Goal: Information Seeking & Learning: Learn about a topic

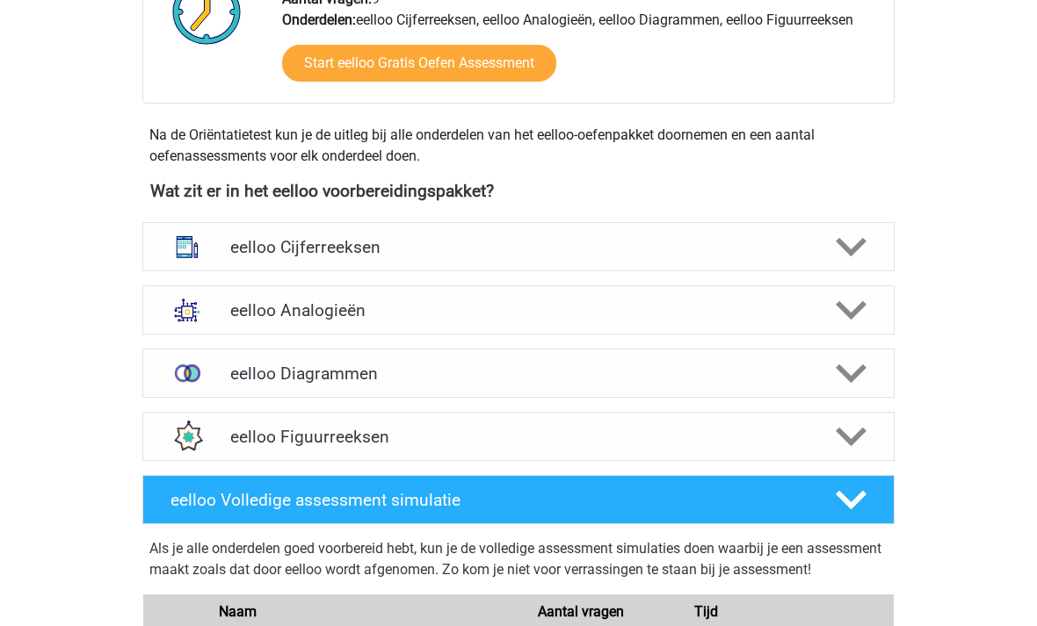
scroll to position [507, 0]
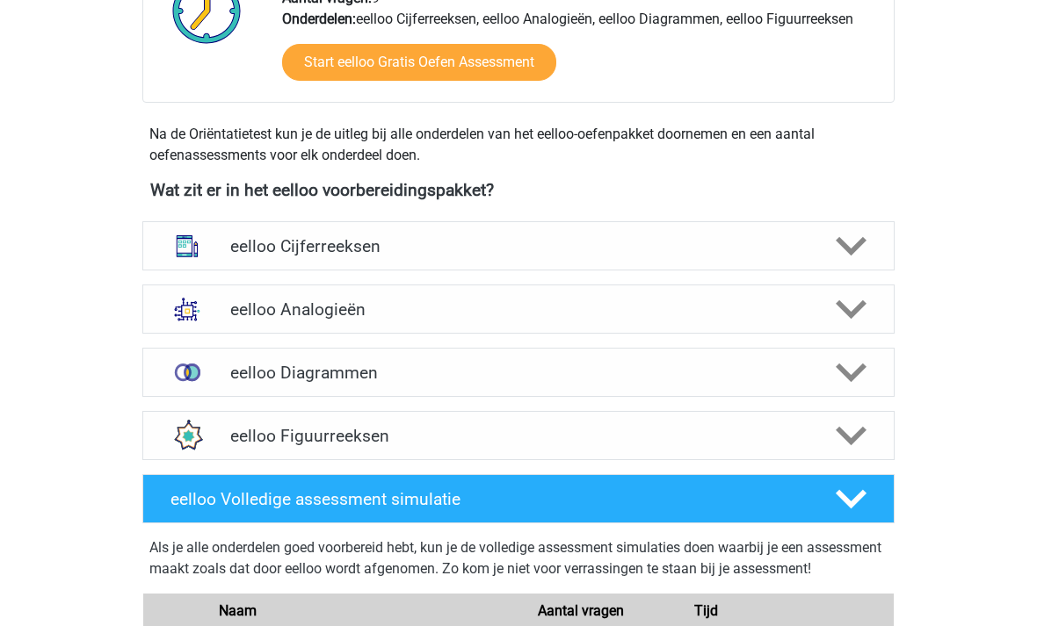
click at [847, 312] on polygon at bounding box center [851, 309] width 31 height 19
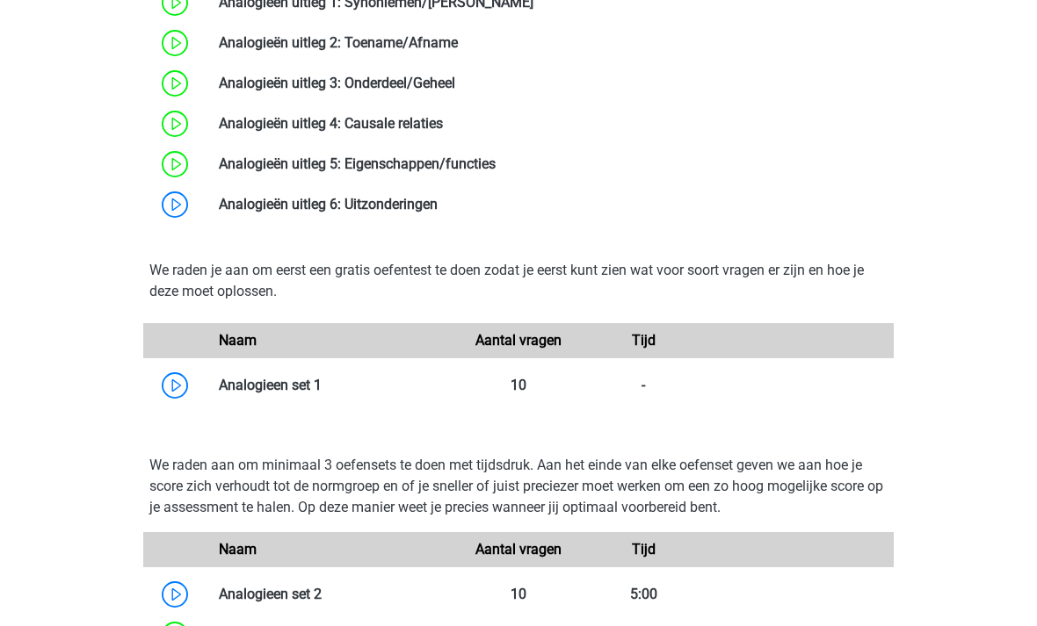
scroll to position [1155, 0]
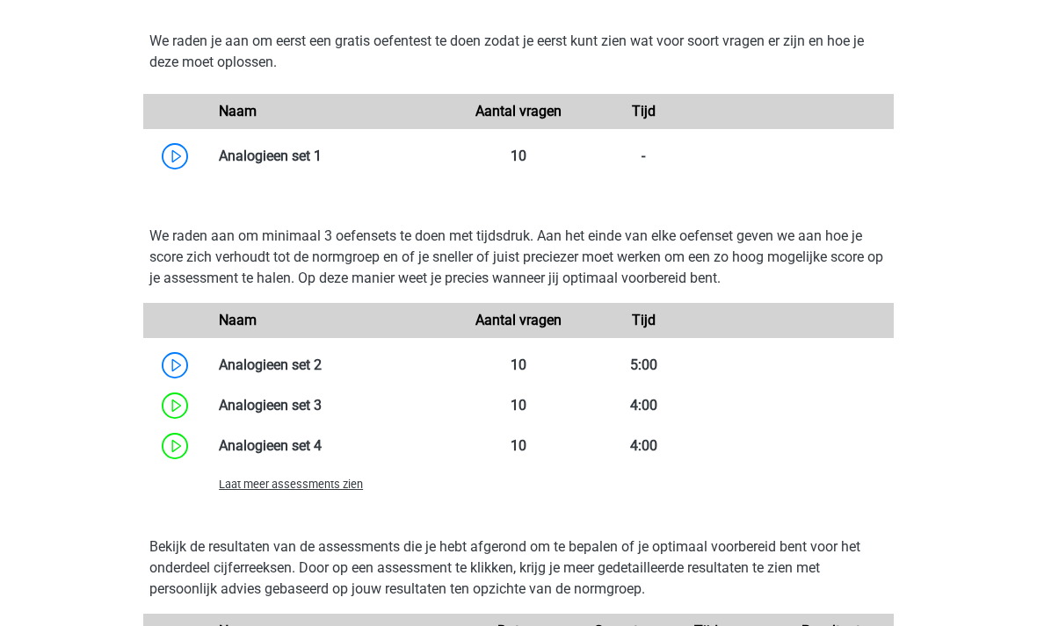
click at [334, 490] on span "Laat meer assessments zien" at bounding box center [291, 485] width 144 height 13
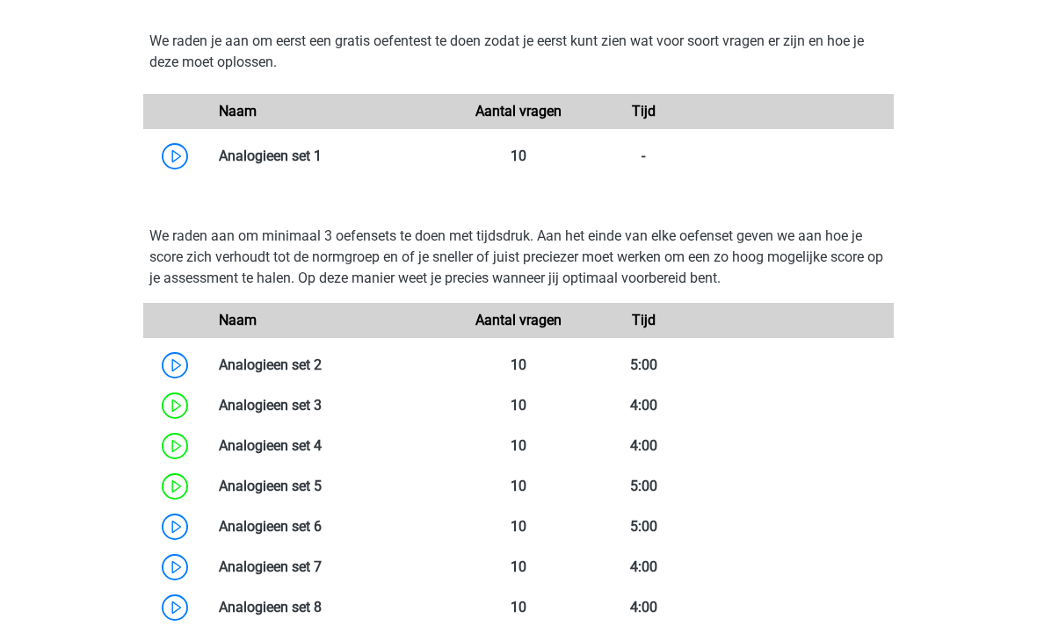
scroll to position [1369, 0]
click at [322, 533] on link at bounding box center [322, 526] width 0 height 17
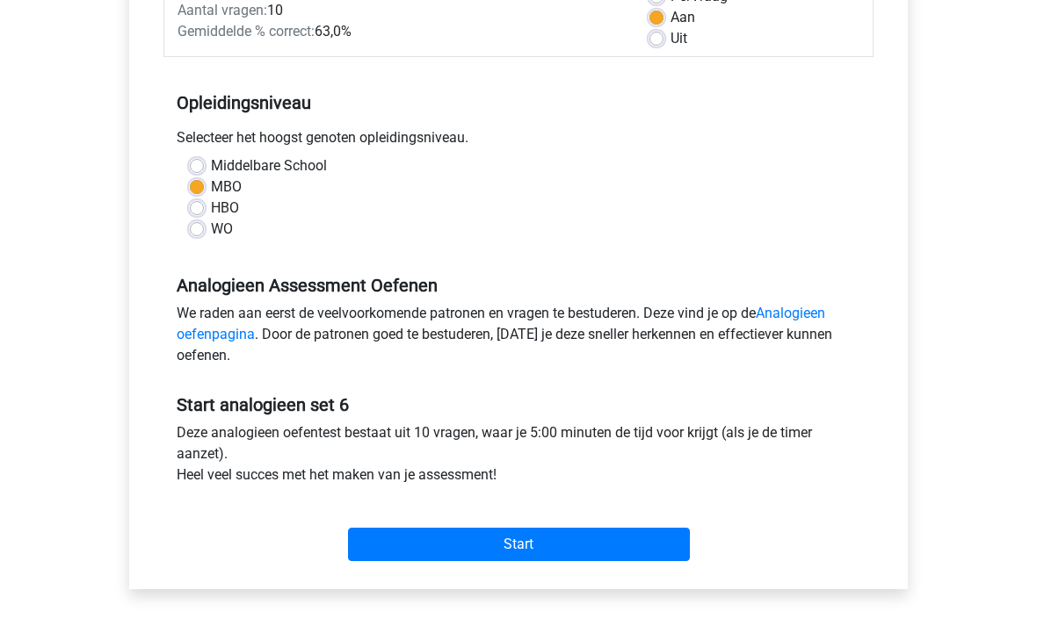
scroll to position [286, 0]
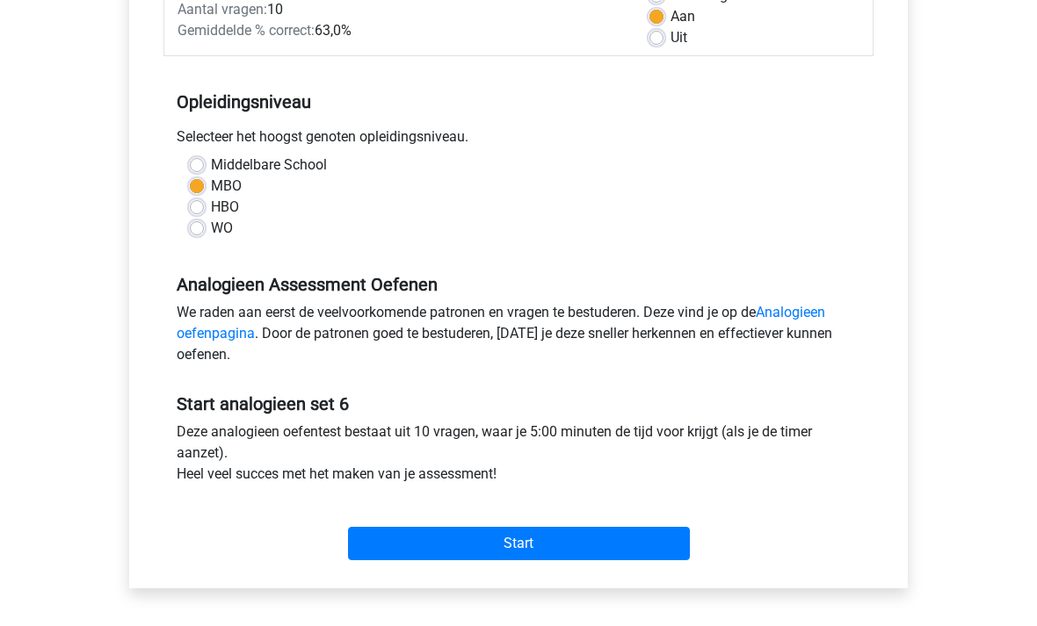
click at [535, 546] on input "Start" at bounding box center [519, 544] width 342 height 33
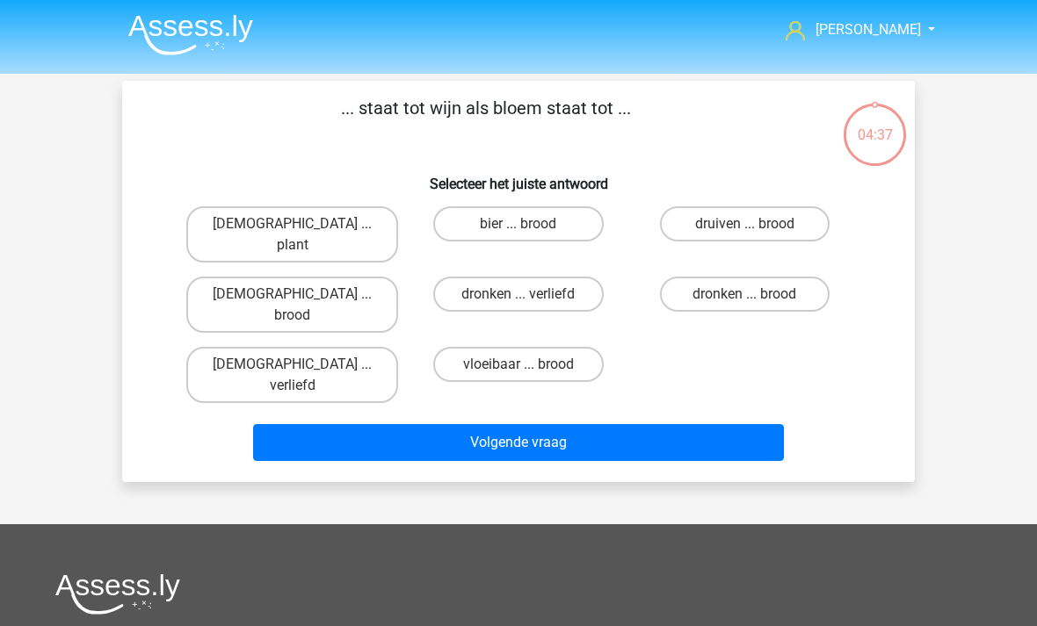
click at [739, 221] on label "druiven ... brood" at bounding box center [745, 223] width 170 height 35
click at [744, 224] on input "druiven ... brood" at bounding box center [749, 229] width 11 height 11
radio input "true"
click at [588, 424] on button "Volgende vraag" at bounding box center [519, 442] width 532 height 37
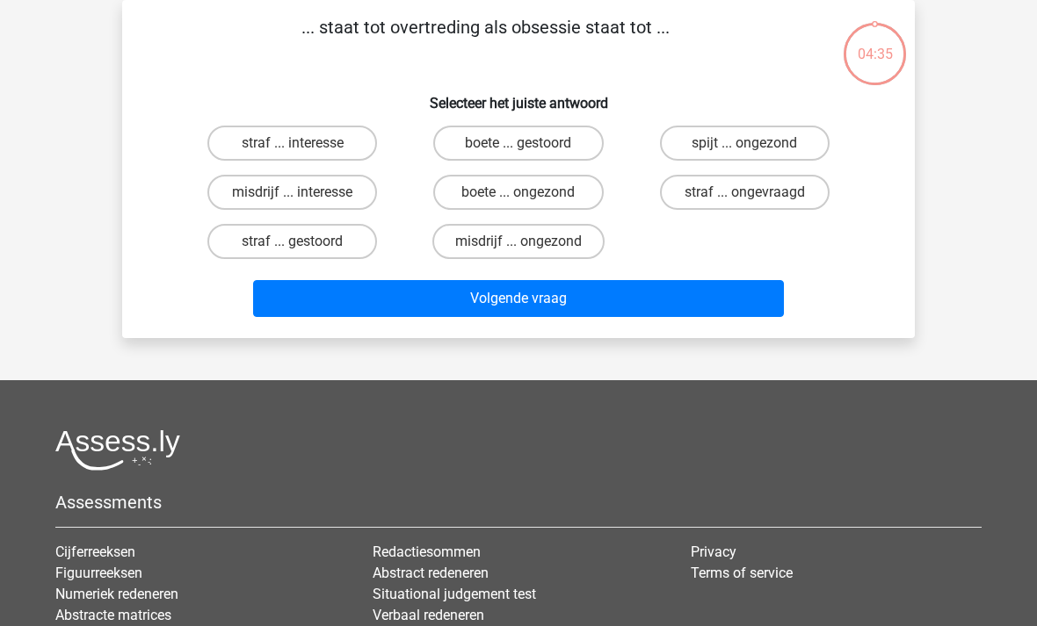
scroll to position [81, 0]
click at [328, 202] on label "misdrijf ... interesse" at bounding box center [292, 192] width 170 height 35
click at [304, 202] on input "misdrijf ... interesse" at bounding box center [298, 197] width 11 height 11
radio input "true"
click at [531, 310] on button "Volgende vraag" at bounding box center [519, 298] width 532 height 37
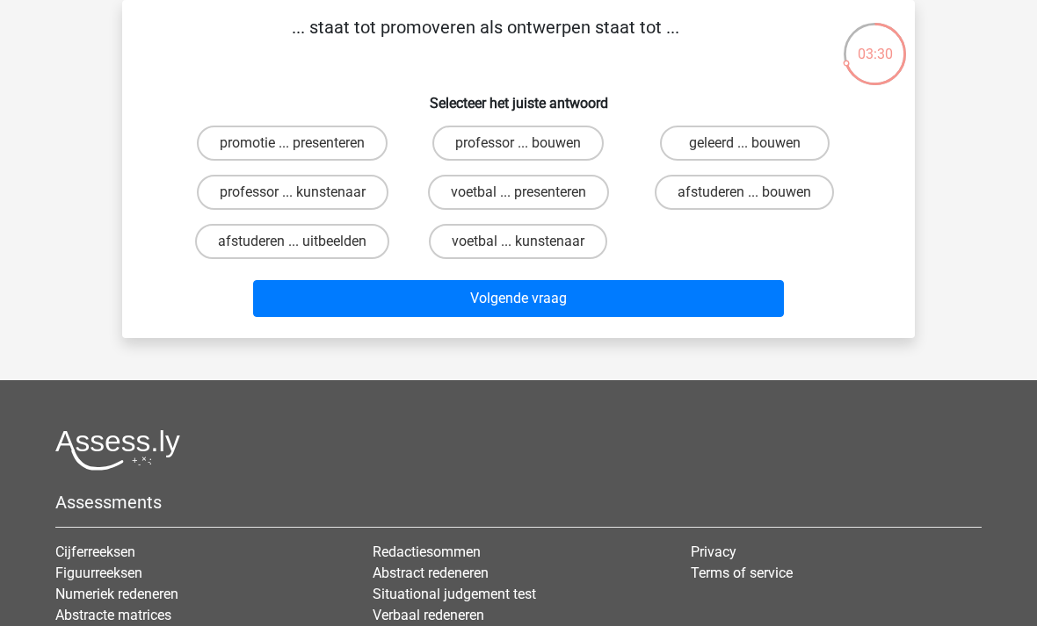
click at [346, 248] on label "afstuderen ... uitbeelden" at bounding box center [292, 241] width 194 height 35
click at [304, 248] on input "afstuderen ... uitbeelden" at bounding box center [298, 247] width 11 height 11
radio input "true"
click at [520, 302] on button "Volgende vraag" at bounding box center [519, 298] width 532 height 37
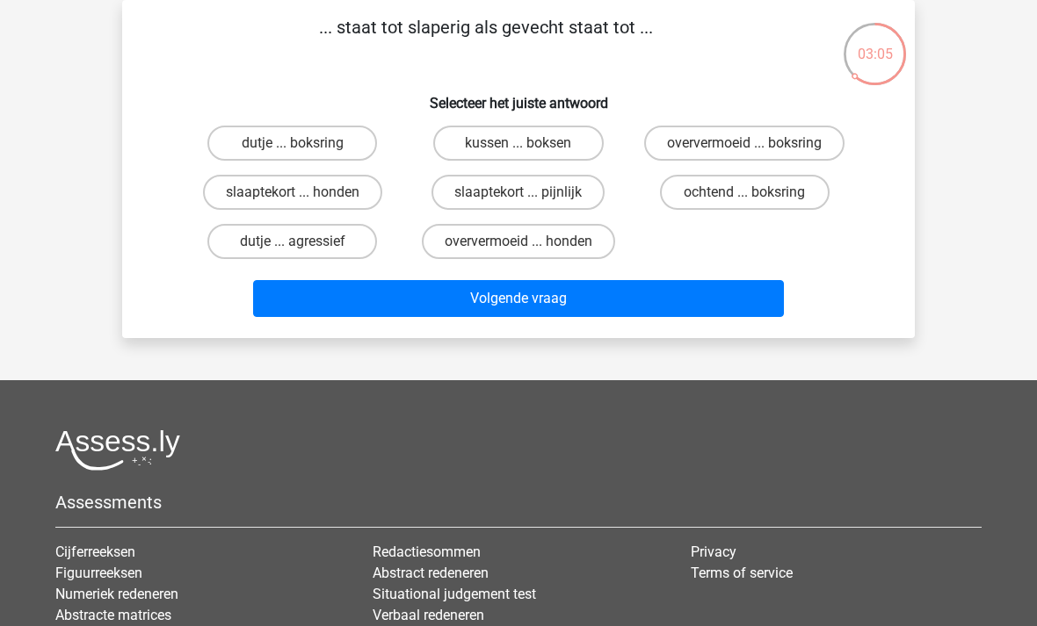
click at [549, 141] on label "kussen ... boksen" at bounding box center [518, 143] width 170 height 35
click at [530, 143] on input "kussen ... boksen" at bounding box center [523, 148] width 11 height 11
radio input "true"
click at [607, 305] on button "Volgende vraag" at bounding box center [519, 298] width 532 height 37
click at [329, 197] on label "statistiek ... elementen" at bounding box center [292, 192] width 184 height 35
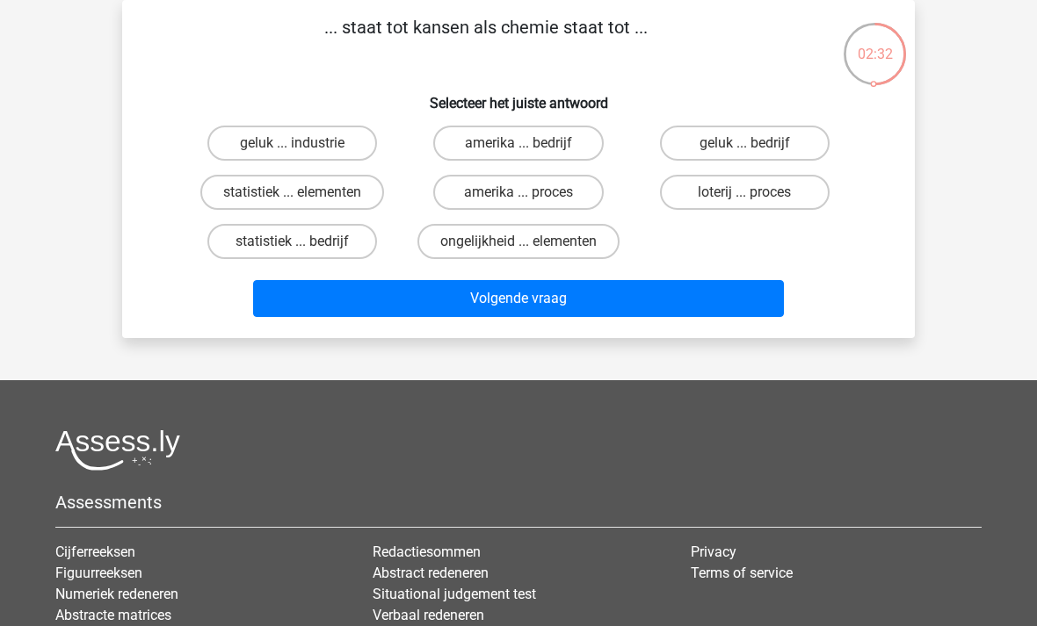
click at [304, 197] on input "statistiek ... elementen" at bounding box center [298, 197] width 11 height 11
radio input "true"
click at [528, 308] on button "Volgende vraag" at bounding box center [519, 298] width 532 height 37
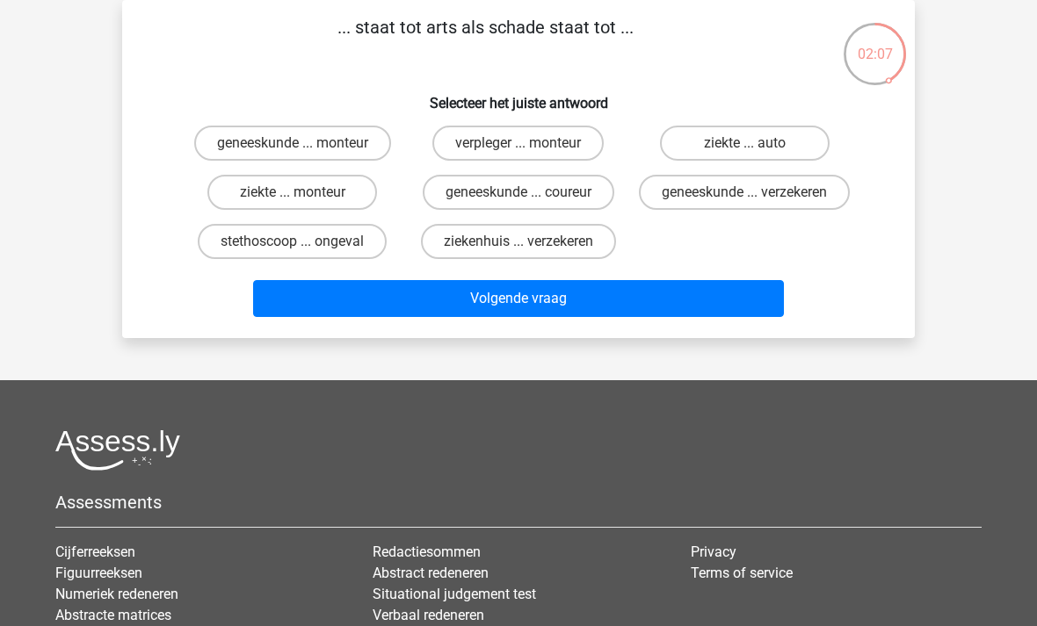
click at [553, 259] on label "ziekenhuis ... verzekeren" at bounding box center [518, 241] width 195 height 35
click at [530, 253] on input "ziekenhuis ... verzekeren" at bounding box center [523, 247] width 11 height 11
radio input "true"
click at [590, 317] on button "Volgende vraag" at bounding box center [519, 298] width 532 height 37
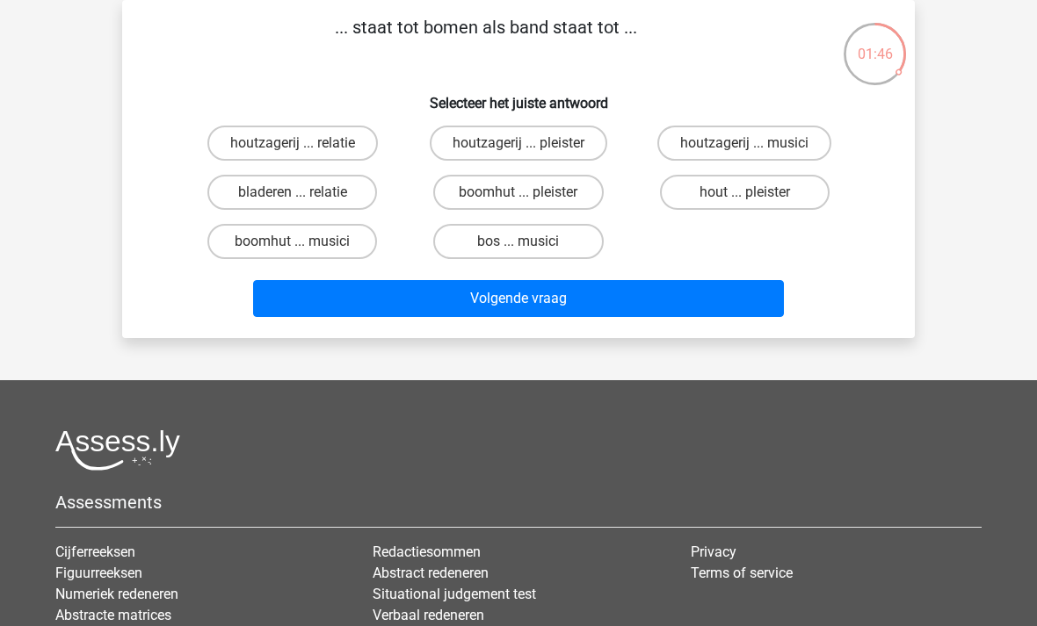
click at [547, 247] on label "bos ... musici" at bounding box center [518, 241] width 170 height 35
click at [530, 247] on input "bos ... musici" at bounding box center [523, 247] width 11 height 11
radio input "true"
click at [557, 307] on button "Volgende vraag" at bounding box center [519, 298] width 532 height 37
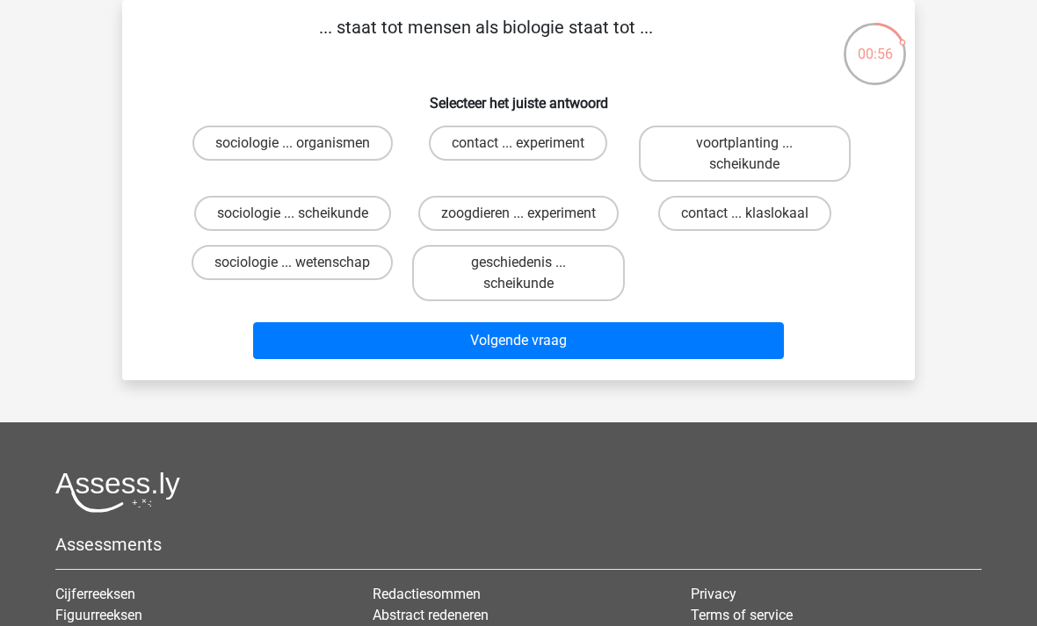
click at [771, 156] on label "voortplanting ... scheikunde" at bounding box center [745, 154] width 212 height 56
click at [756, 155] on input "voortplanting ... scheikunde" at bounding box center [749, 148] width 11 height 11
radio input "true"
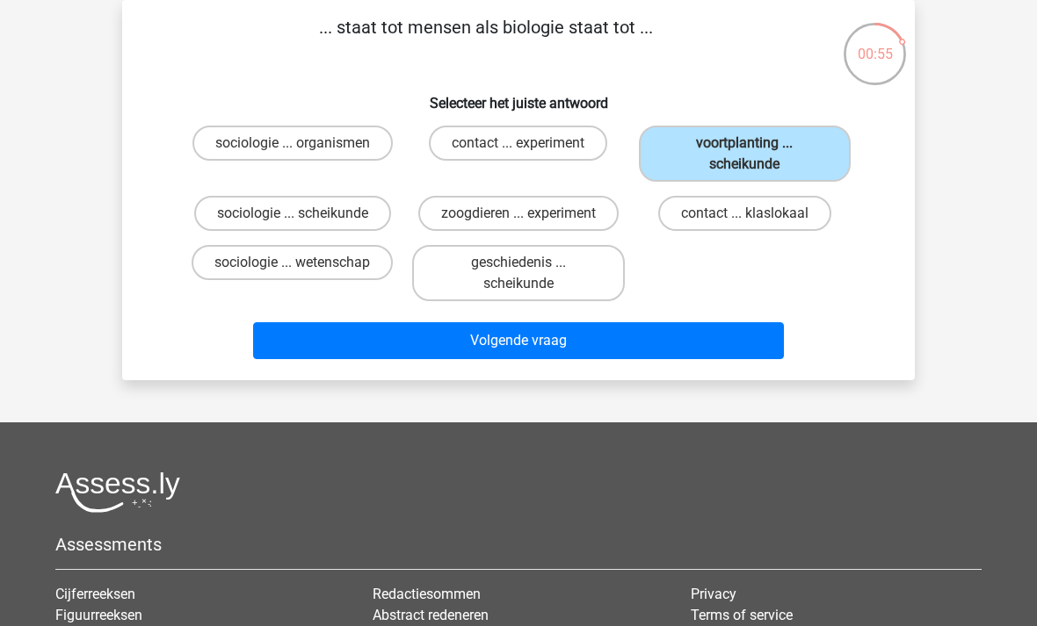
click at [636, 345] on button "Volgende vraag" at bounding box center [519, 340] width 532 height 37
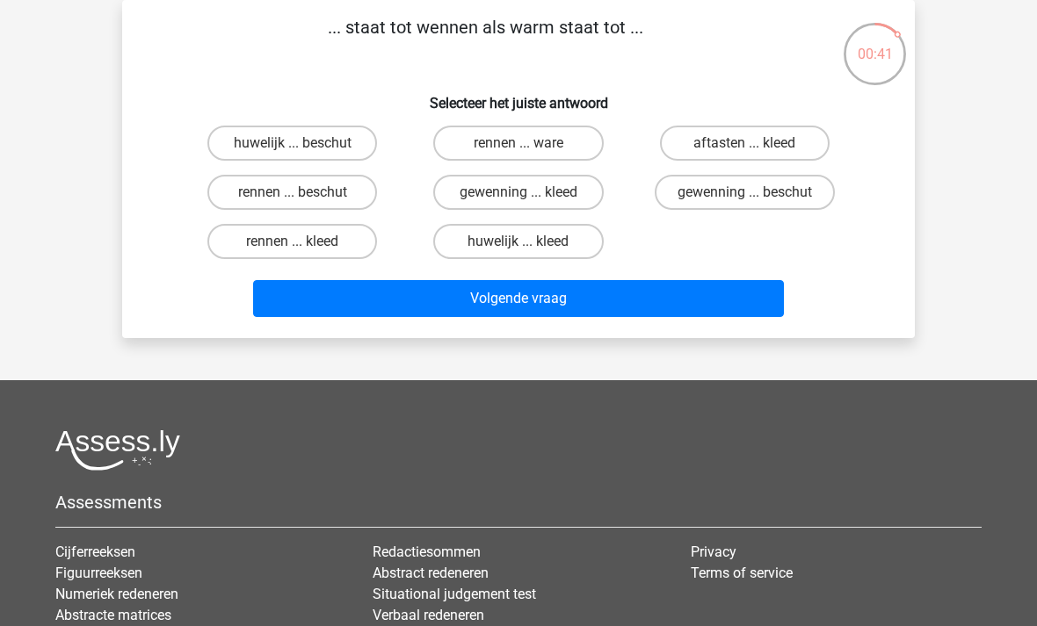
click at [536, 149] on label "rennen ... ware" at bounding box center [518, 143] width 170 height 35
click at [530, 149] on input "rennen ... ware" at bounding box center [523, 148] width 11 height 11
radio input "true"
click at [576, 307] on button "Volgende vraag" at bounding box center [519, 298] width 532 height 37
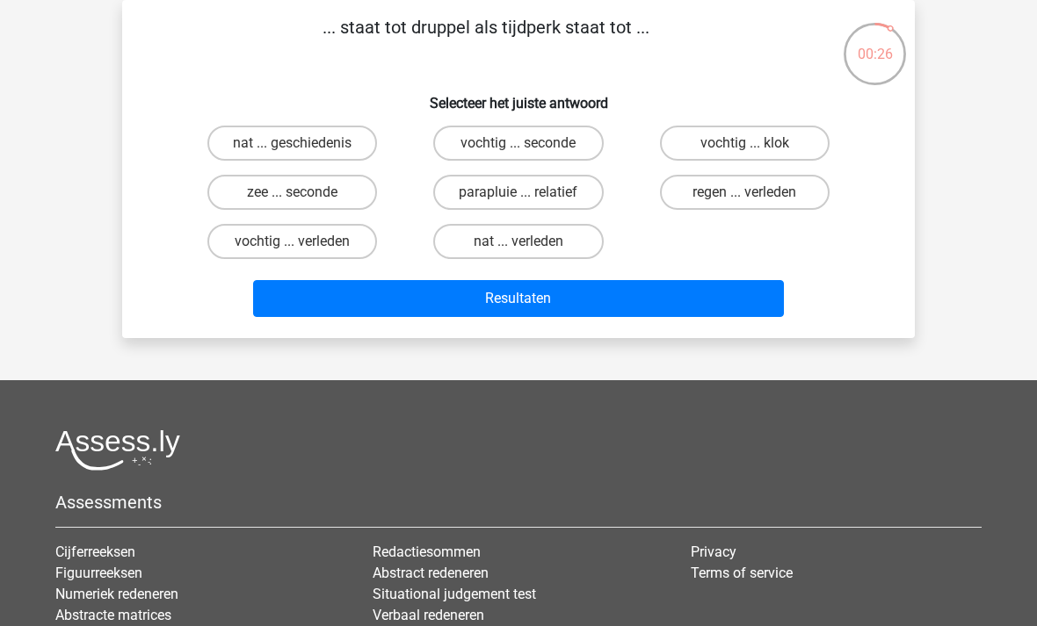
click at [332, 147] on label "nat ... geschiedenis" at bounding box center [292, 143] width 170 height 35
click at [304, 147] on input "nat ... geschiedenis" at bounding box center [298, 148] width 11 height 11
radio input "true"
click at [542, 311] on button "Resultaten" at bounding box center [519, 298] width 532 height 37
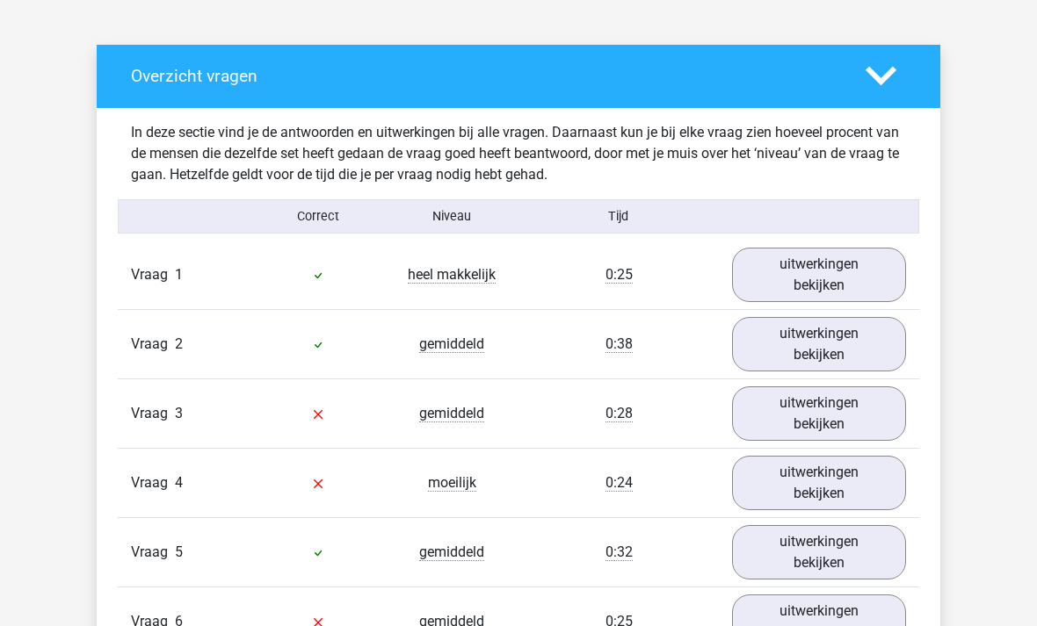
scroll to position [931, 0]
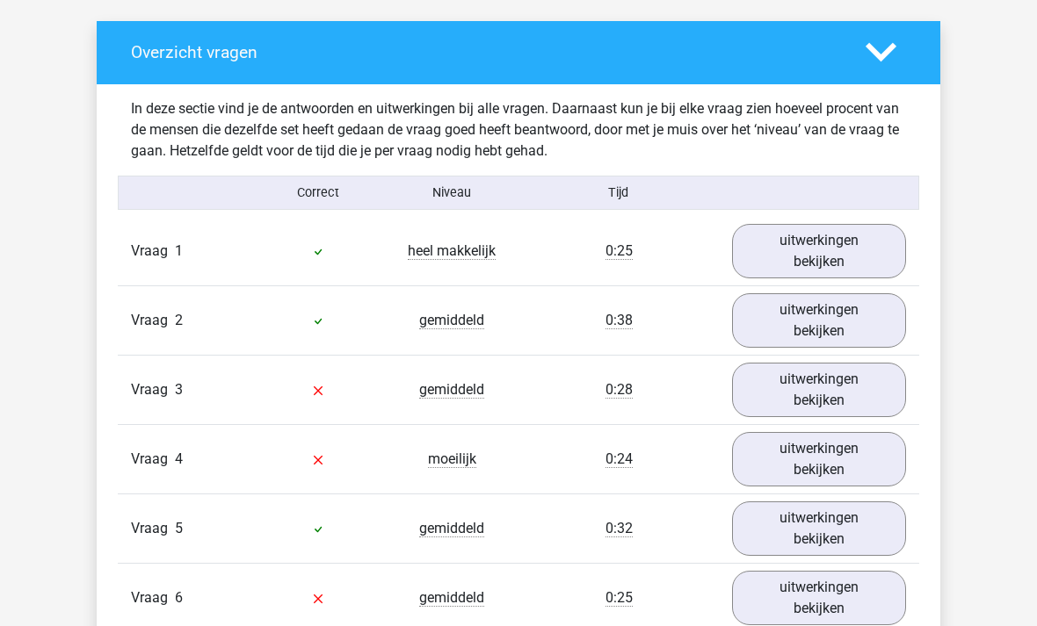
click at [817, 258] on link "uitwerkingen bekijken" at bounding box center [819, 252] width 174 height 54
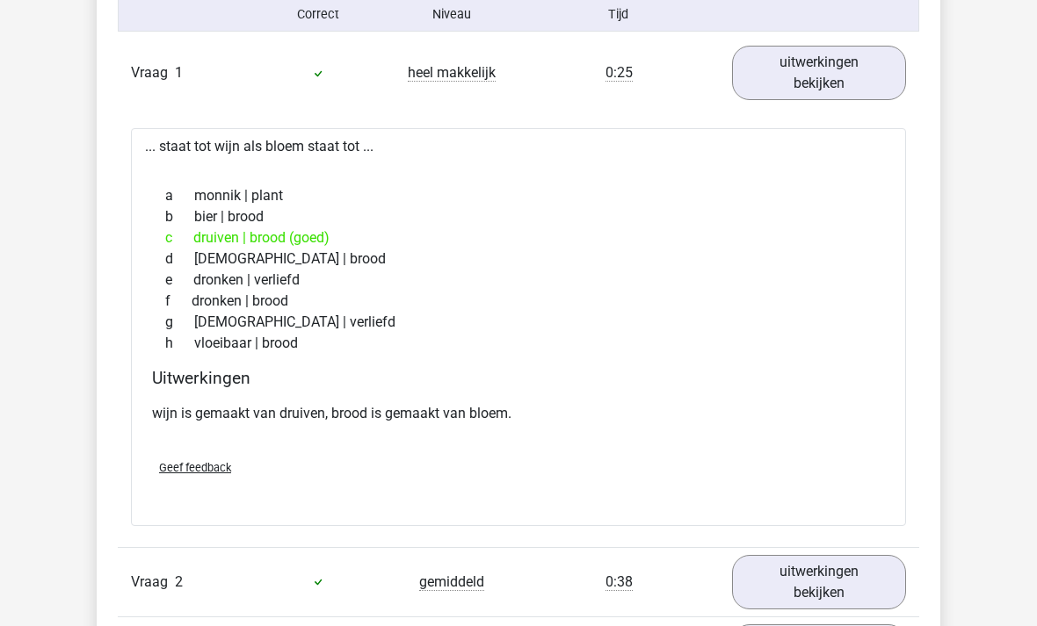
scroll to position [1111, 0]
click at [825, 583] on link "uitwerkingen bekijken" at bounding box center [819, 582] width 174 height 54
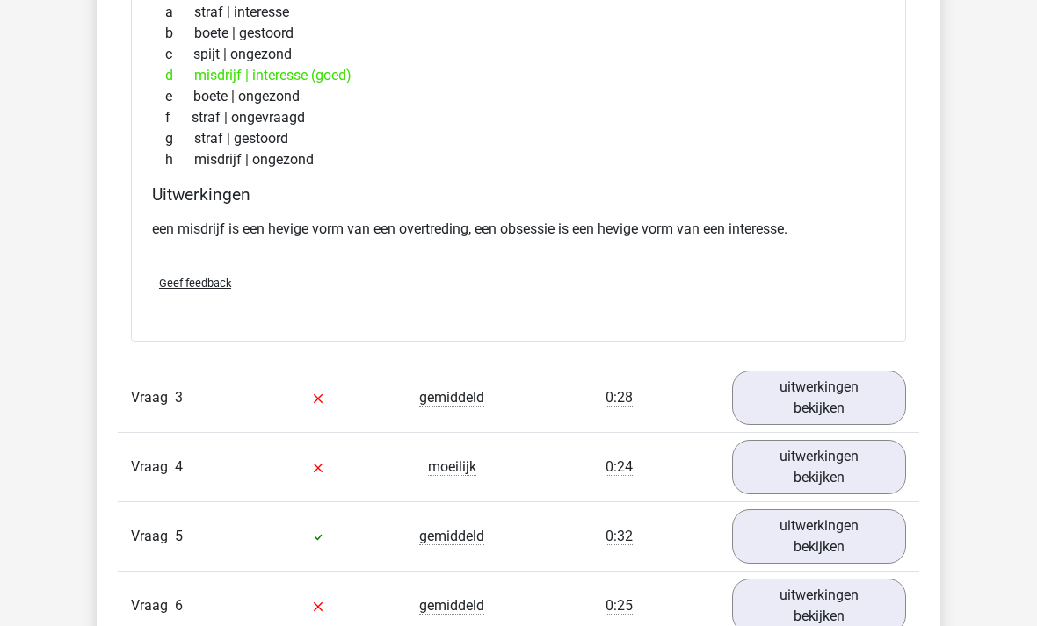
scroll to position [1804, 0]
click at [800, 392] on link "uitwerkingen bekijken" at bounding box center [819, 398] width 174 height 54
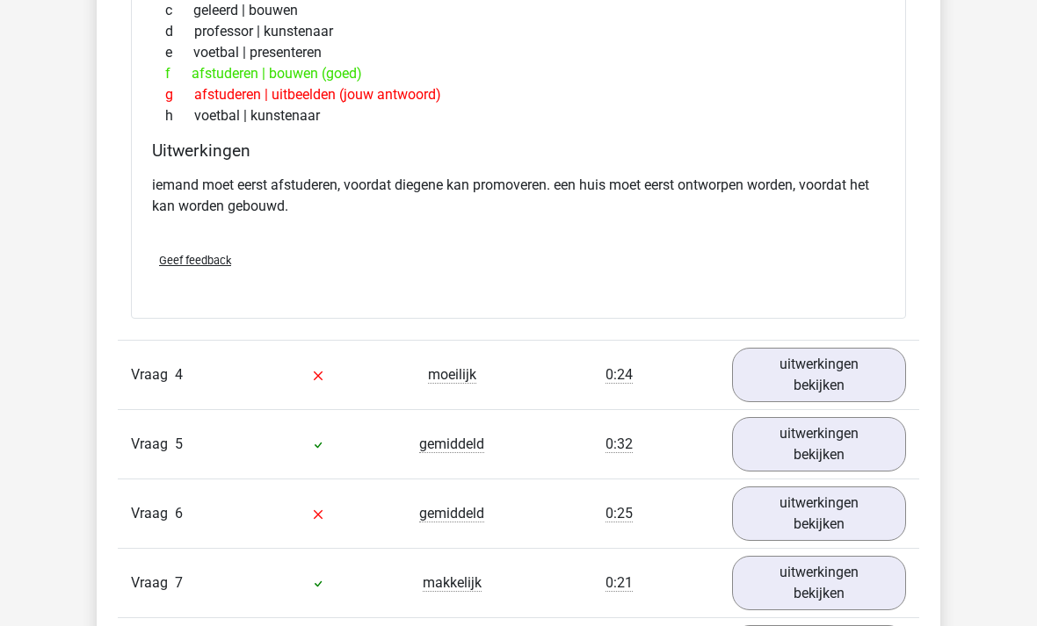
scroll to position [2356, 0]
click at [825, 373] on link "uitwerkingen bekijken" at bounding box center [819, 375] width 174 height 54
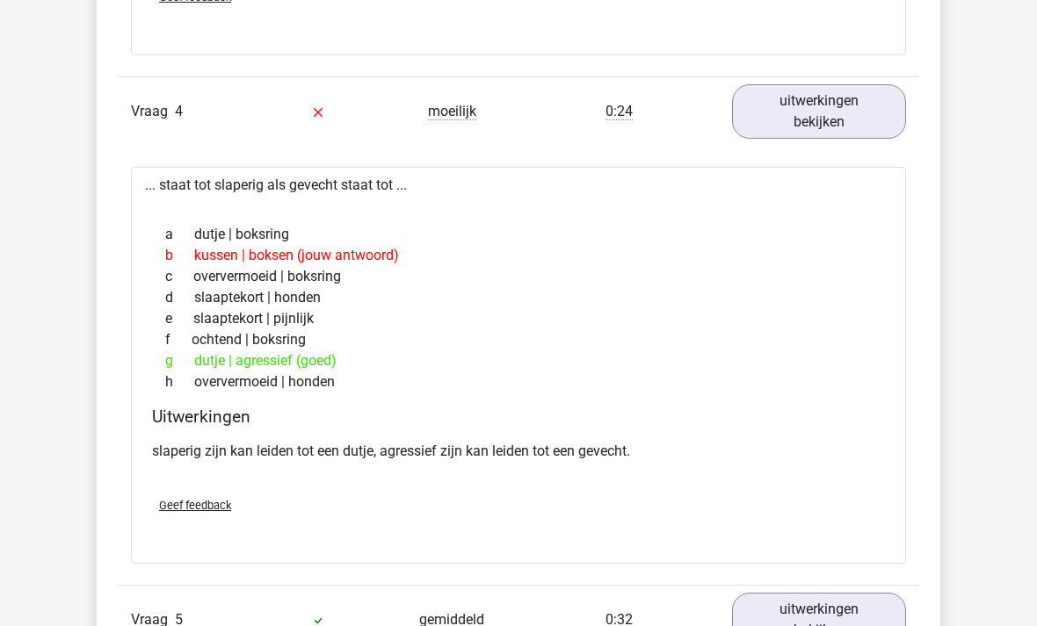
scroll to position [2617, 0]
click at [199, 510] on span "Geef feedback" at bounding box center [195, 508] width 72 height 13
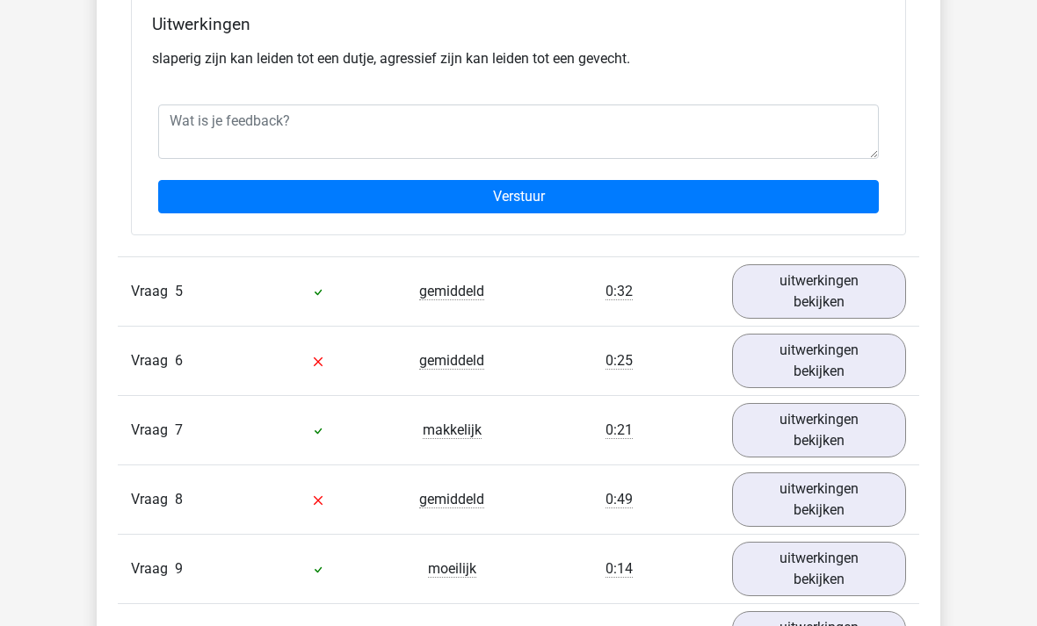
scroll to position [3013, 0]
click at [817, 293] on link "uitwerkingen bekijken" at bounding box center [819, 291] width 174 height 54
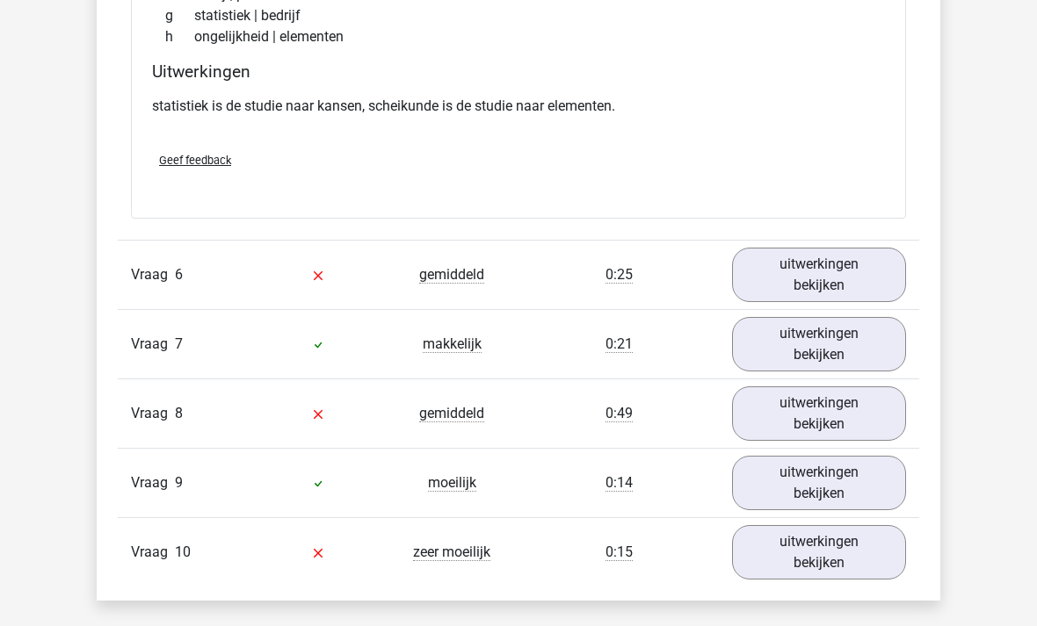
scroll to position [3538, 0]
click at [814, 275] on link "uitwerkingen bekijken" at bounding box center [819, 275] width 174 height 54
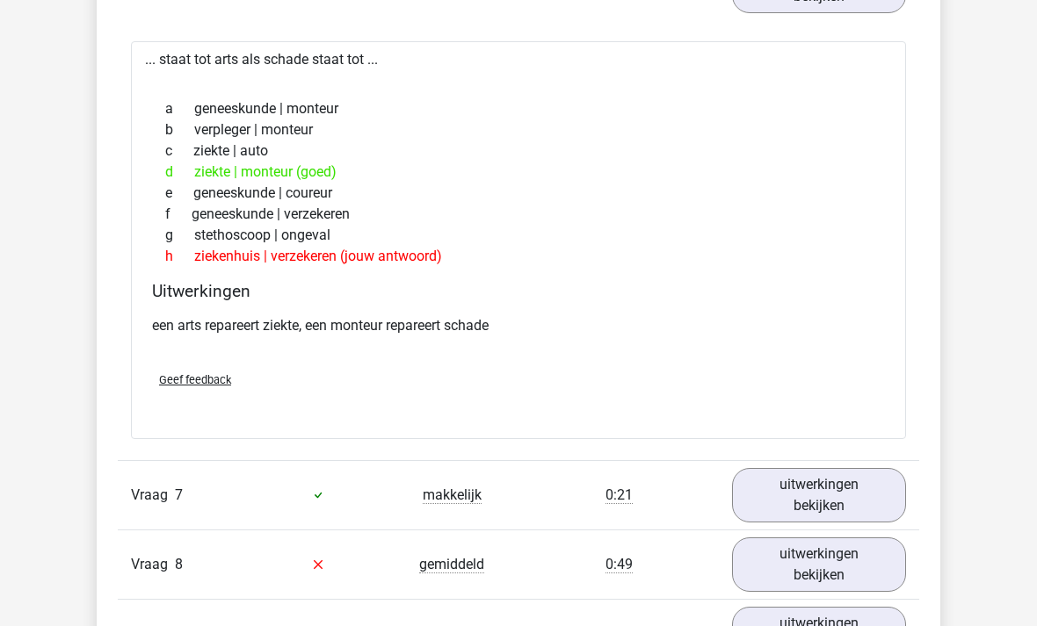
scroll to position [3827, 0]
click at [819, 497] on link "uitwerkingen bekijken" at bounding box center [819, 495] width 174 height 54
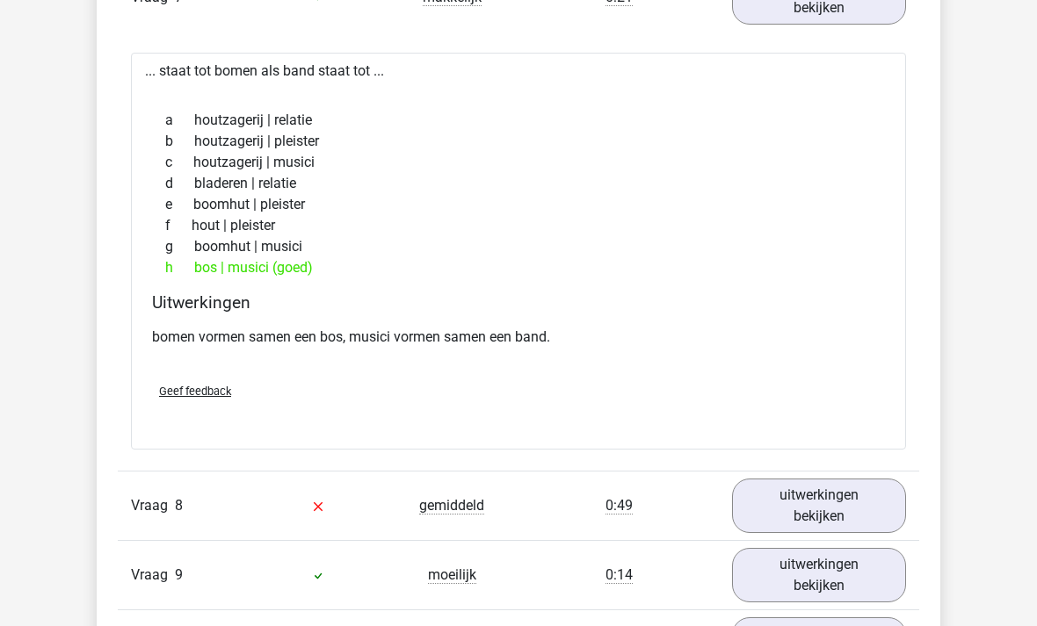
scroll to position [4325, 0]
click at [831, 507] on link "uitwerkingen bekijken" at bounding box center [819, 506] width 174 height 54
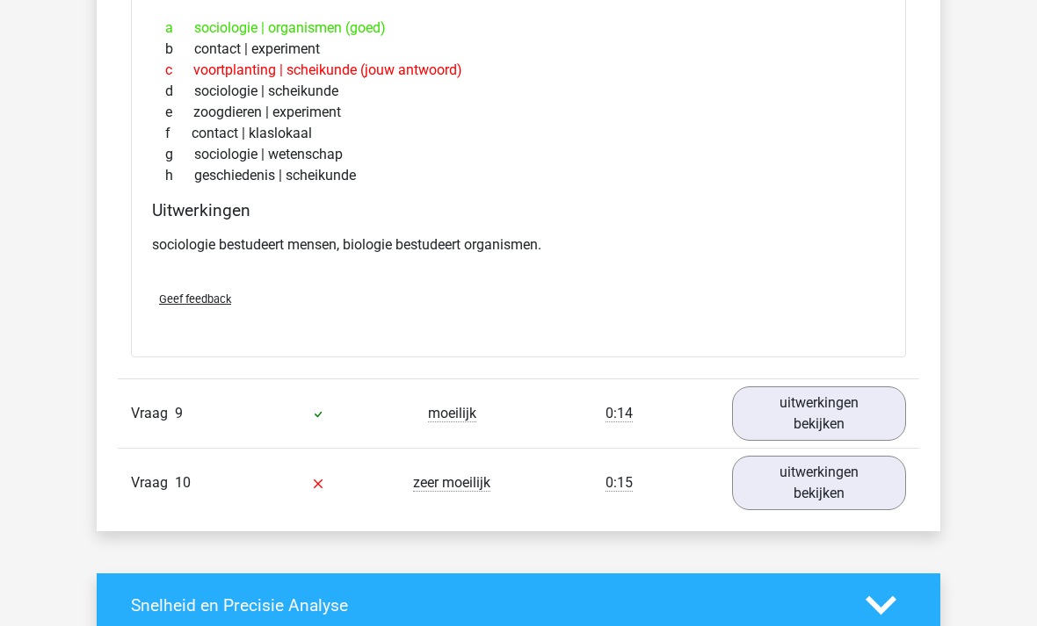
scroll to position [4945, 0]
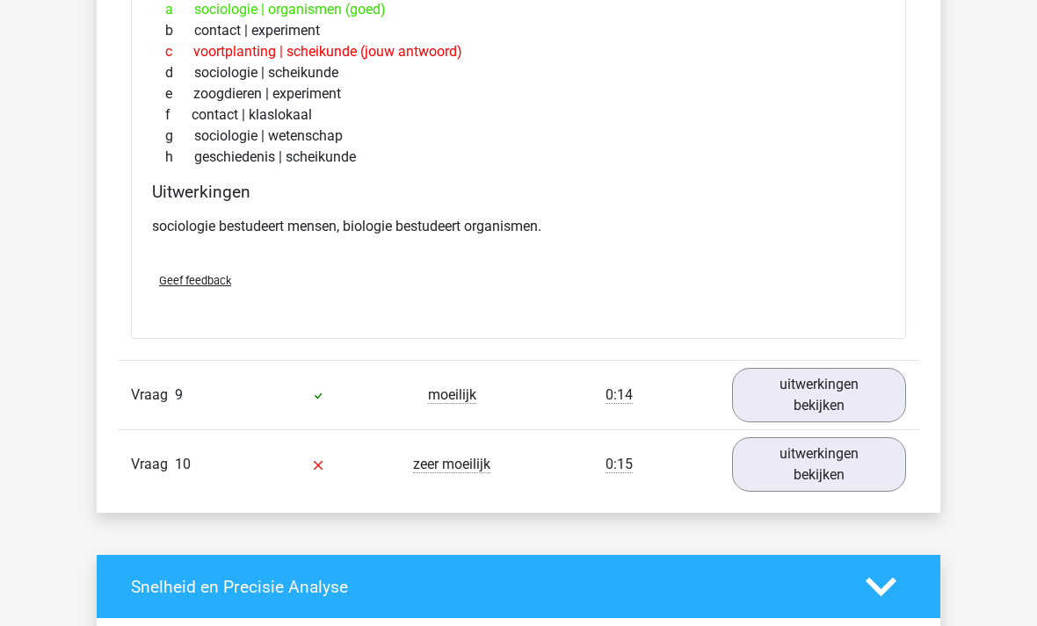
click at [834, 394] on link "uitwerkingen bekijken" at bounding box center [819, 395] width 174 height 54
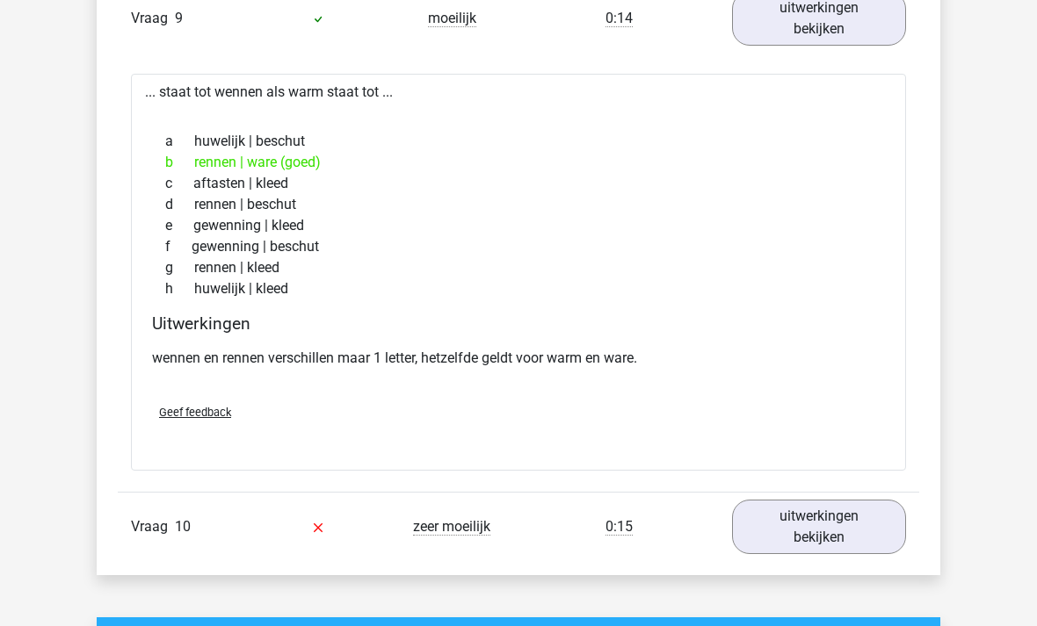
scroll to position [5322, 0]
click at [814, 529] on link "uitwerkingen bekijken" at bounding box center [819, 527] width 174 height 54
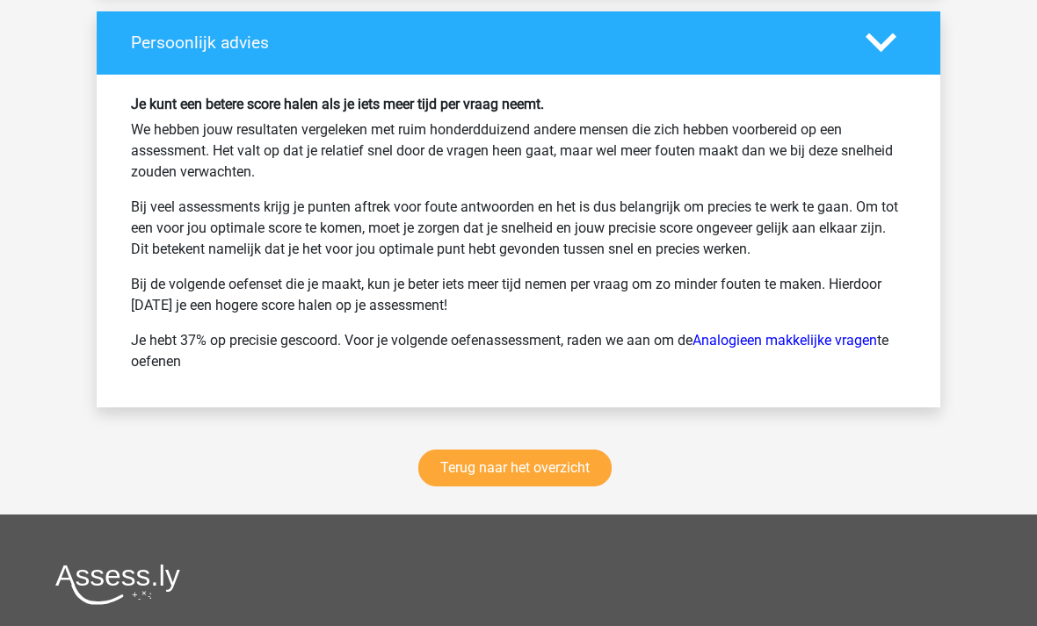
scroll to position [6949, 0]
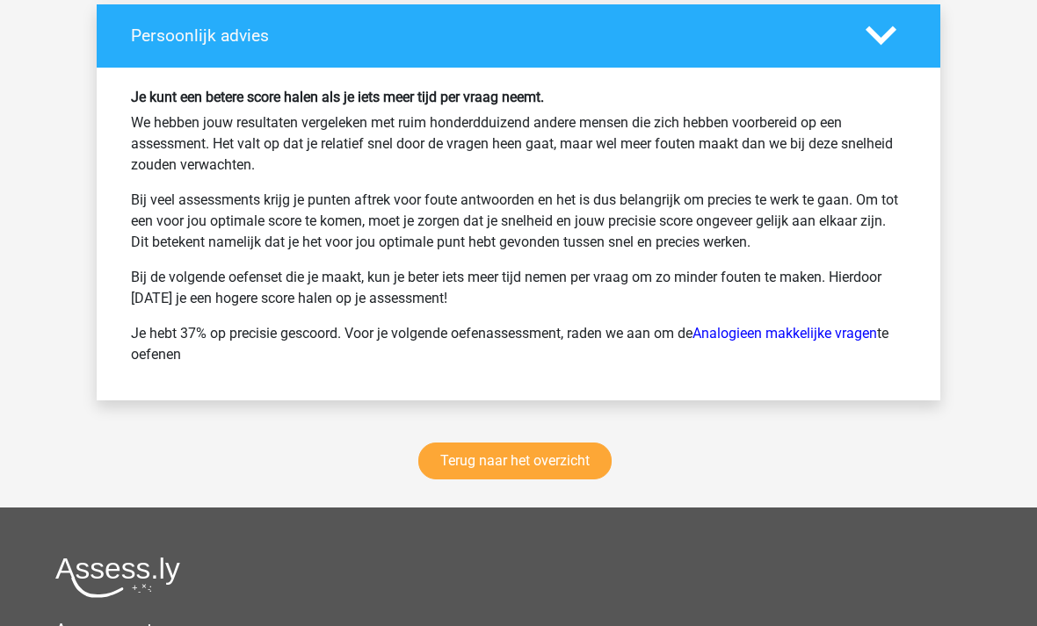
click at [524, 464] on link "Terug naar het overzicht" at bounding box center [514, 462] width 193 height 37
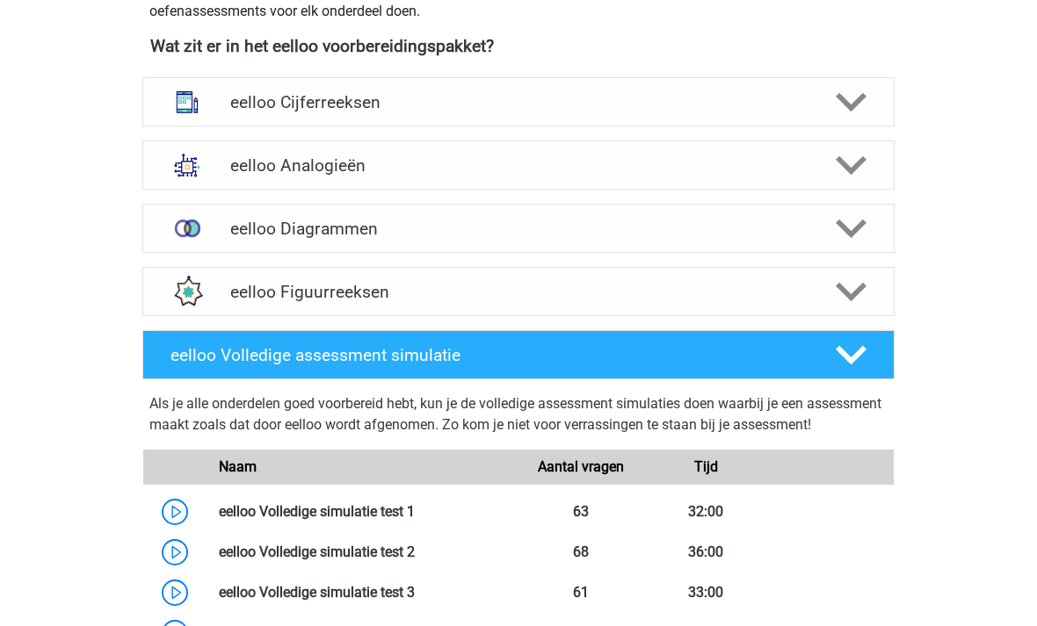
scroll to position [650, 0]
click at [847, 167] on polygon at bounding box center [851, 166] width 31 height 19
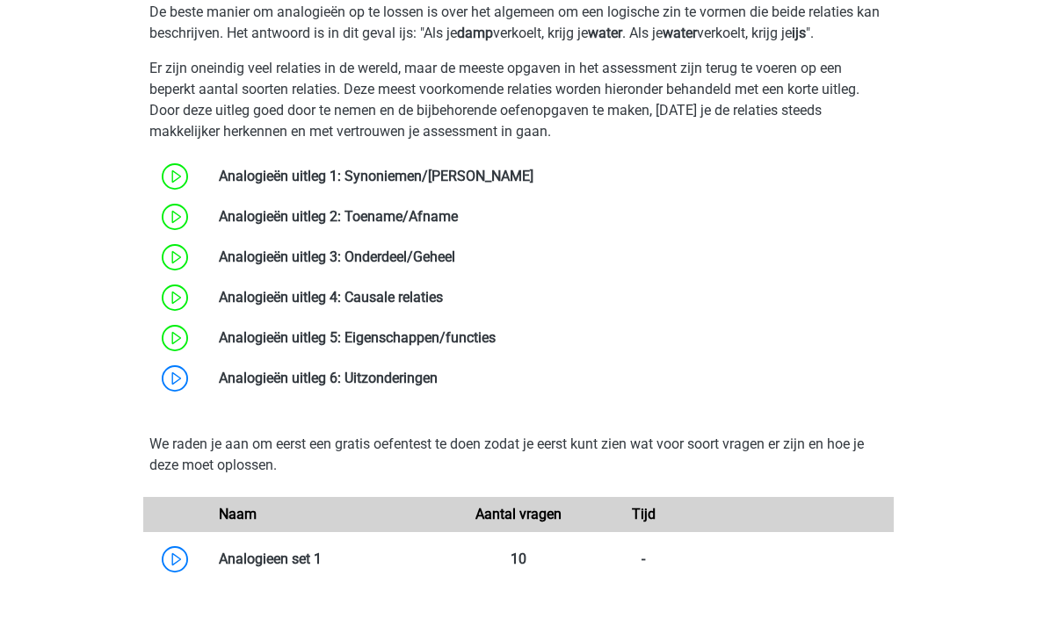
scroll to position [973, 0]
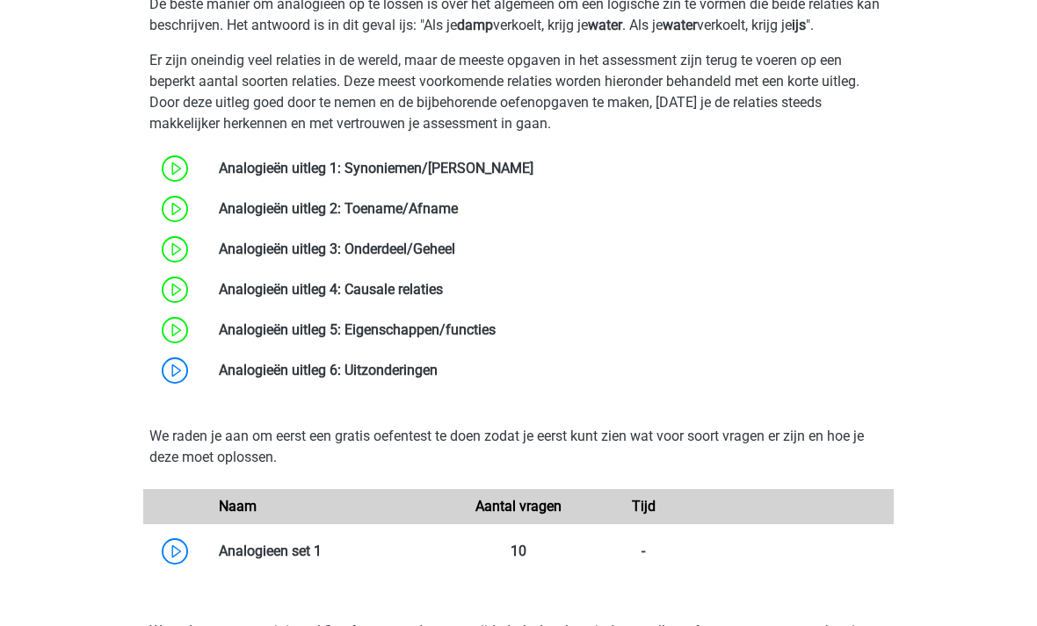
click at [438, 373] on link at bounding box center [438, 370] width 0 height 17
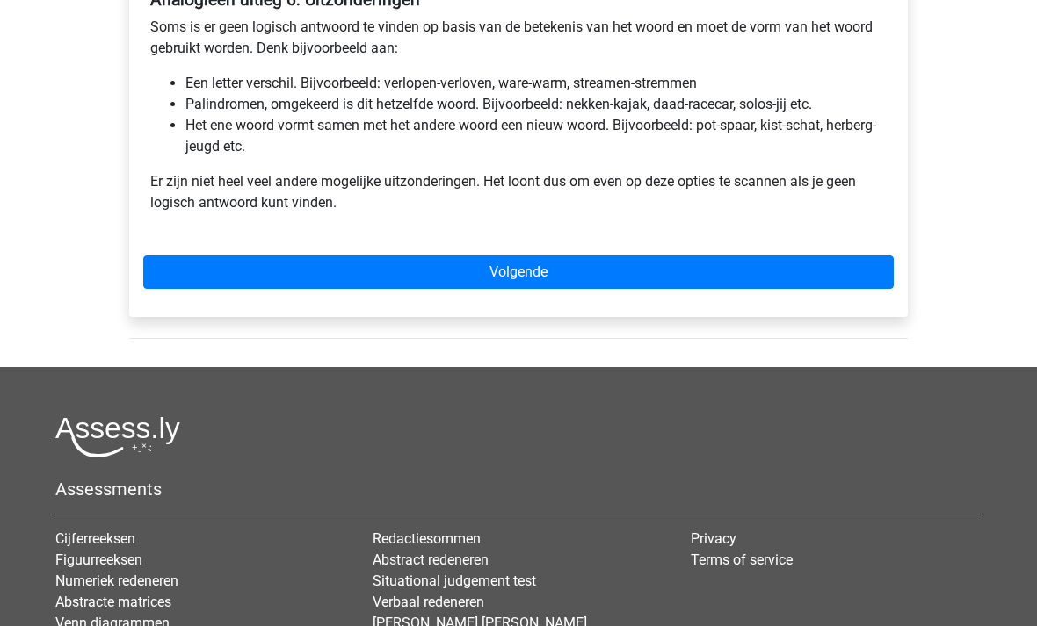
scroll to position [345, 0]
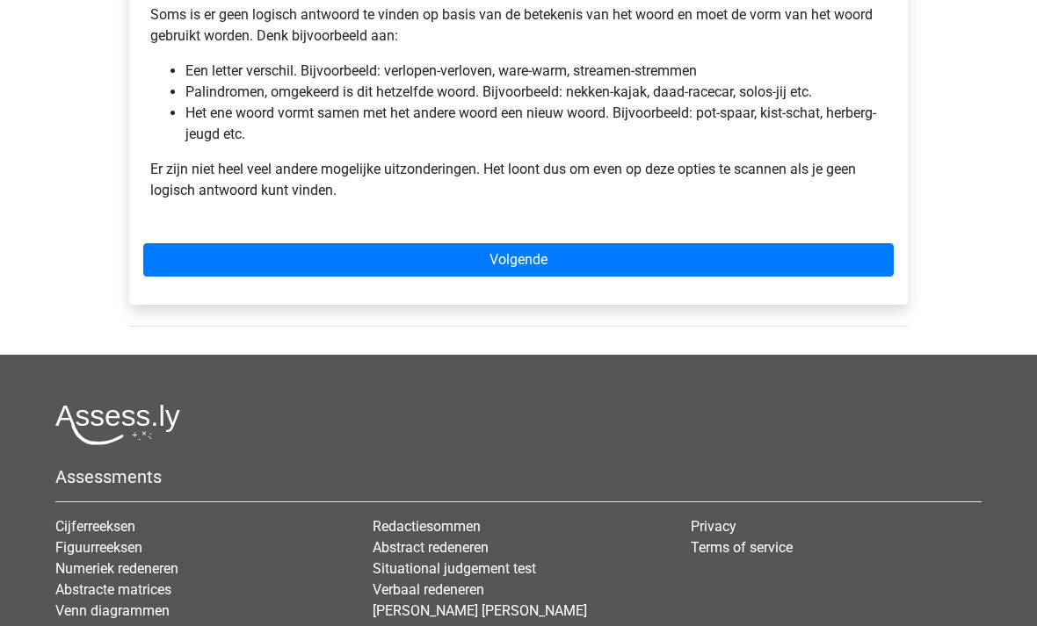
click at [550, 257] on link "Volgende" at bounding box center [518, 260] width 750 height 33
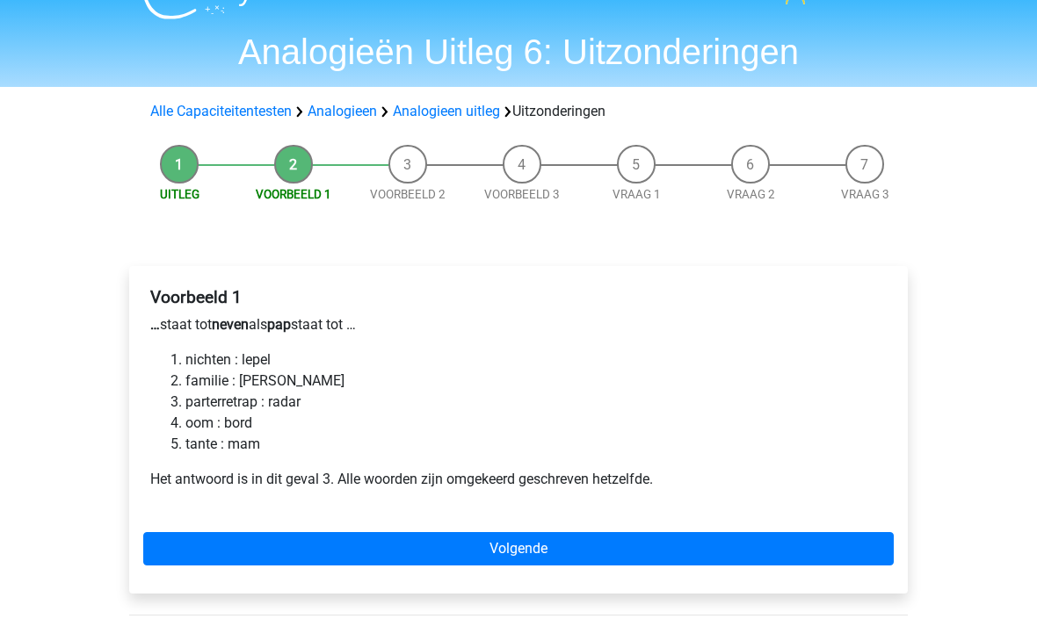
scroll to position [36, 0]
click at [588, 546] on link "Volgende" at bounding box center [518, 548] width 750 height 33
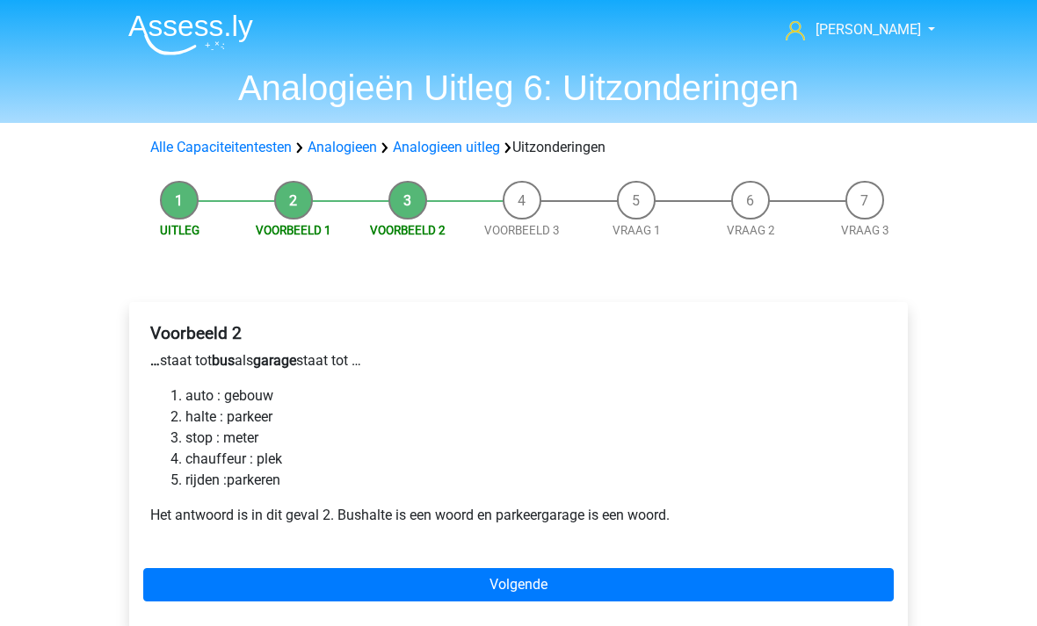
click at [545, 590] on link "Volgende" at bounding box center [518, 584] width 750 height 33
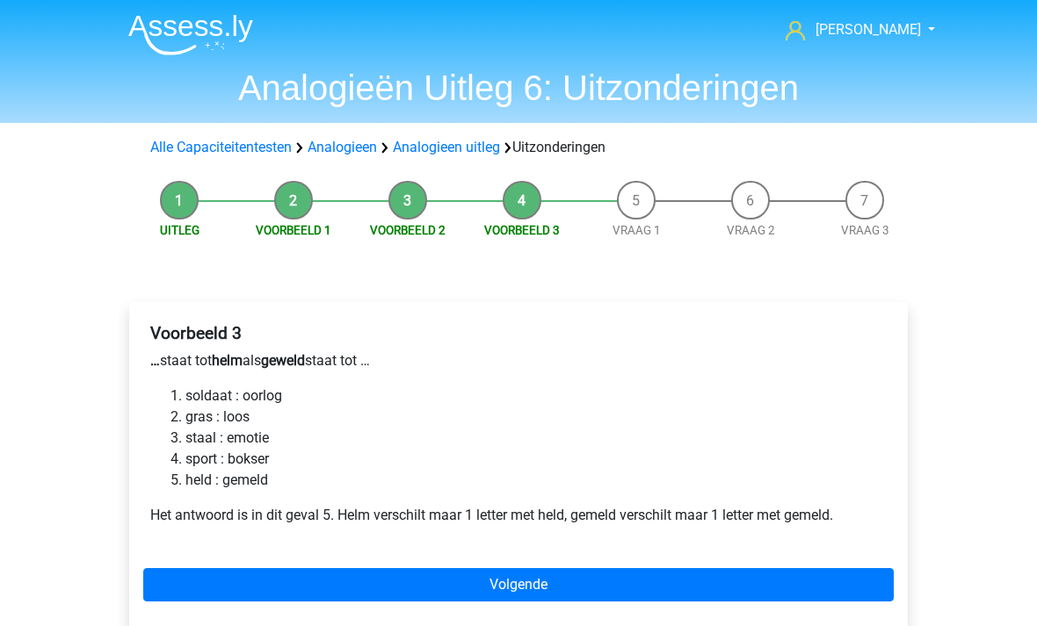
click at [545, 591] on link "Volgende" at bounding box center [518, 584] width 750 height 33
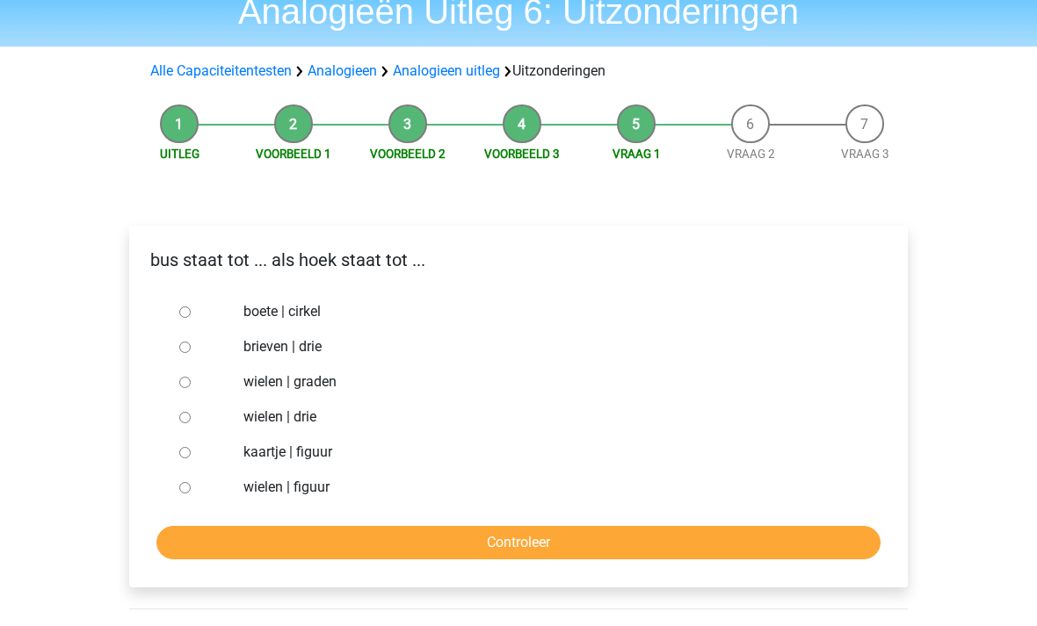
scroll to position [76, 0]
click at [189, 351] on input "brieven | drie" at bounding box center [184, 347] width 11 height 11
radio input "true"
click at [549, 549] on input "Controleer" at bounding box center [518, 542] width 724 height 33
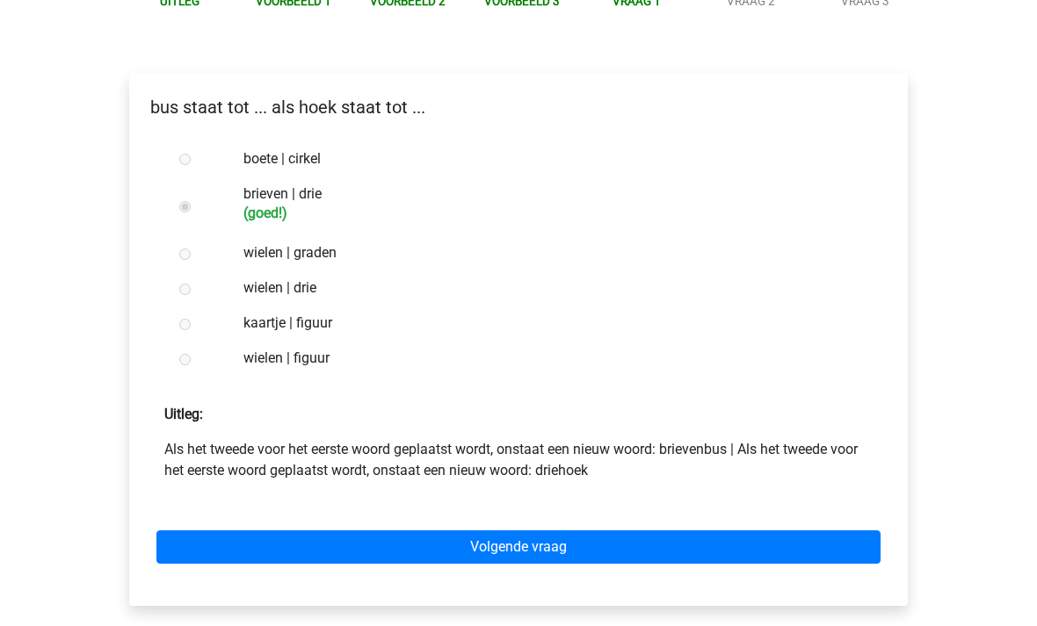
scroll to position [245, 0]
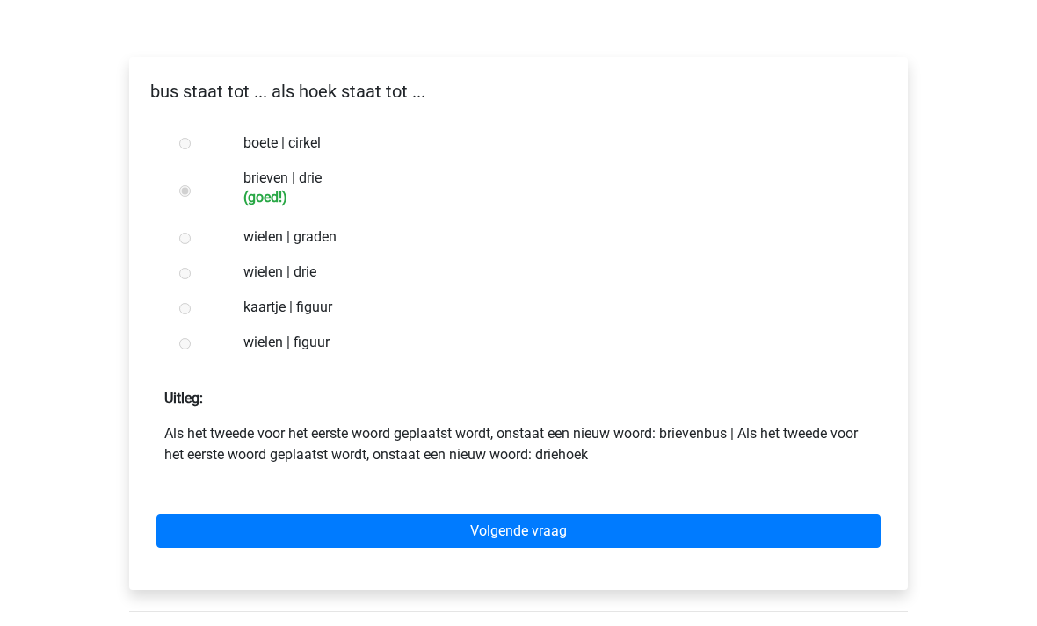
click at [558, 539] on link "Volgende vraag" at bounding box center [518, 531] width 724 height 33
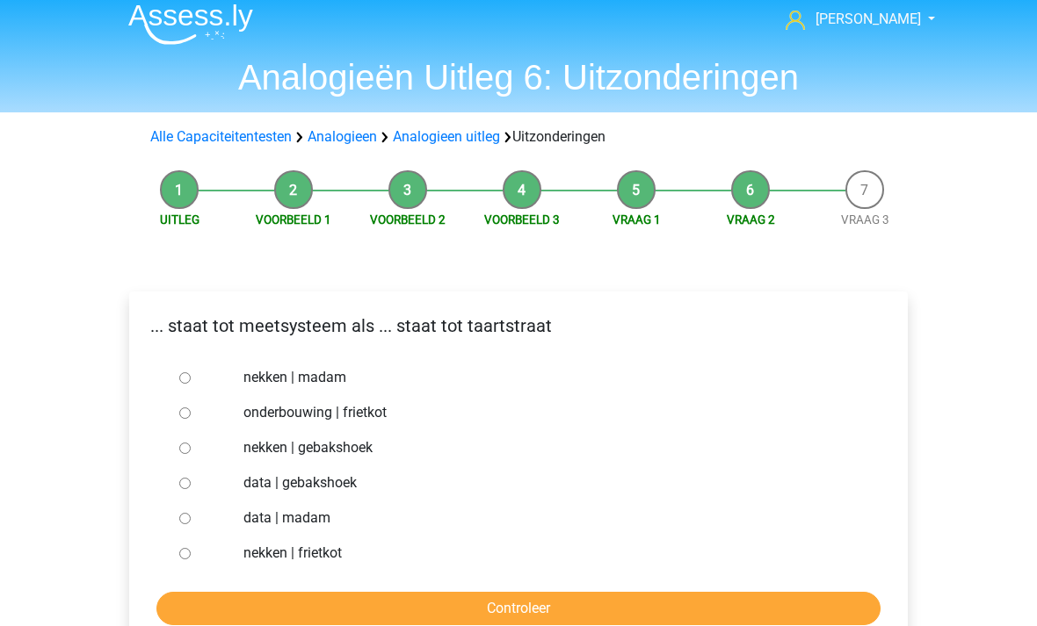
scroll to position [25, 0]
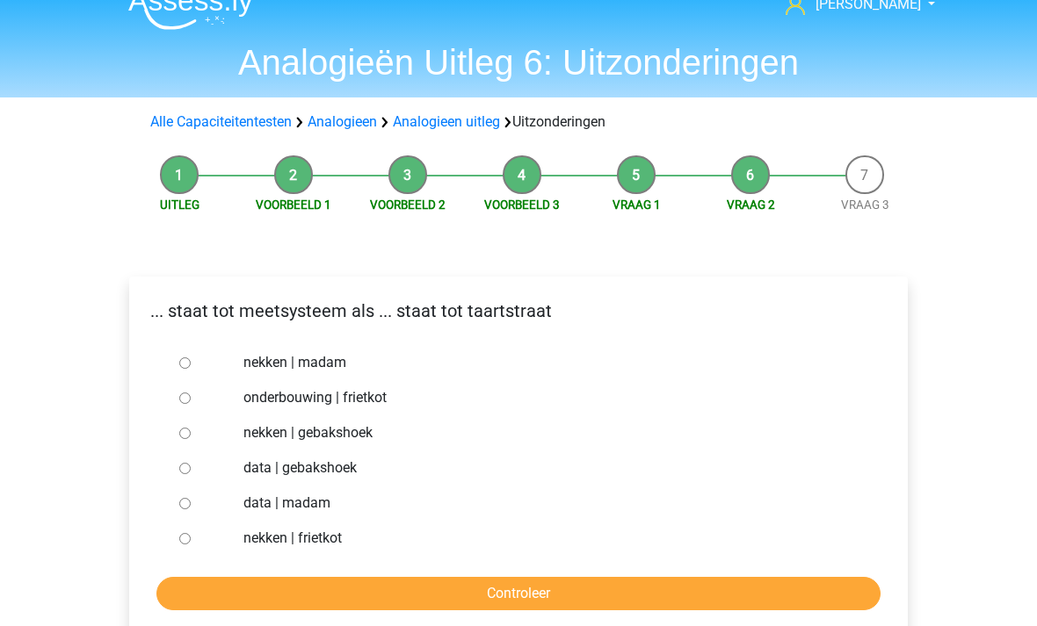
click at [306, 365] on label "nekken | madam" at bounding box center [547, 363] width 608 height 21
click at [191, 365] on input "nekken | madam" at bounding box center [184, 363] width 11 height 11
radio input "true"
click at [543, 599] on input "Controleer" at bounding box center [518, 594] width 724 height 33
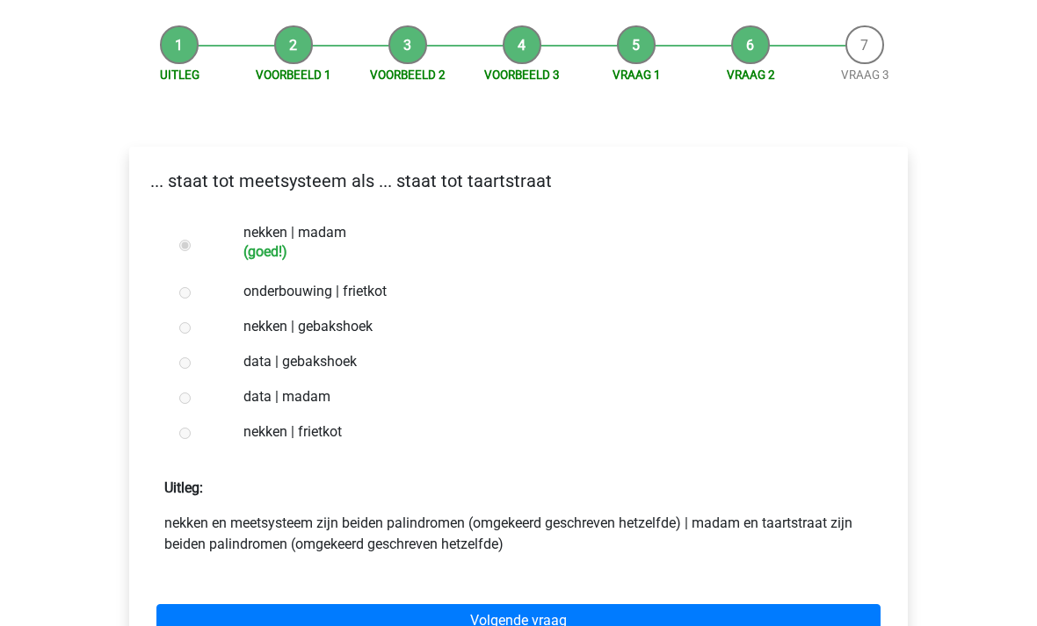
scroll to position [168, 0]
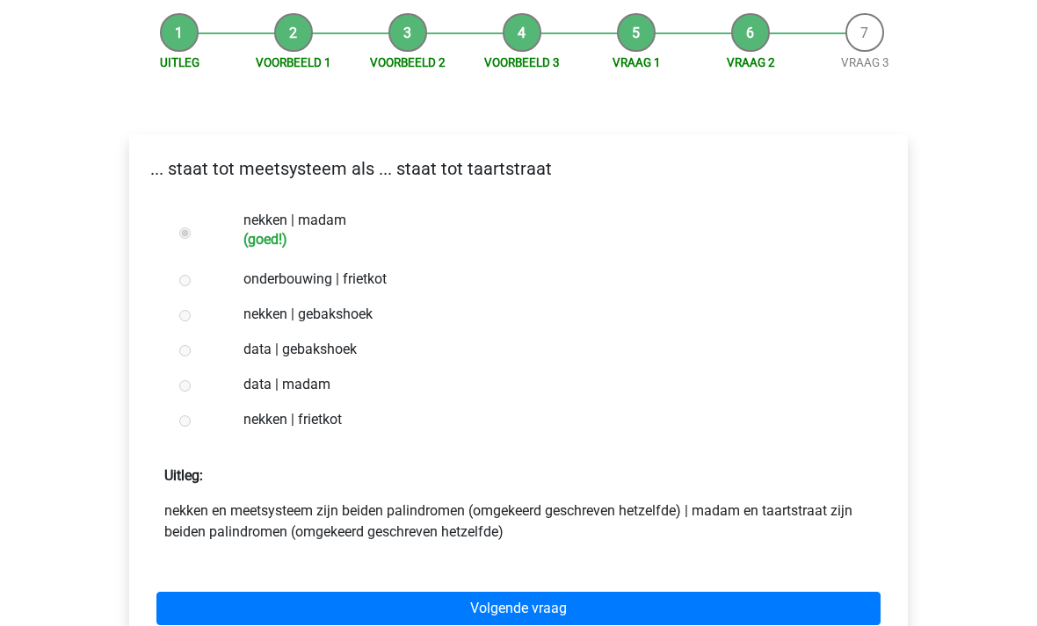
click at [550, 620] on link "Volgende vraag" at bounding box center [518, 608] width 724 height 33
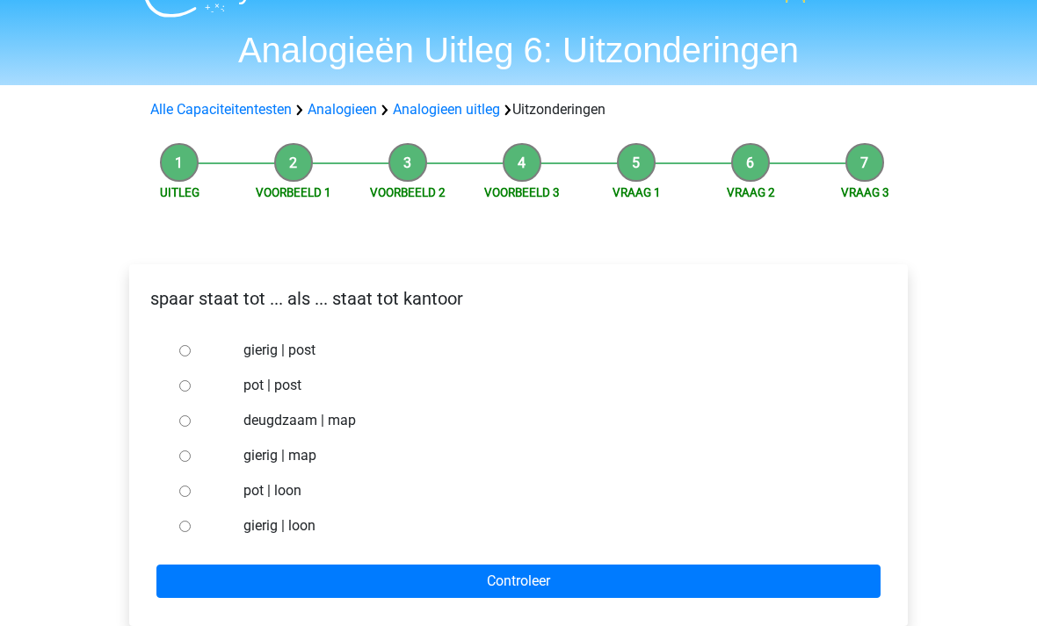
scroll to position [54, 0]
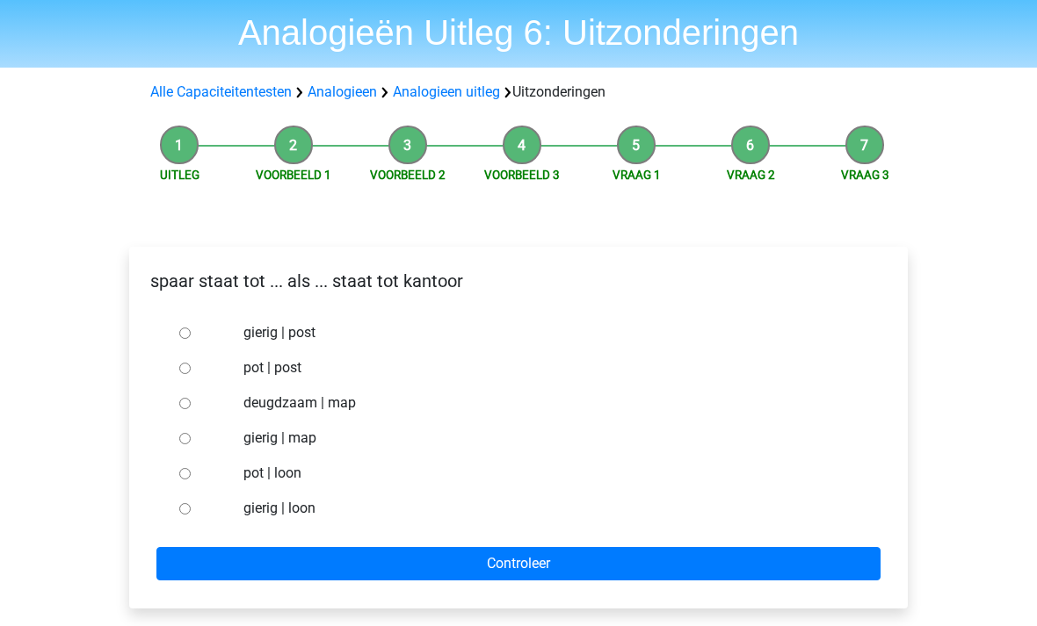
click at [291, 371] on label "pot | post" at bounding box center [547, 368] width 608 height 21
click at [191, 371] on input "pot | post" at bounding box center [184, 369] width 11 height 11
radio input "true"
click at [511, 571] on input "Controleer" at bounding box center [518, 564] width 724 height 33
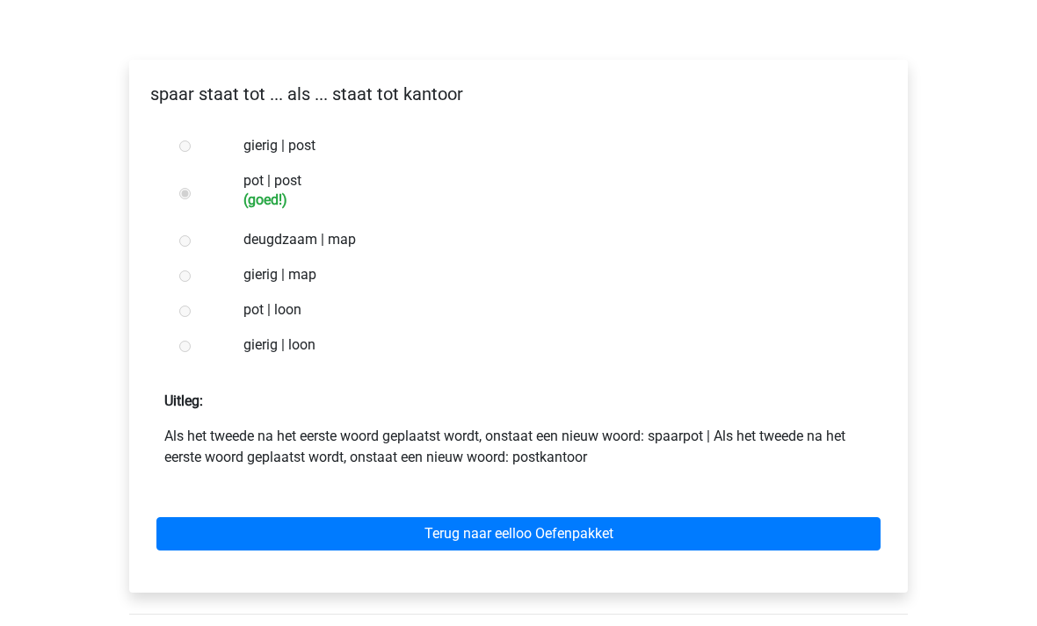
scroll to position [242, 0]
click at [607, 536] on link "Terug naar eelloo Oefenpakket" at bounding box center [518, 534] width 724 height 33
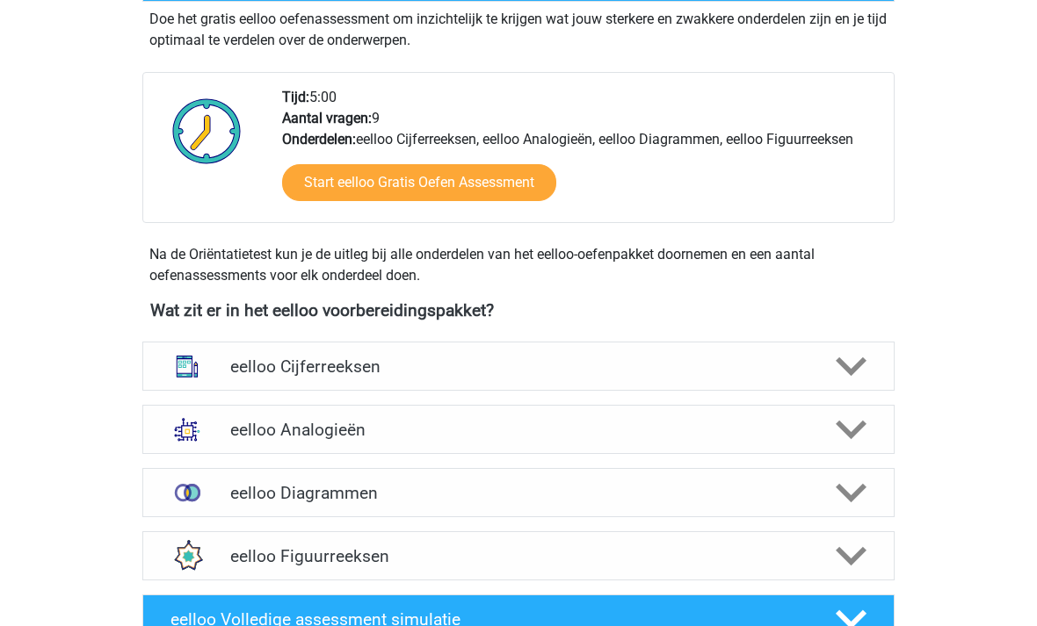
scroll to position [387, 0]
click at [849, 431] on polygon at bounding box center [851, 430] width 31 height 19
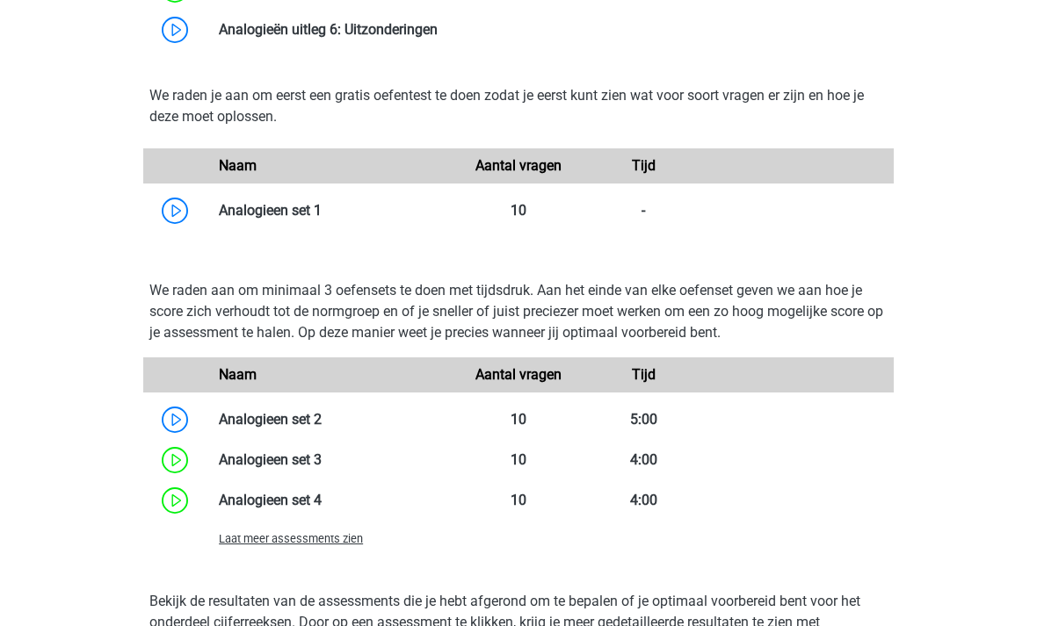
scroll to position [1343, 0]
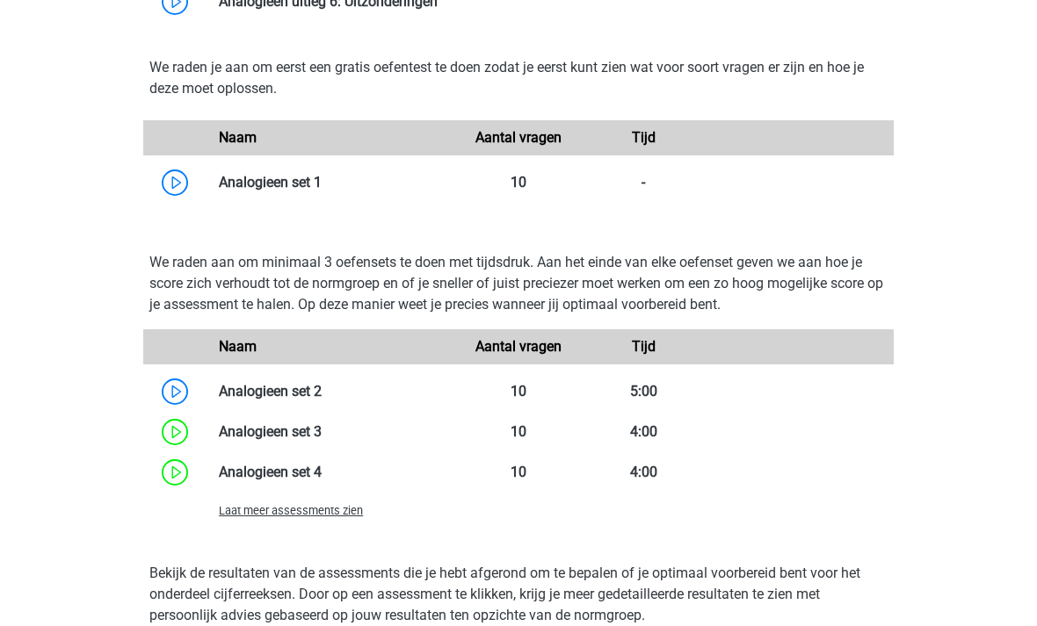
click at [337, 516] on span "Laat meer assessments zien" at bounding box center [291, 510] width 144 height 13
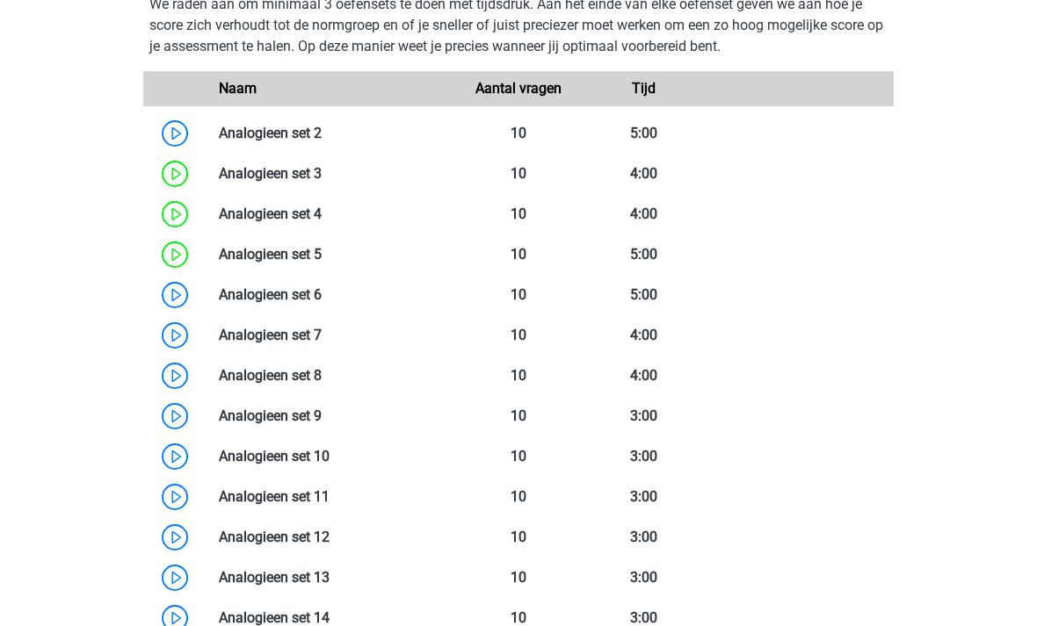
scroll to position [1617, 0]
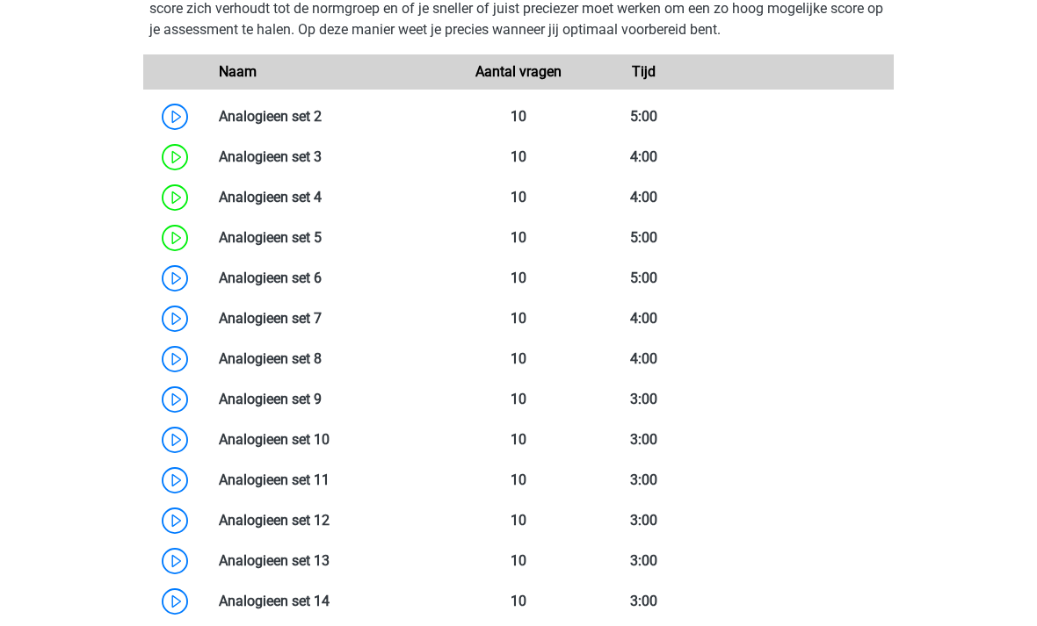
click at [322, 281] on link at bounding box center [322, 279] width 0 height 17
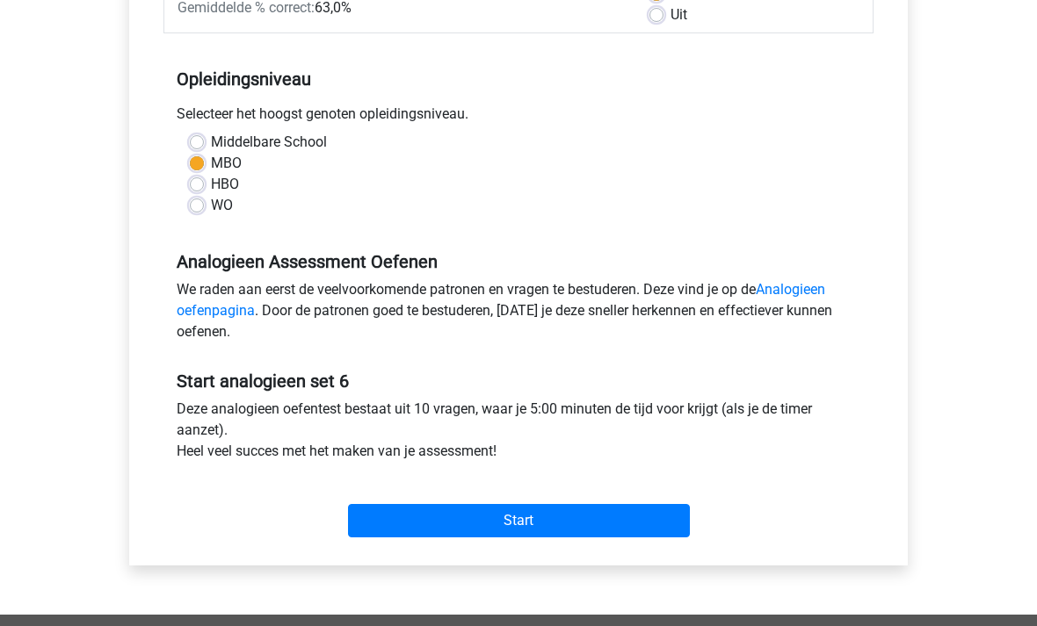
scroll to position [316, 0]
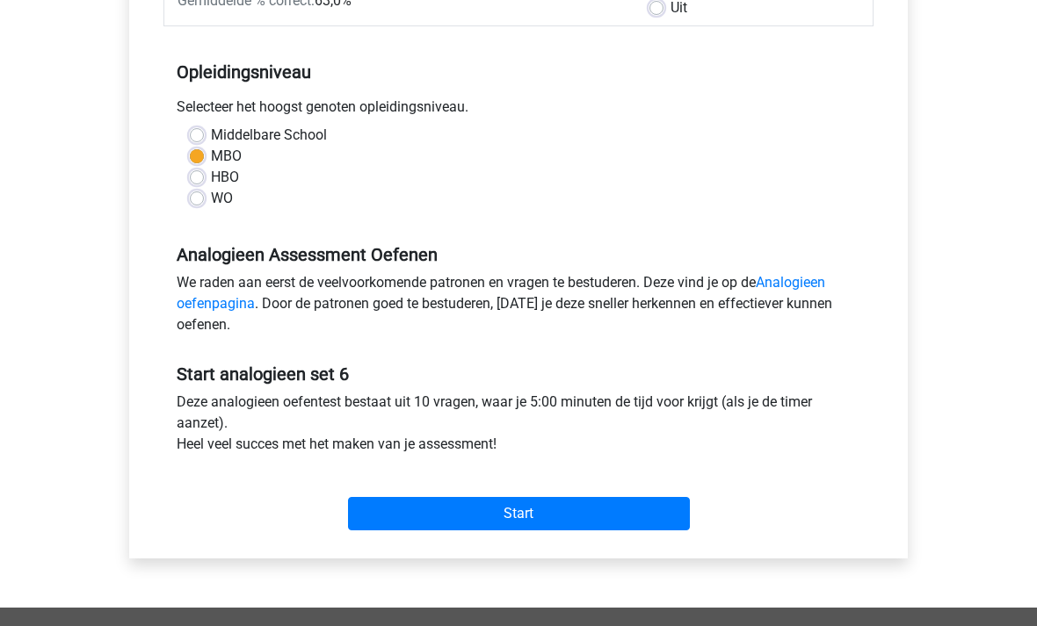
click at [535, 523] on input "Start" at bounding box center [519, 513] width 342 height 33
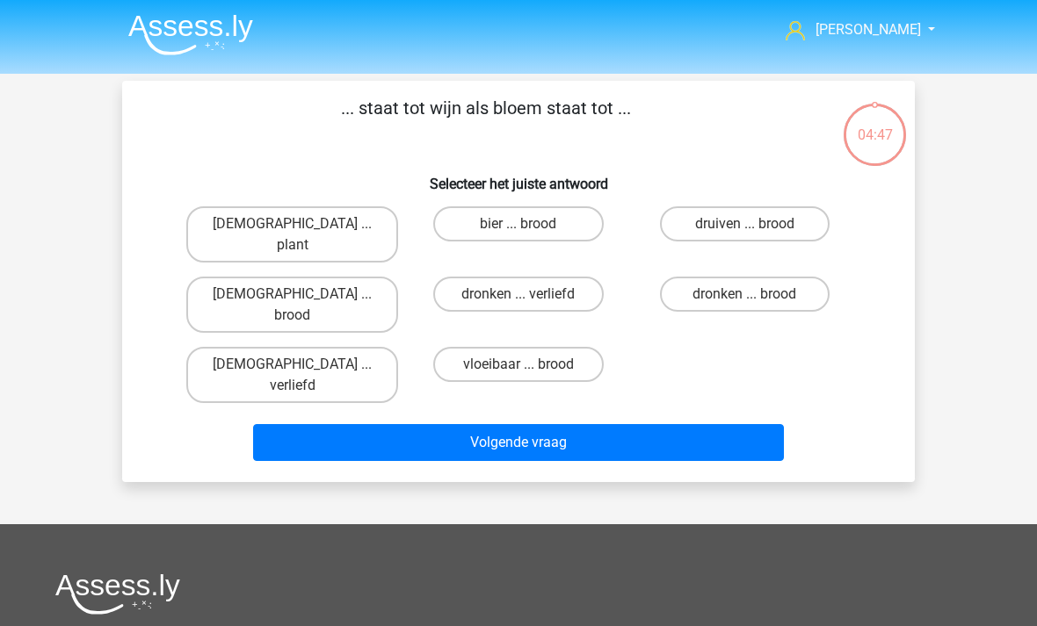
click at [541, 225] on label "bier ... brood" at bounding box center [518, 223] width 170 height 35
click at [530, 225] on input "bier ... brood" at bounding box center [523, 229] width 11 height 11
radio input "true"
click at [579, 424] on button "Volgende vraag" at bounding box center [519, 442] width 532 height 37
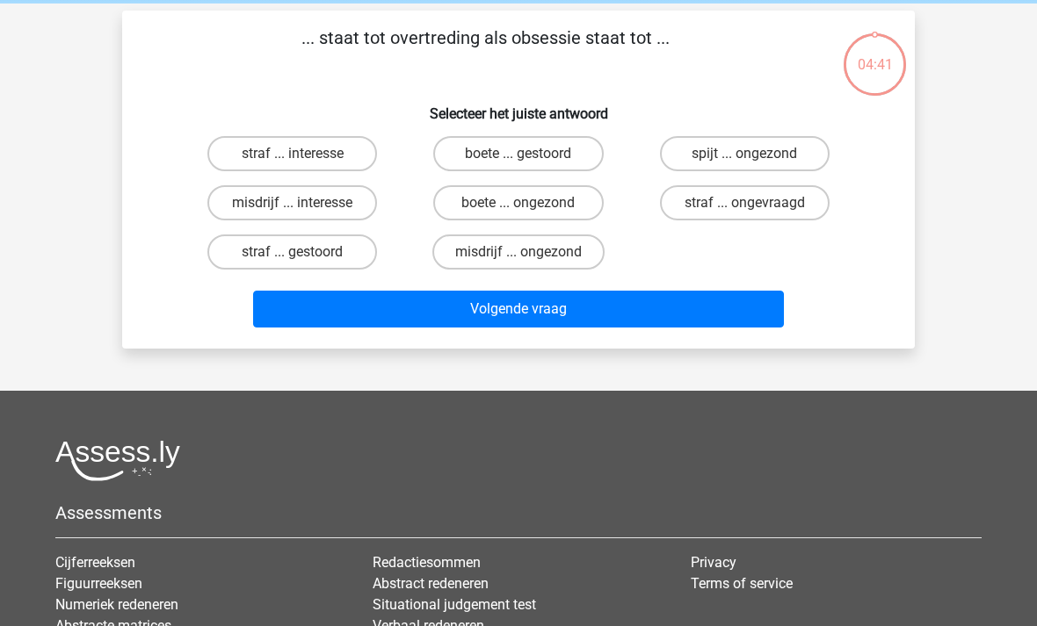
scroll to position [81, 0]
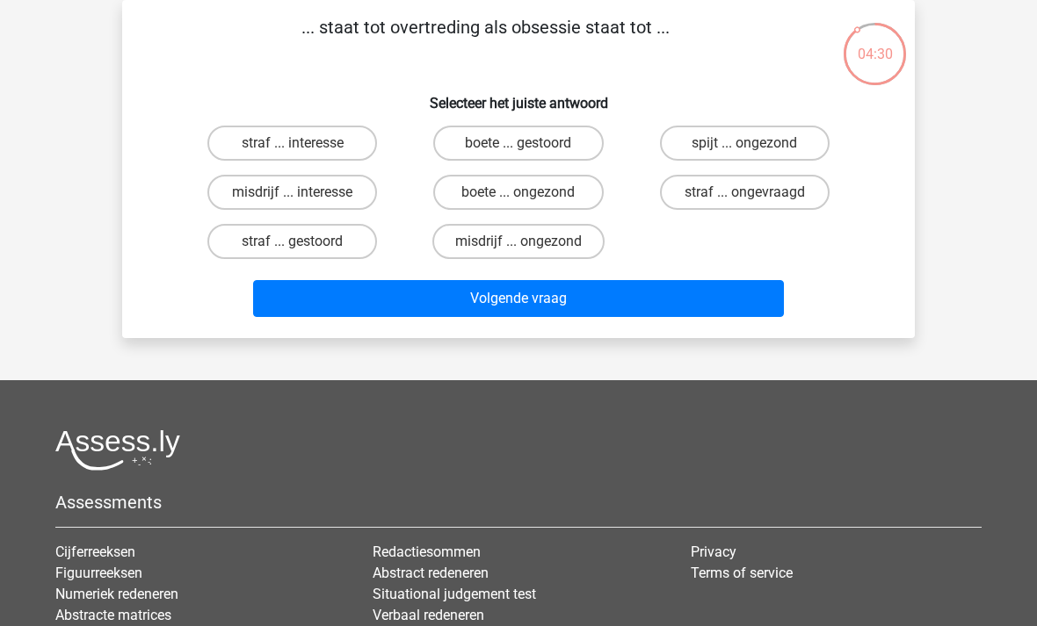
click at [331, 193] on label "misdrijf ... interesse" at bounding box center [292, 192] width 170 height 35
click at [304, 193] on input "misdrijf ... interesse" at bounding box center [298, 197] width 11 height 11
radio input "true"
click at [554, 303] on button "Volgende vraag" at bounding box center [519, 298] width 532 height 37
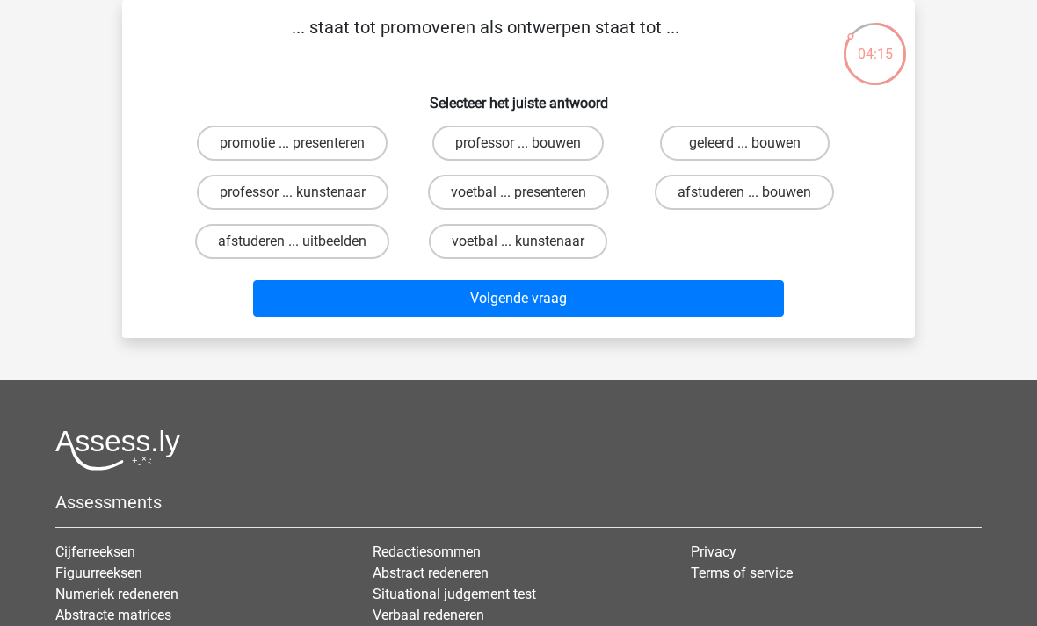
click at [741, 201] on label "afstuderen ... bouwen" at bounding box center [744, 192] width 179 height 35
click at [744, 201] on input "afstuderen ... bouwen" at bounding box center [749, 197] width 11 height 11
radio input "true"
click at [592, 305] on button "Volgende vraag" at bounding box center [519, 298] width 532 height 37
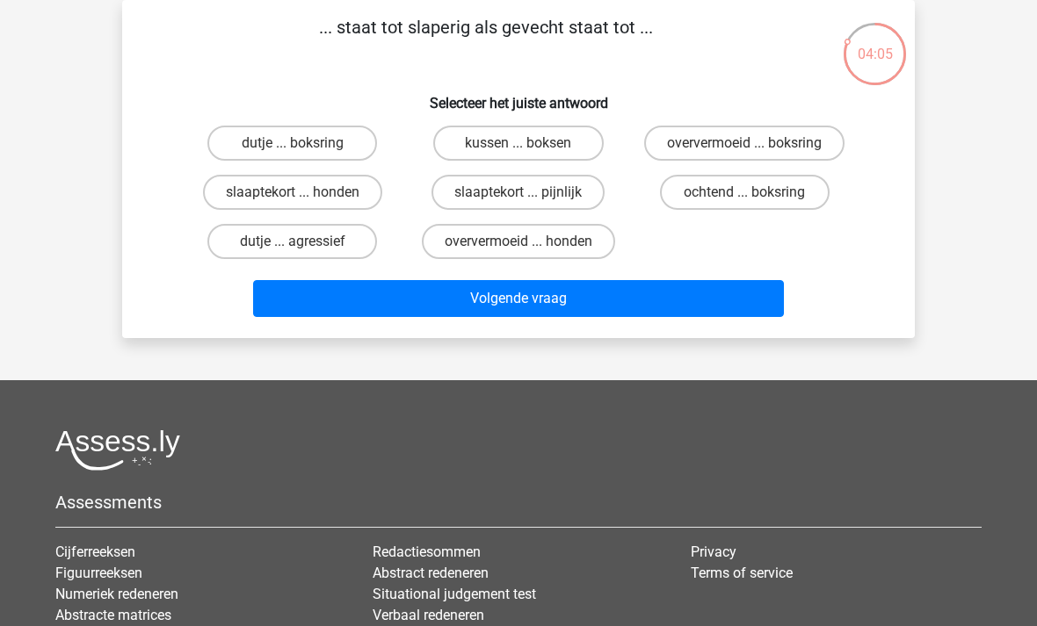
click at [334, 248] on label "dutje ... agressief" at bounding box center [292, 241] width 170 height 35
click at [304, 248] on input "dutje ... agressief" at bounding box center [298, 247] width 11 height 11
radio input "true"
click at [565, 305] on button "Volgende vraag" at bounding box center [519, 298] width 532 height 37
click at [340, 199] on label "statistiek ... elementen" at bounding box center [292, 192] width 184 height 35
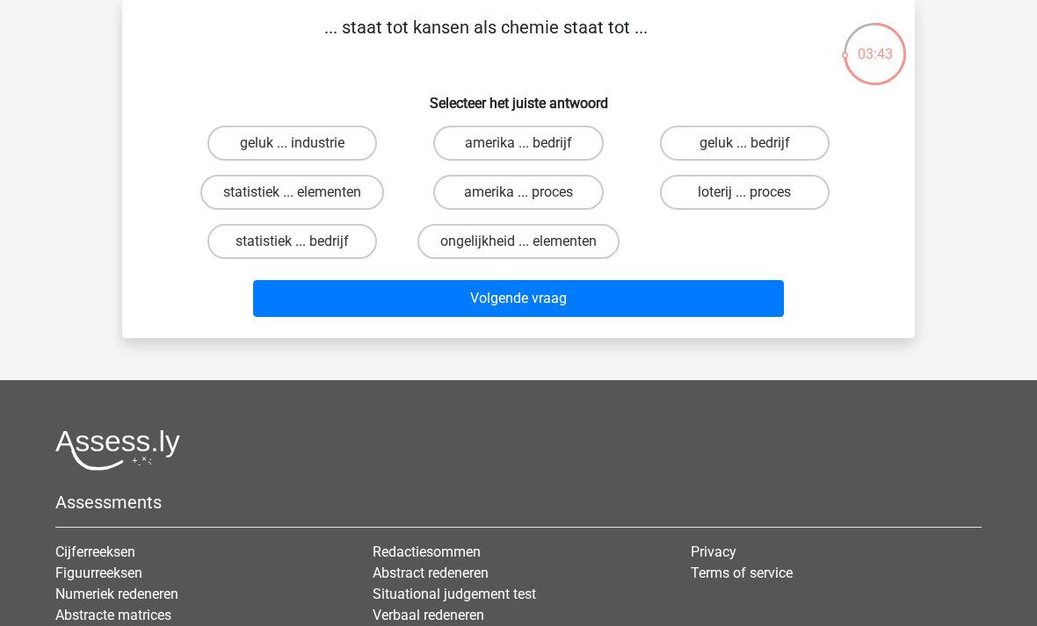
click at [304, 199] on input "statistiek ... elementen" at bounding box center [298, 197] width 11 height 11
radio input "true"
click at [559, 299] on button "Volgende vraag" at bounding box center [519, 298] width 532 height 37
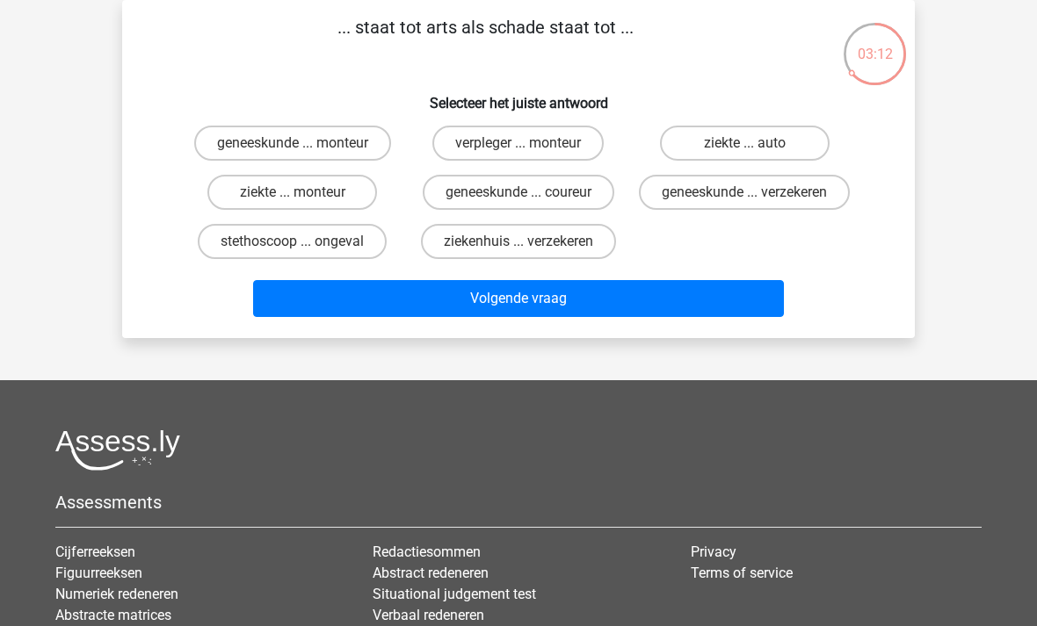
click at [339, 193] on label "ziekte ... monteur" at bounding box center [292, 192] width 170 height 35
click at [304, 193] on input "ziekte ... monteur" at bounding box center [298, 197] width 11 height 11
radio input "true"
click at [353, 144] on label "geneeskunde ... monteur" at bounding box center [292, 143] width 197 height 35
click at [304, 144] on input "geneeskunde ... monteur" at bounding box center [298, 148] width 11 height 11
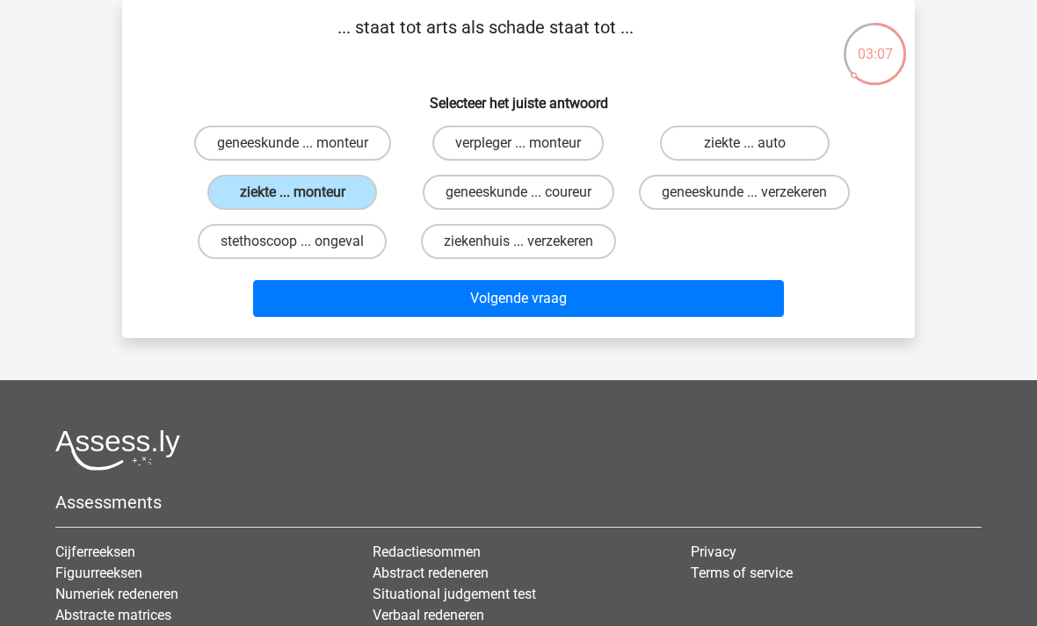
radio input "true"
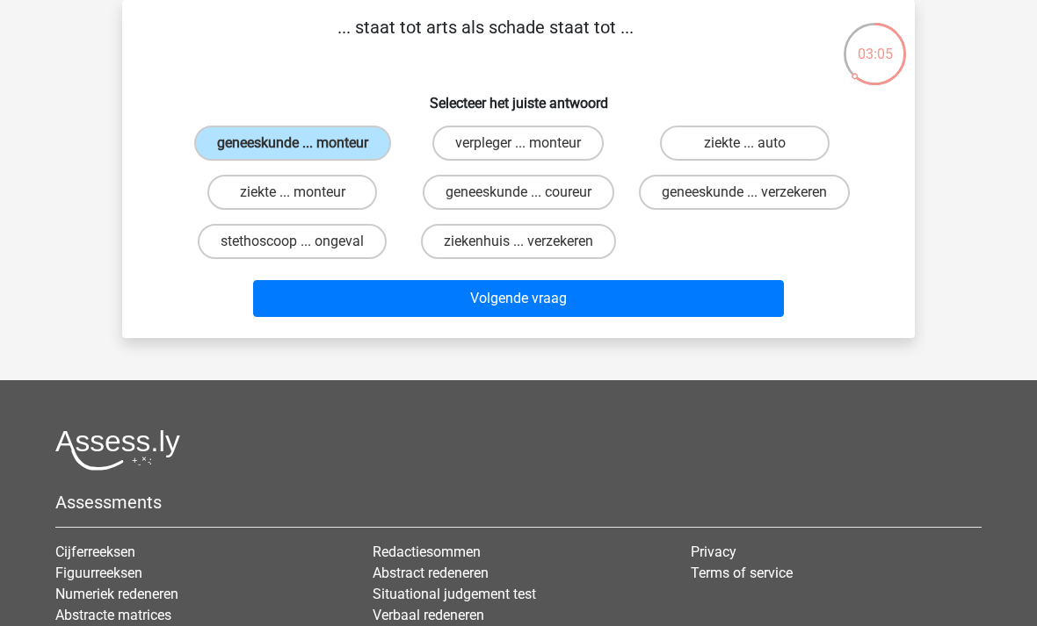
click at [506, 317] on button "Volgende vraag" at bounding box center [519, 298] width 532 height 37
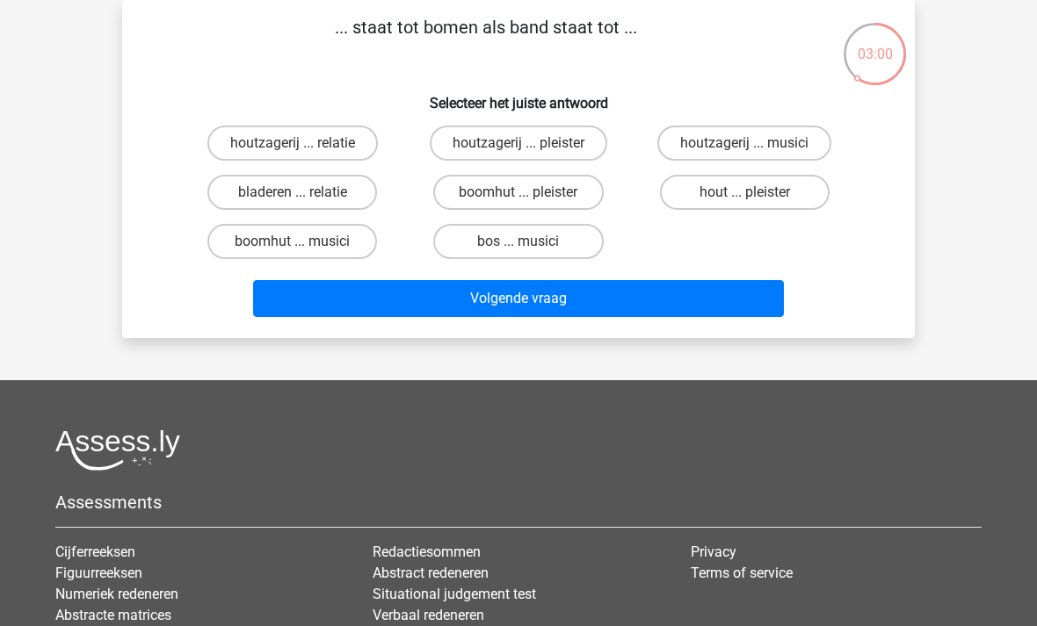
click at [545, 239] on label "bos ... musici" at bounding box center [518, 241] width 170 height 35
click at [530, 242] on input "bos ... musici" at bounding box center [523, 247] width 11 height 11
radio input "true"
click at [586, 299] on button "Volgende vraag" at bounding box center [519, 298] width 532 height 37
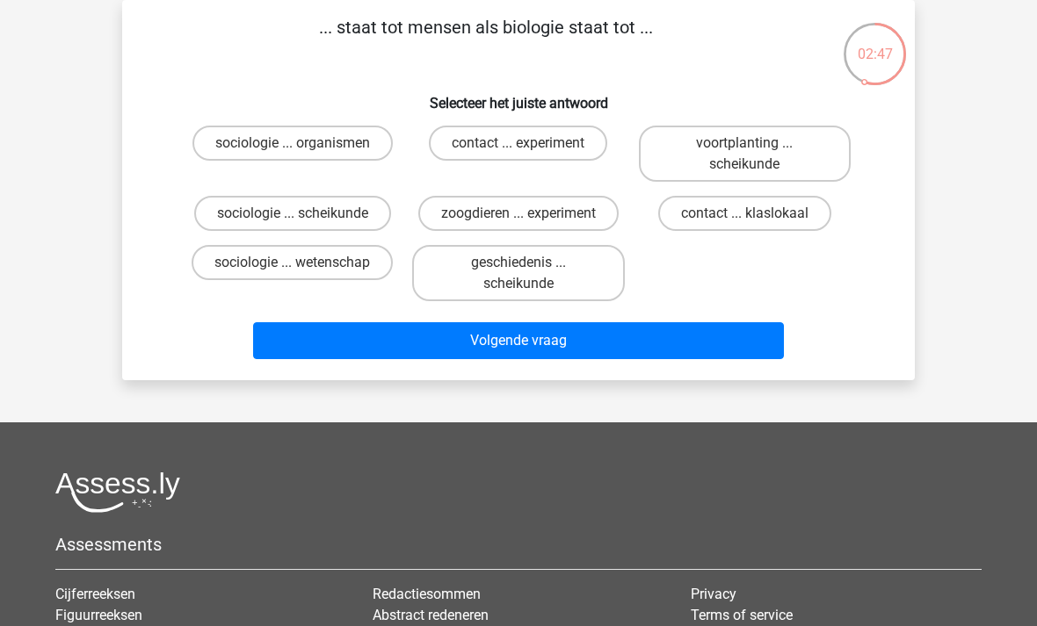
click at [317, 147] on label "sociologie ... organismen" at bounding box center [292, 143] width 200 height 35
click at [304, 147] on input "sociologie ... organismen" at bounding box center [298, 148] width 11 height 11
radio input "true"
click at [544, 351] on button "Volgende vraag" at bounding box center [519, 340] width 532 height 37
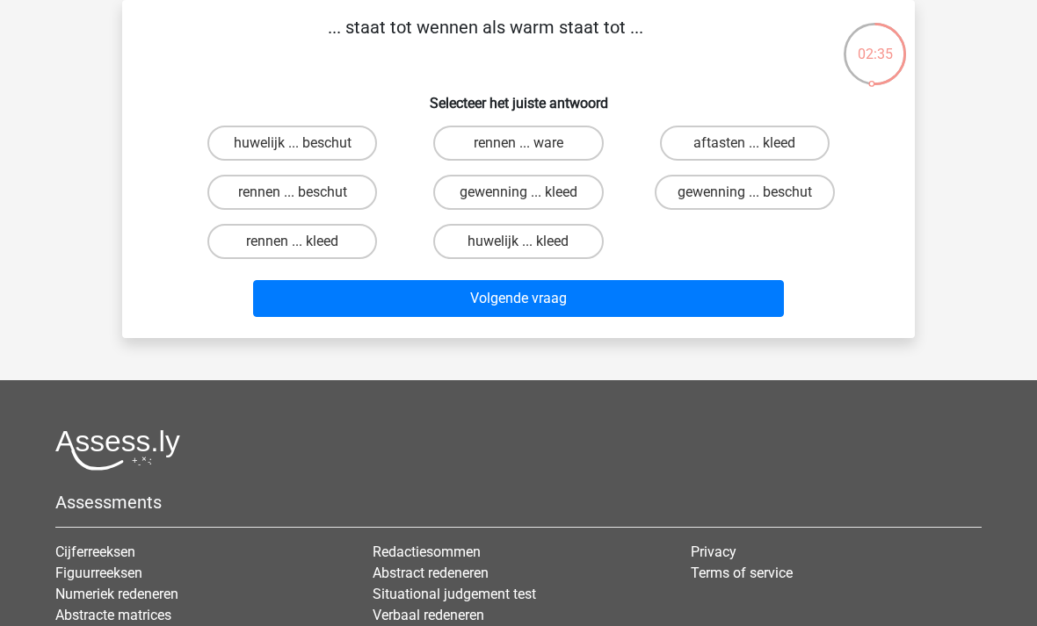
click at [549, 134] on label "rennen ... ware" at bounding box center [518, 143] width 170 height 35
click at [530, 143] on input "rennen ... ware" at bounding box center [523, 148] width 11 height 11
radio input "true"
click at [598, 306] on button "Volgende vraag" at bounding box center [519, 298] width 532 height 37
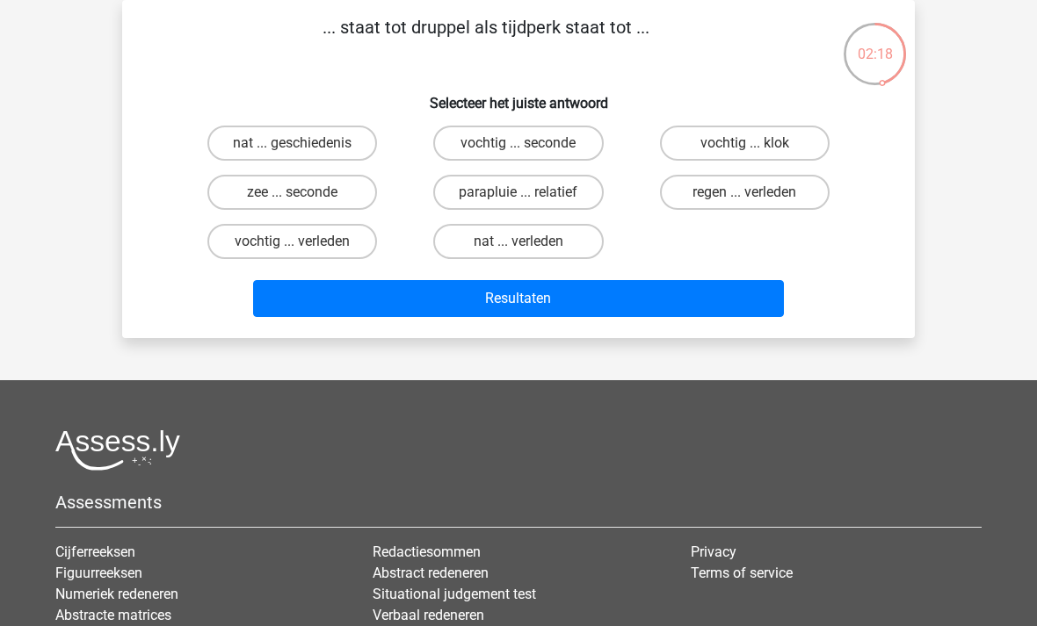
click at [338, 195] on label "zee ... seconde" at bounding box center [292, 192] width 170 height 35
click at [304, 195] on input "zee ... seconde" at bounding box center [298, 197] width 11 height 11
radio input "true"
click at [548, 301] on button "Resultaten" at bounding box center [519, 298] width 532 height 37
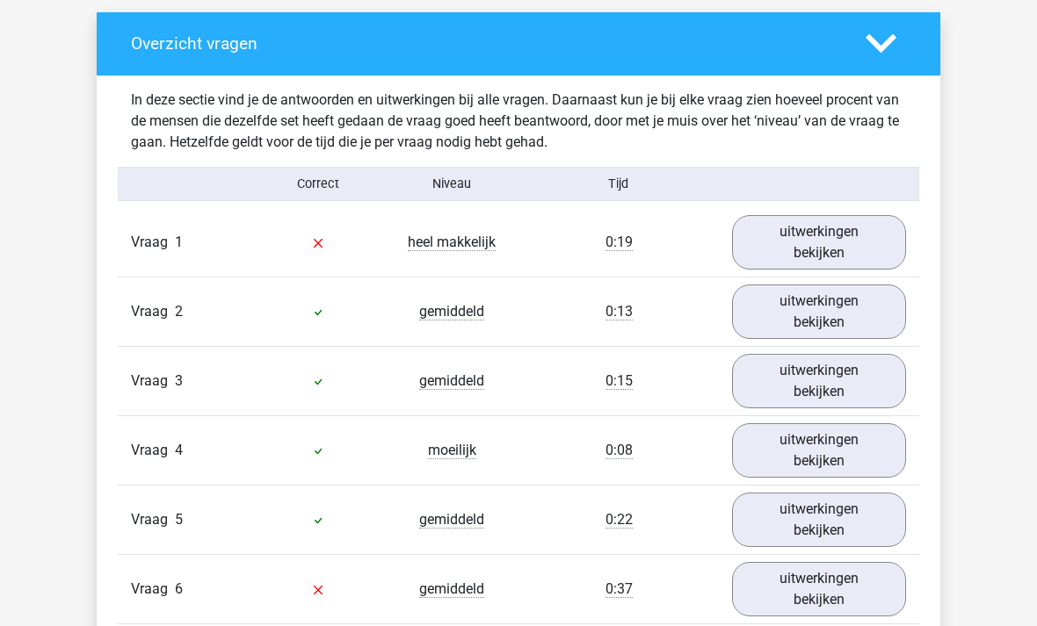
scroll to position [923, 0]
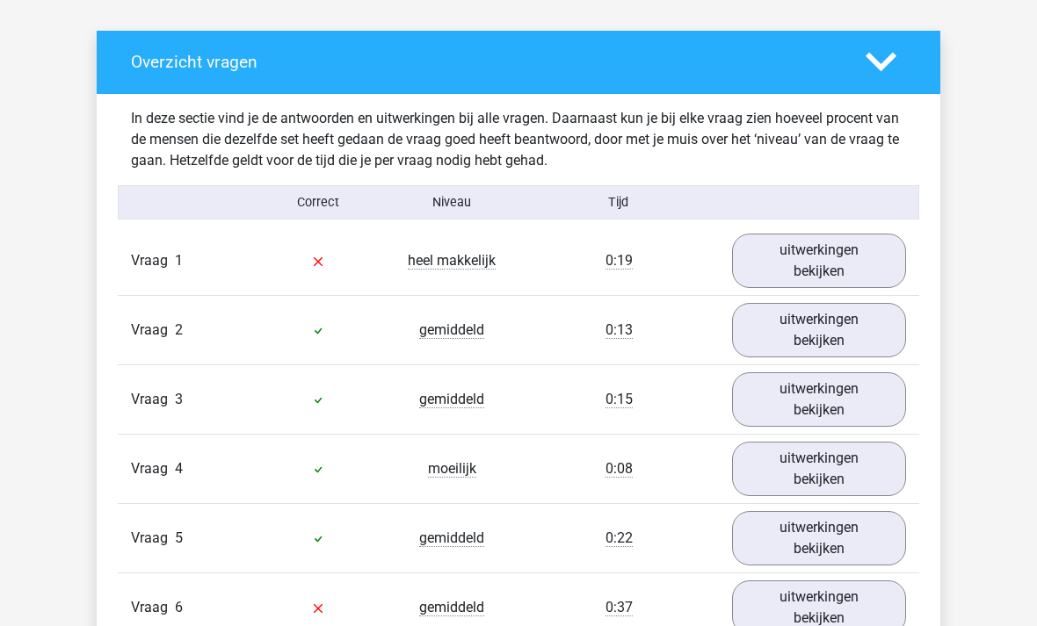
click at [828, 262] on link "uitwerkingen bekijken" at bounding box center [819, 261] width 174 height 54
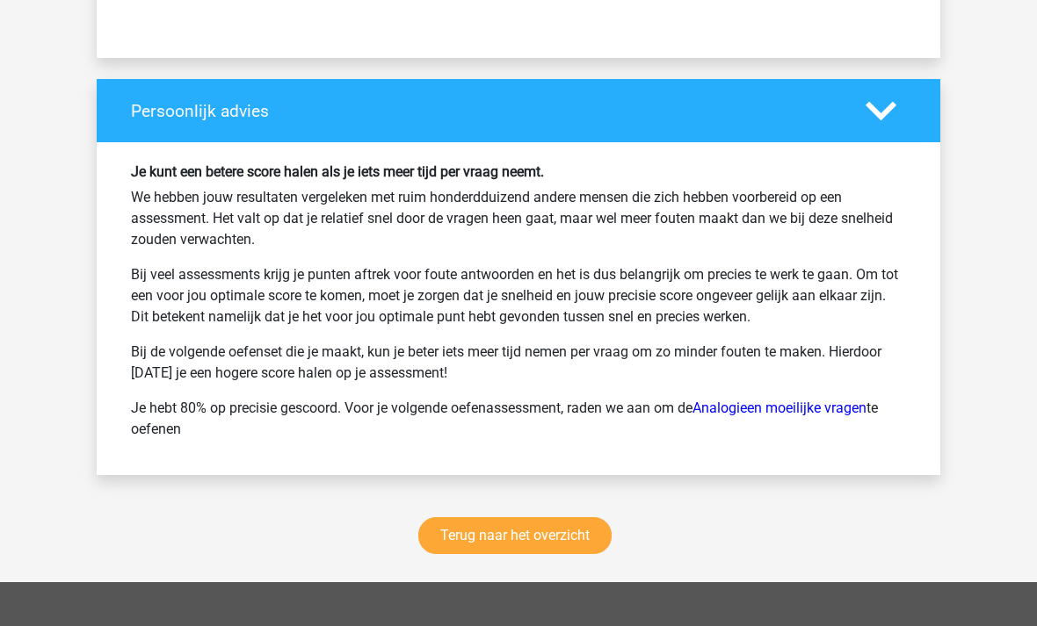
scroll to position [2835, 0]
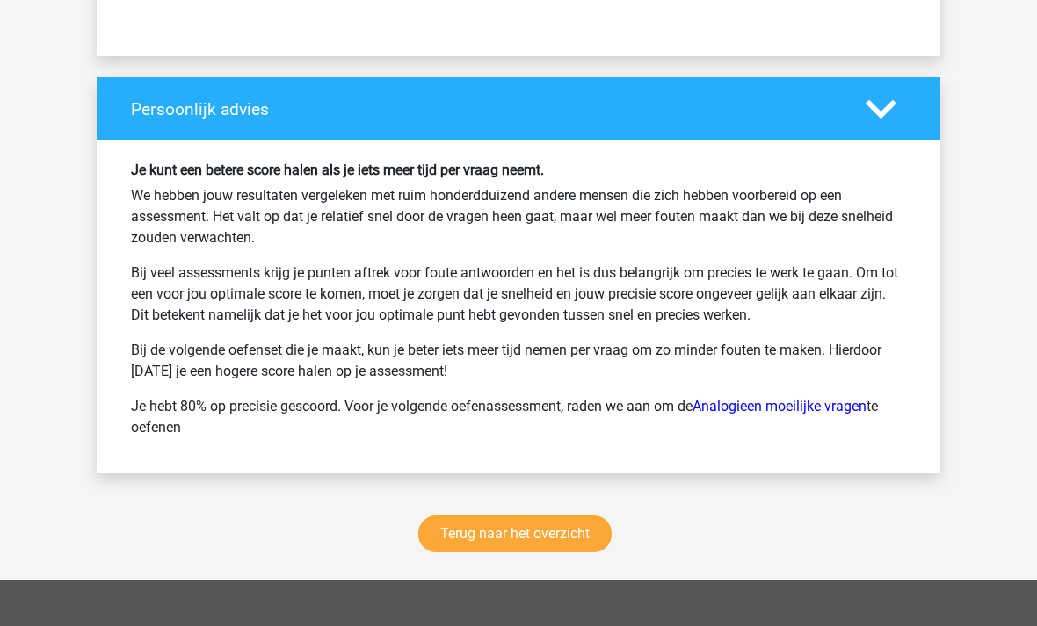
click at [540, 539] on link "Terug naar het overzicht" at bounding box center [514, 535] width 193 height 37
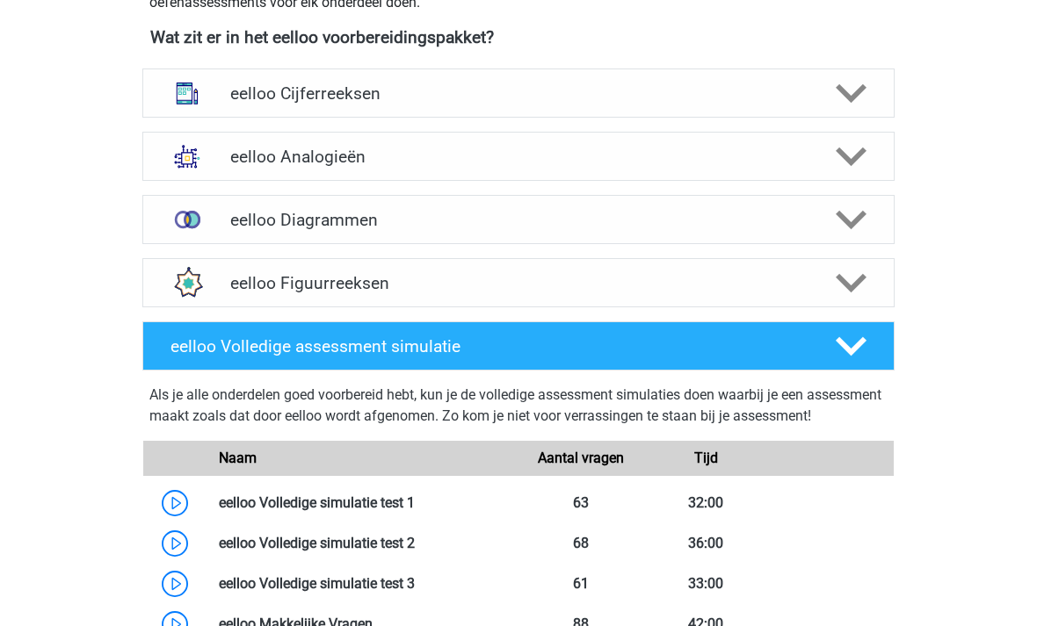
scroll to position [661, 0]
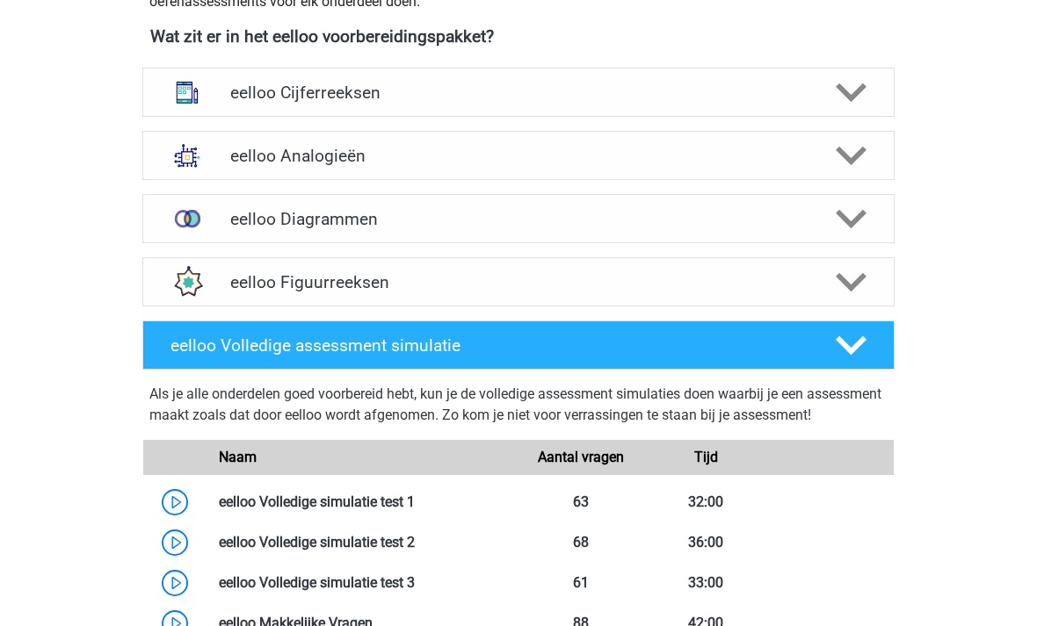
click at [850, 157] on icon at bounding box center [851, 156] width 31 height 31
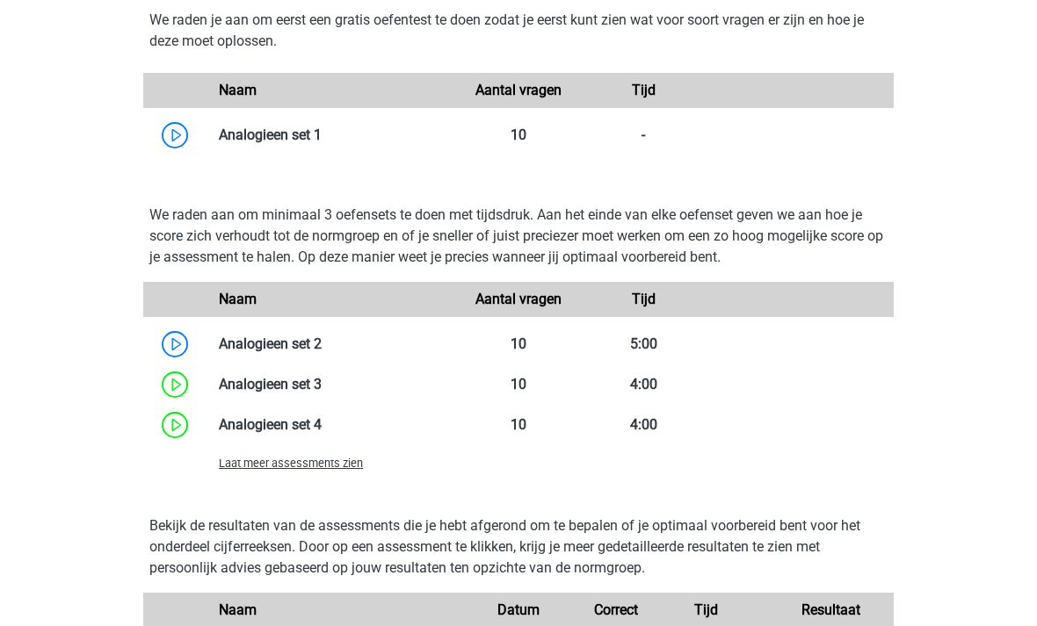
scroll to position [1405, 0]
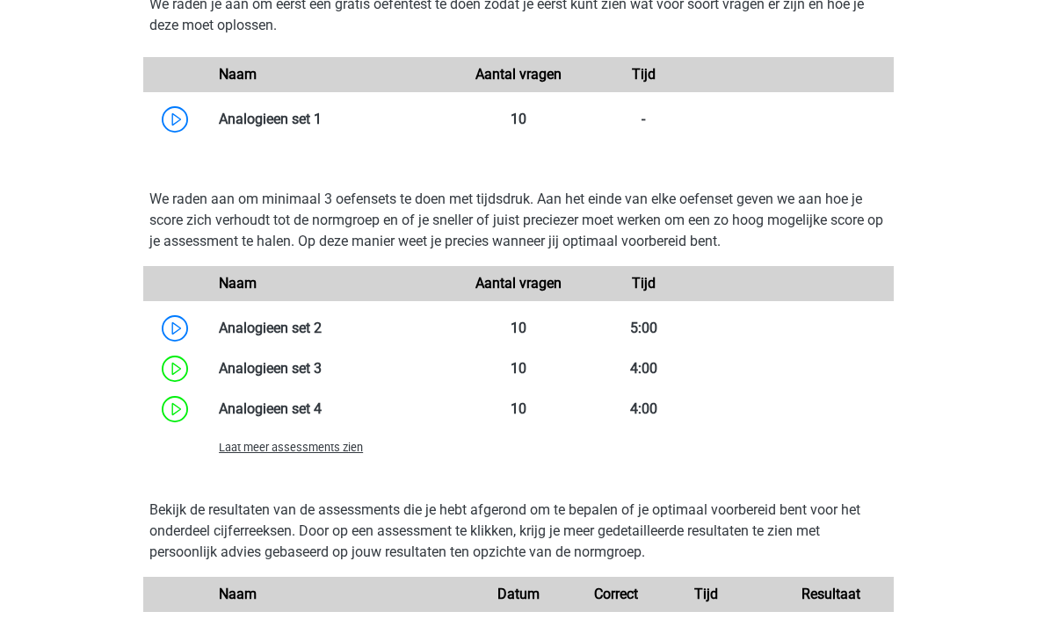
click at [340, 452] on span "Laat meer assessments zien" at bounding box center [291, 448] width 144 height 13
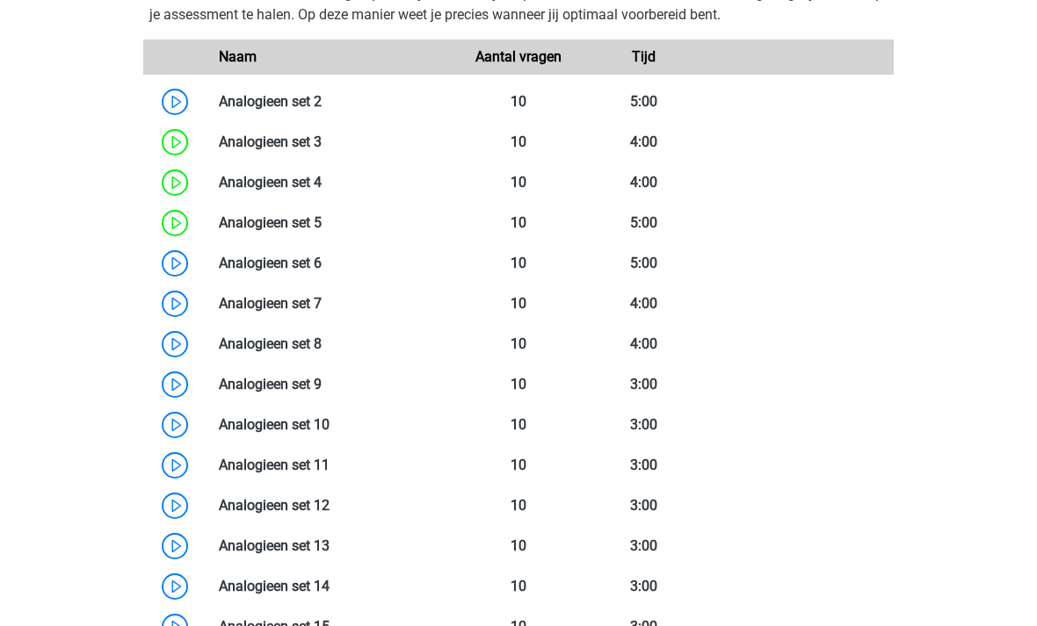
scroll to position [1632, 0]
click at [322, 309] on link at bounding box center [322, 303] width 0 height 17
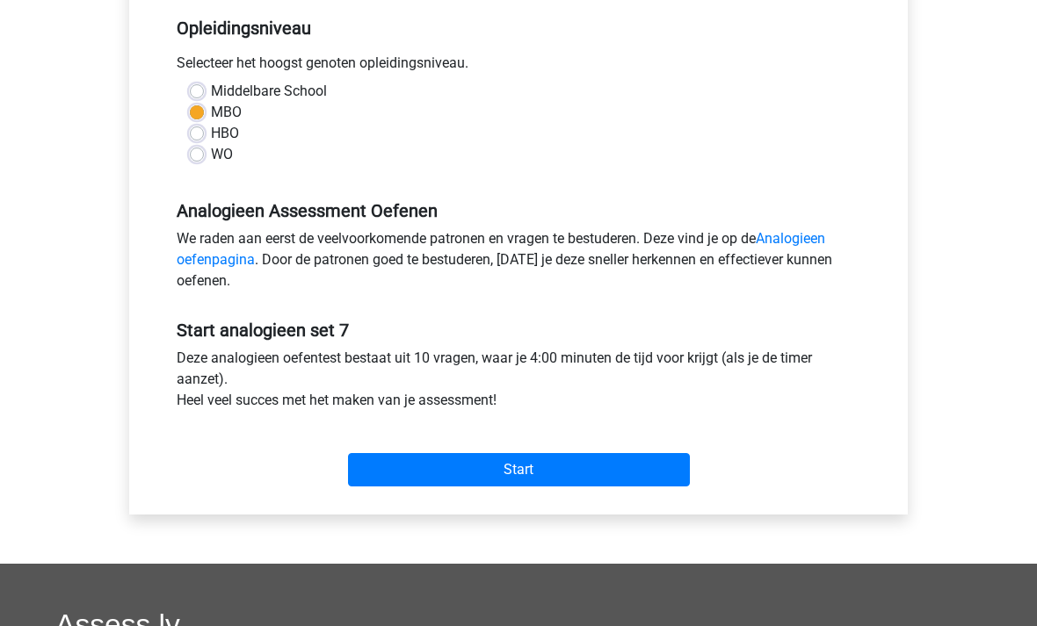
scroll to position [361, 0]
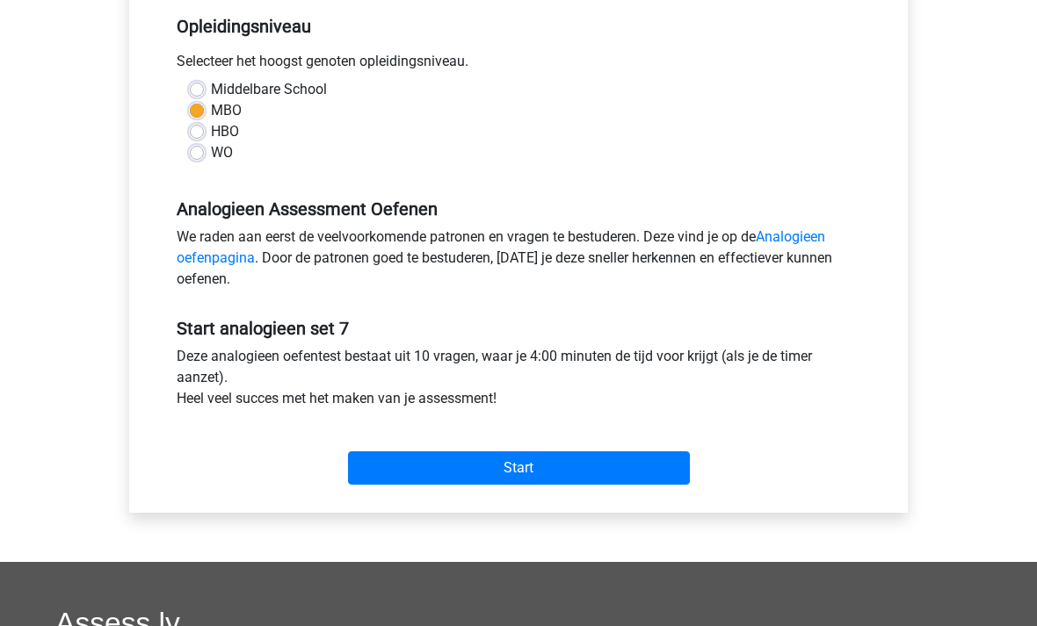
click at [528, 470] on input "Start" at bounding box center [519, 468] width 342 height 33
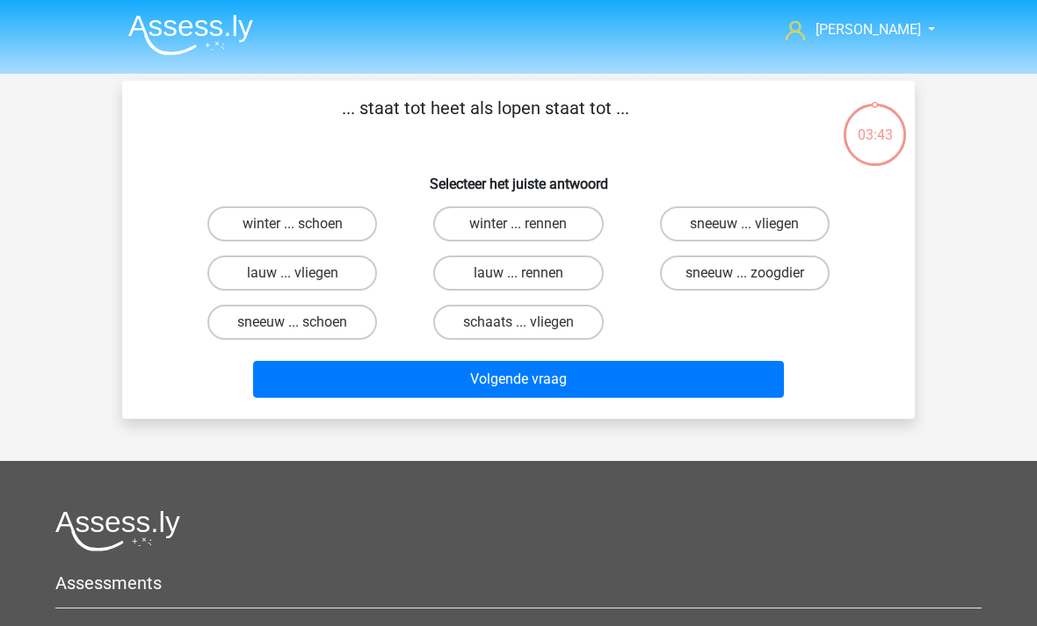
click at [555, 277] on label "lauw ... rennen" at bounding box center [518, 273] width 170 height 35
click at [530, 277] on input "lauw ... rennen" at bounding box center [523, 278] width 11 height 11
radio input "true"
click at [567, 382] on button "Volgende vraag" at bounding box center [519, 379] width 532 height 37
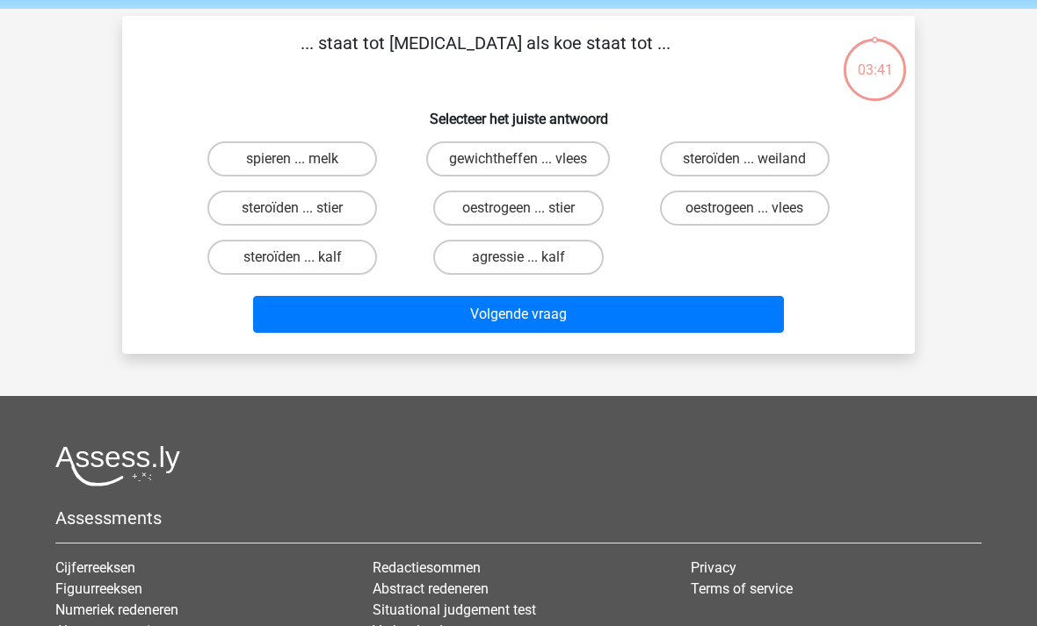
scroll to position [81, 0]
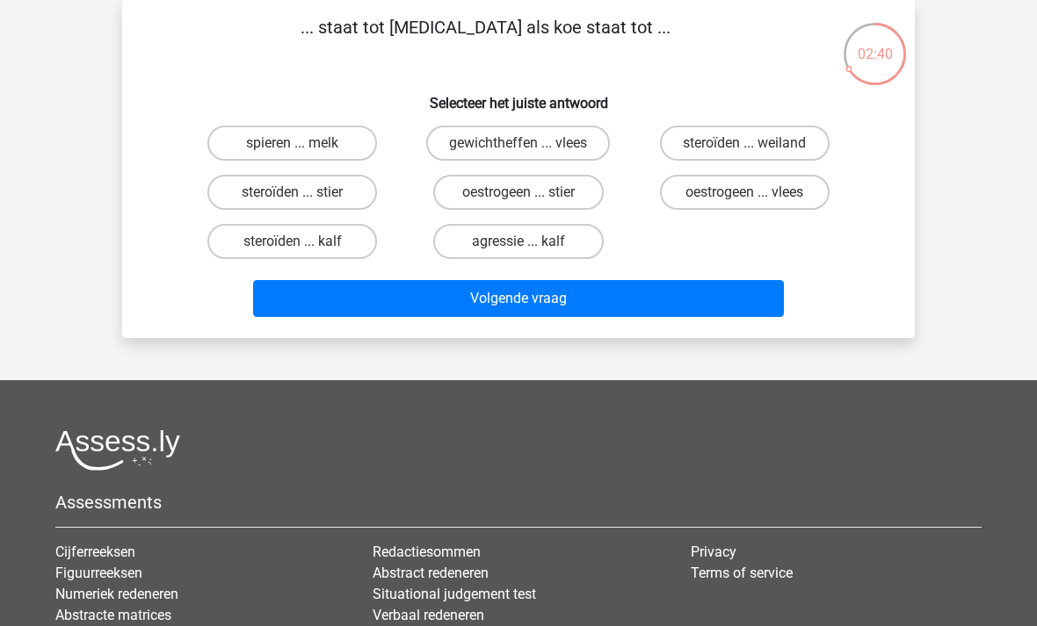
click at [545, 193] on label "oestrogeen ... stier" at bounding box center [518, 192] width 170 height 35
click at [530, 193] on input "oestrogeen ... stier" at bounding box center [523, 197] width 11 height 11
radio input "true"
click at [589, 306] on button "Volgende vraag" at bounding box center [519, 298] width 532 height 37
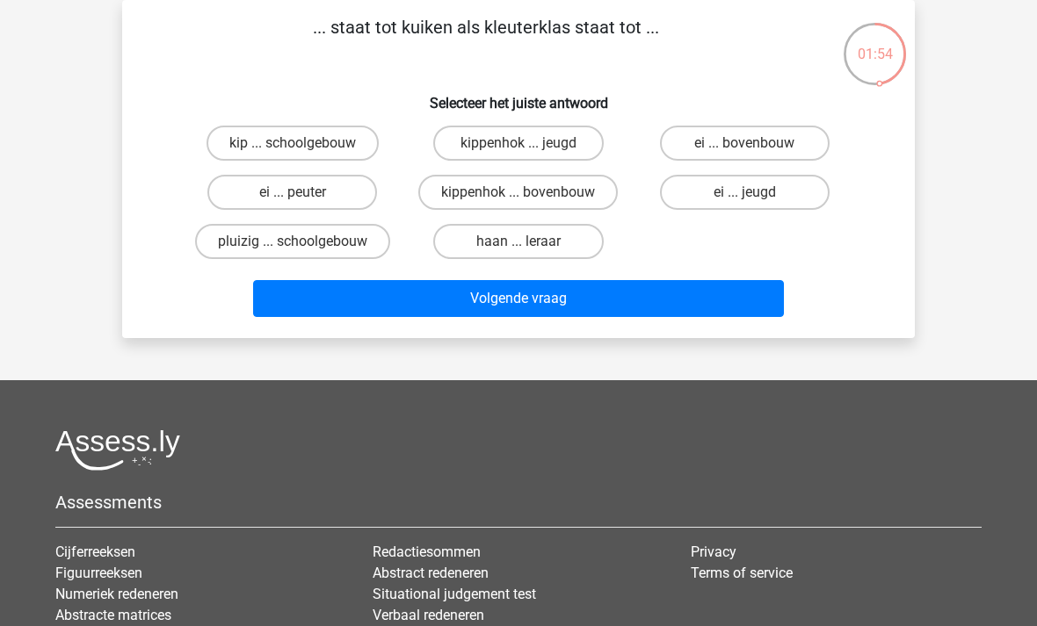
click at [327, 196] on label "ei ... peuter" at bounding box center [292, 192] width 170 height 35
click at [304, 196] on input "ei ... peuter" at bounding box center [298, 197] width 11 height 11
radio input "true"
click at [649, 304] on button "Volgende vraag" at bounding box center [519, 298] width 532 height 37
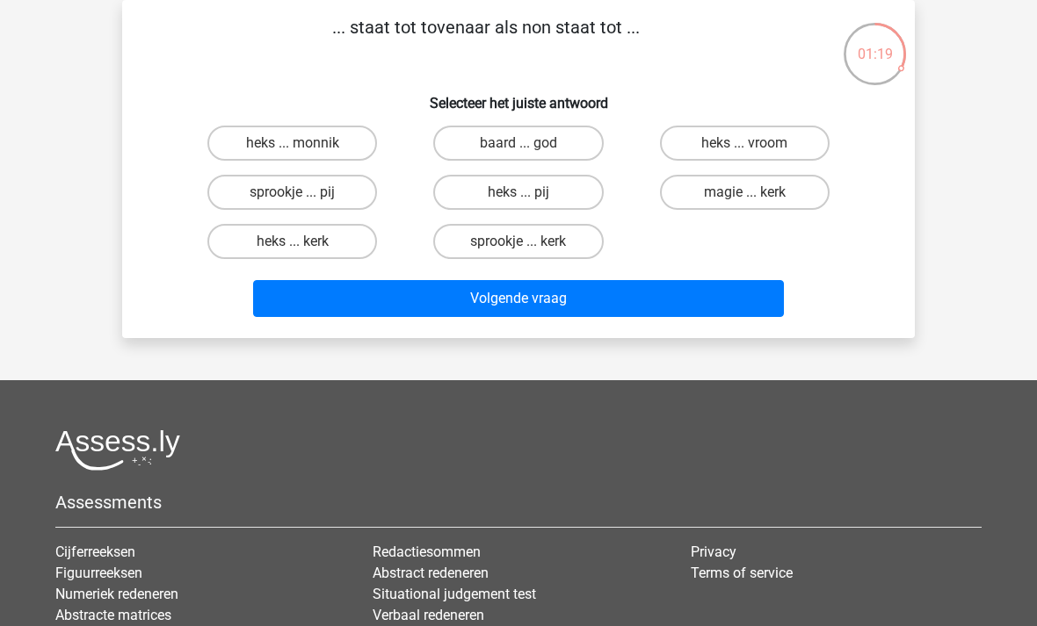
click at [764, 200] on label "magie ... kerk" at bounding box center [745, 192] width 170 height 35
click at [756, 200] on input "magie ... kerk" at bounding box center [749, 197] width 11 height 11
radio input "true"
click at [673, 307] on button "Volgende vraag" at bounding box center [519, 298] width 532 height 37
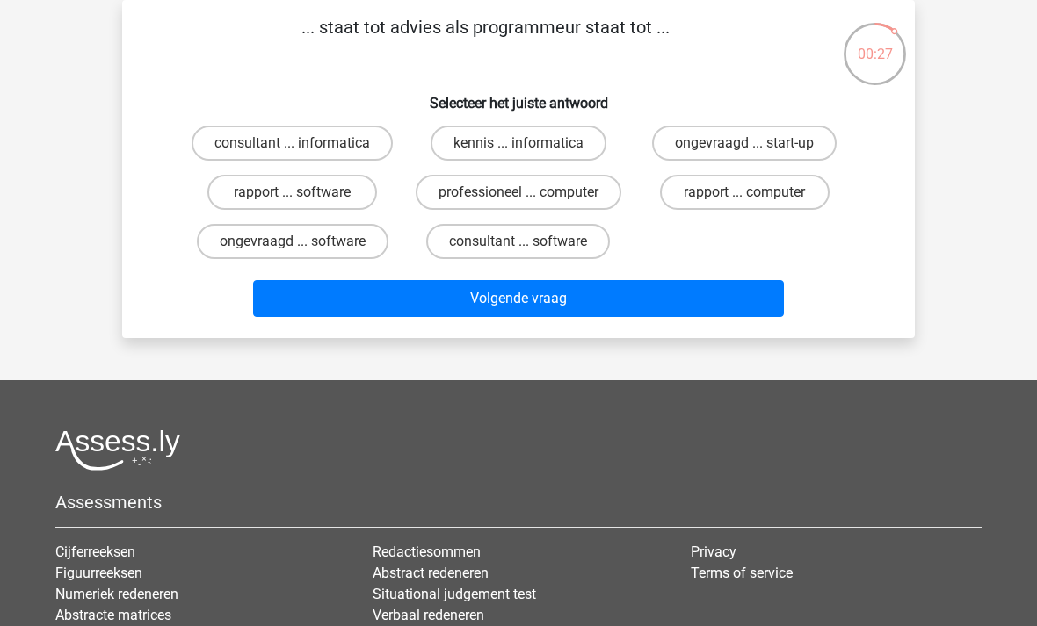
click at [576, 144] on label "kennis ... informatica" at bounding box center [519, 143] width 176 height 35
click at [530, 144] on input "kennis ... informatica" at bounding box center [523, 148] width 11 height 11
radio input "true"
click at [641, 296] on button "Volgende vraag" at bounding box center [519, 298] width 532 height 37
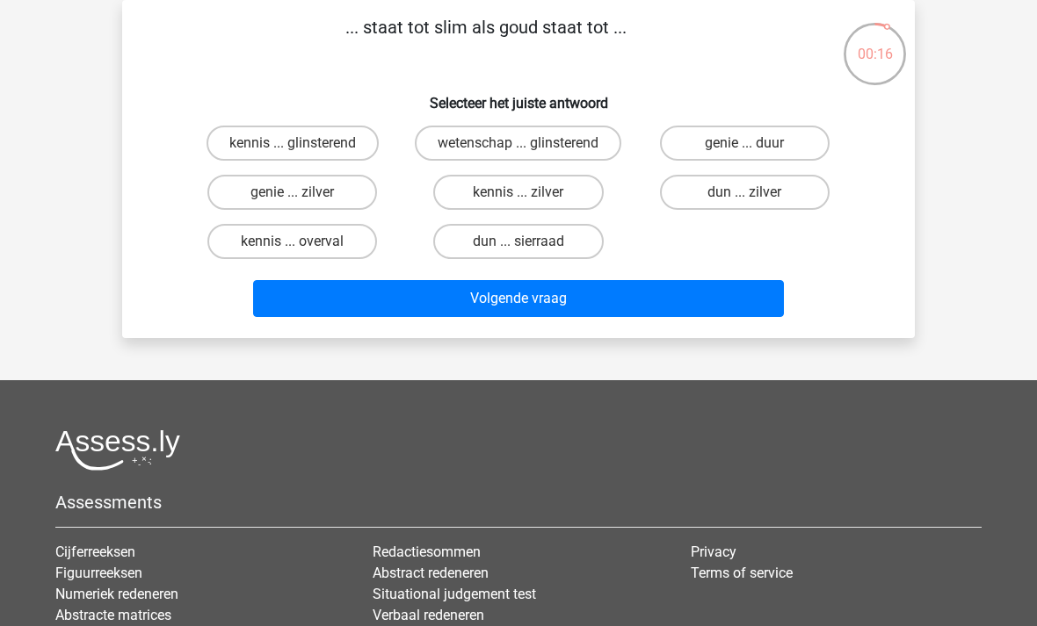
click at [351, 196] on label "genie ... zilver" at bounding box center [292, 192] width 170 height 35
click at [304, 196] on input "genie ... zilver" at bounding box center [298, 197] width 11 height 11
radio input "true"
click at [561, 309] on button "Volgende vraag" at bounding box center [519, 298] width 532 height 37
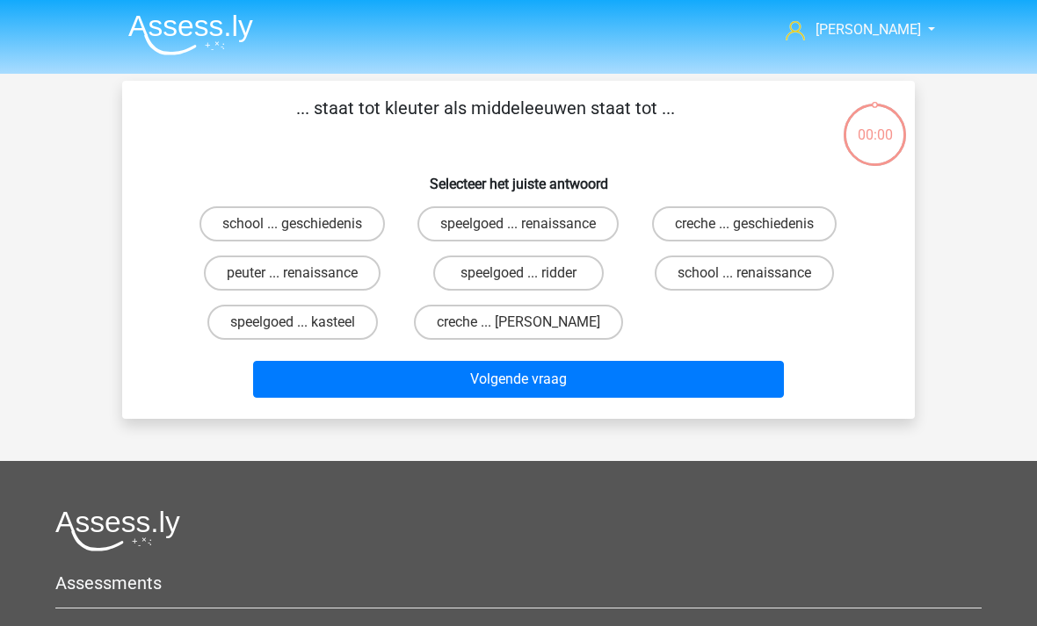
scroll to position [81, 0]
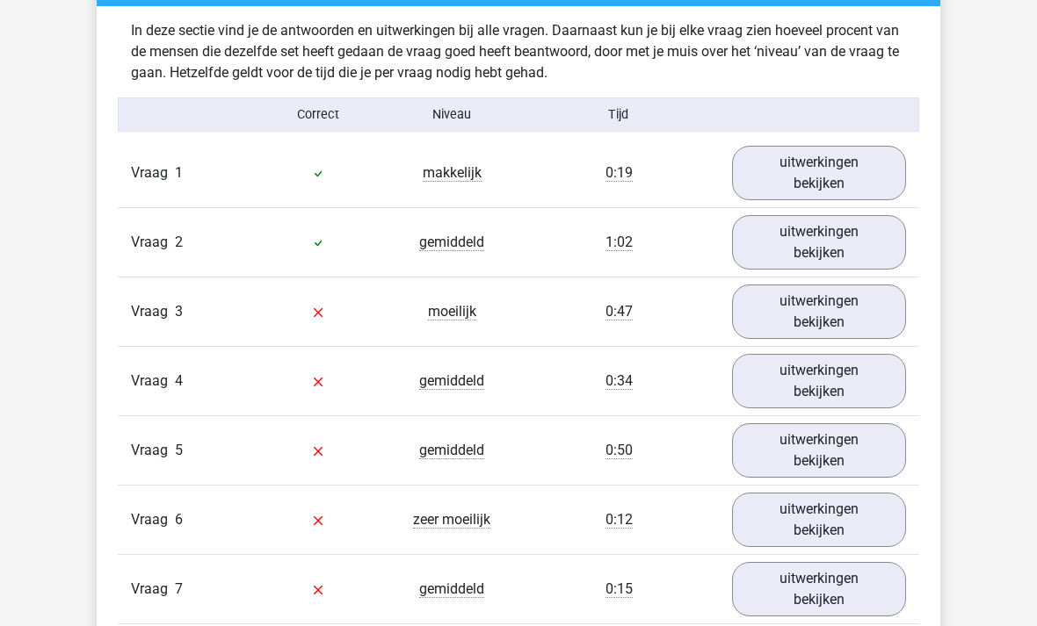
scroll to position [1010, 0]
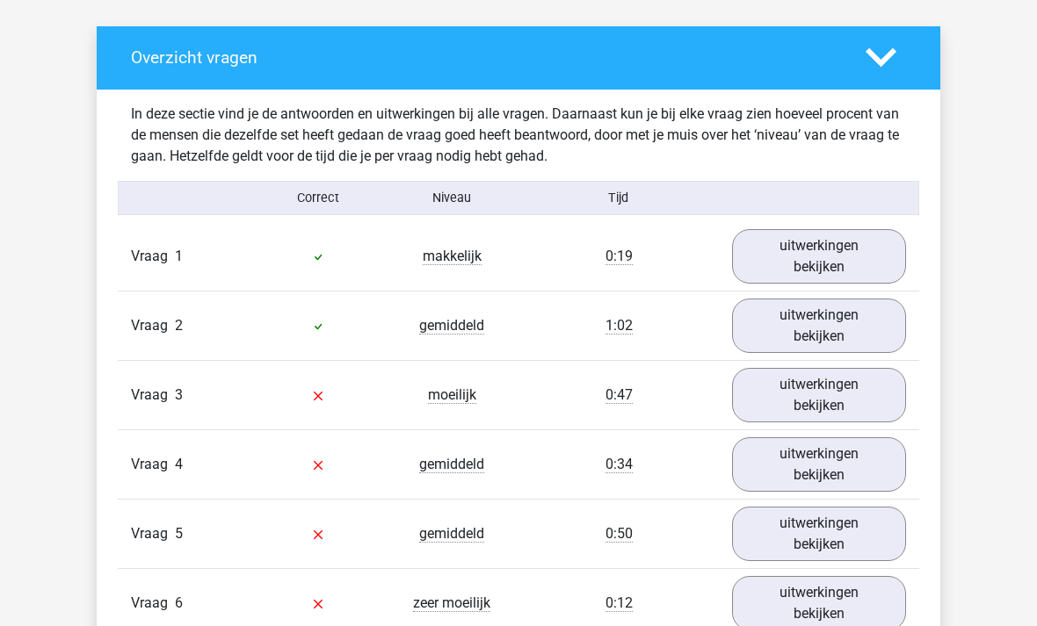
click at [819, 256] on link "uitwerkingen bekijken" at bounding box center [819, 257] width 174 height 54
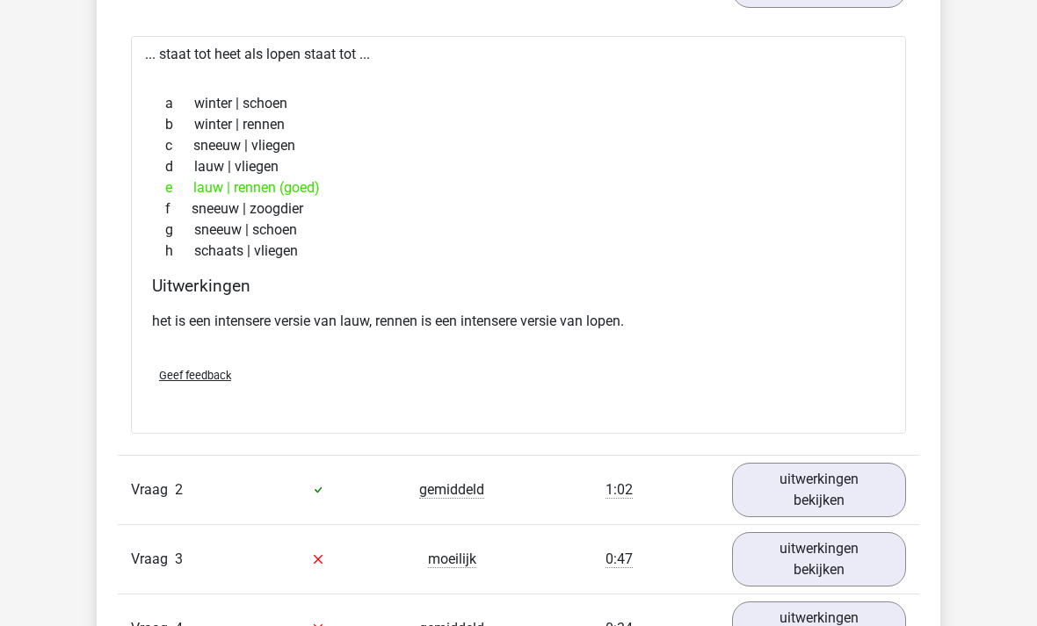
scroll to position [1203, 0]
click at [829, 494] on link "uitwerkingen bekijken" at bounding box center [819, 490] width 174 height 54
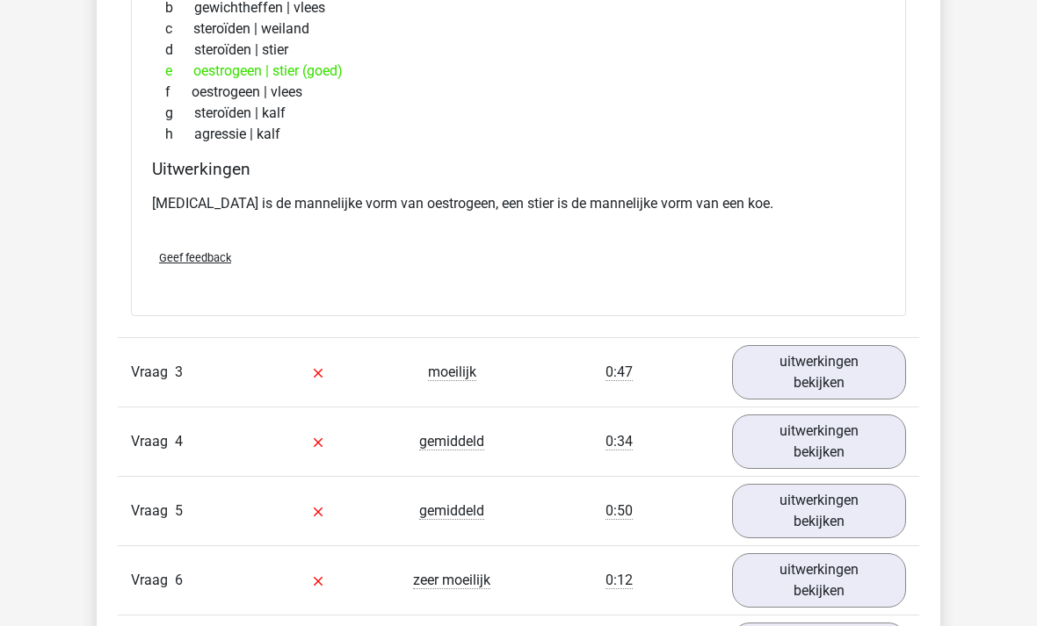
scroll to position [1832, 0]
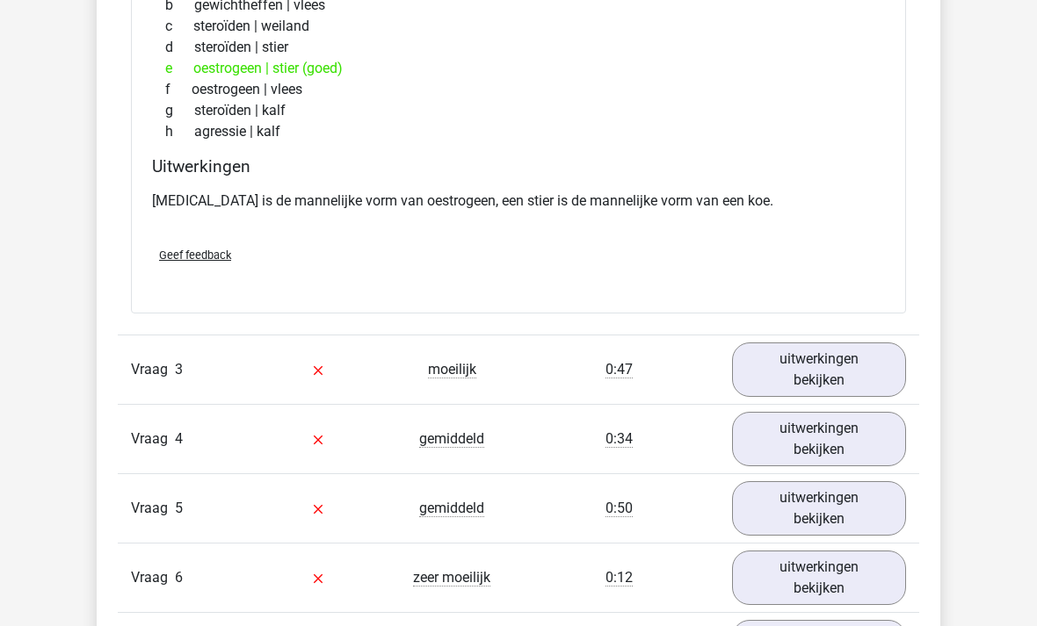
click at [817, 370] on link "uitwerkingen bekijken" at bounding box center [819, 370] width 174 height 54
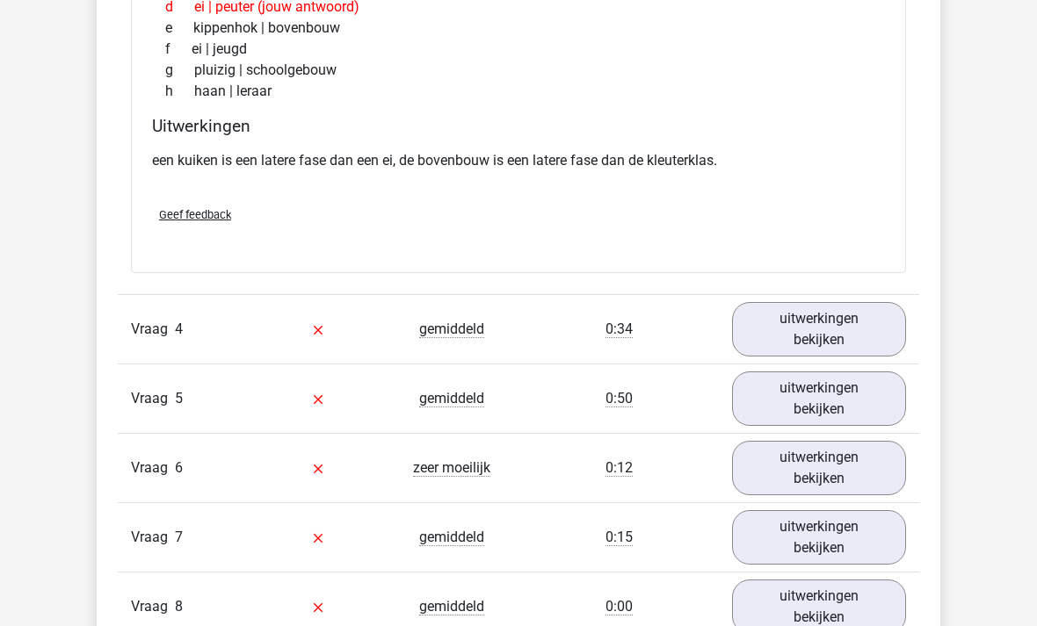
scroll to position [2381, 0]
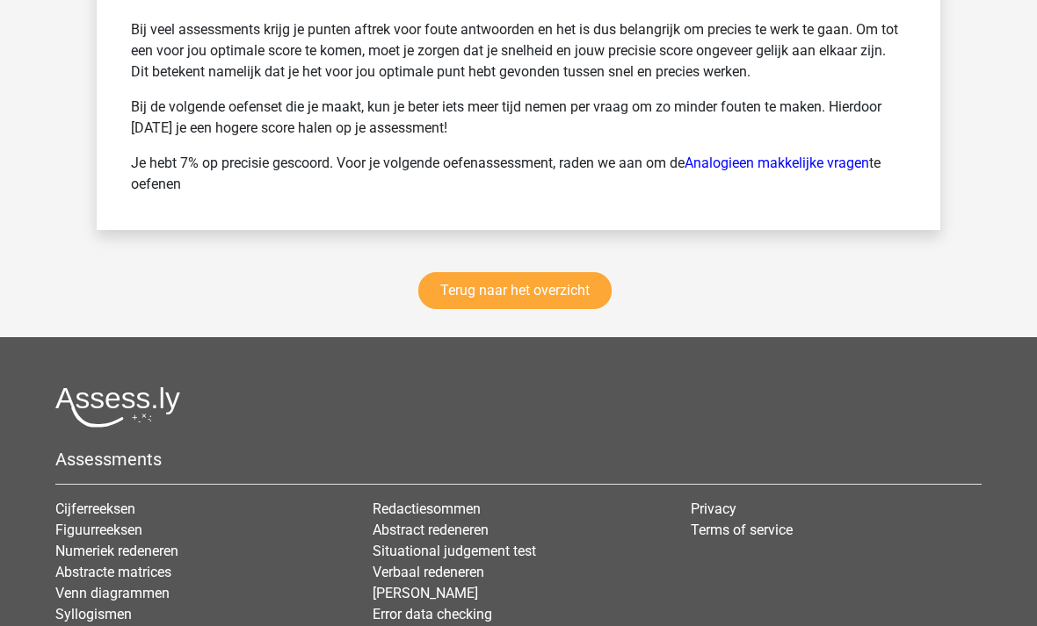
click at [539, 290] on link "Terug naar het overzicht" at bounding box center [514, 291] width 193 height 37
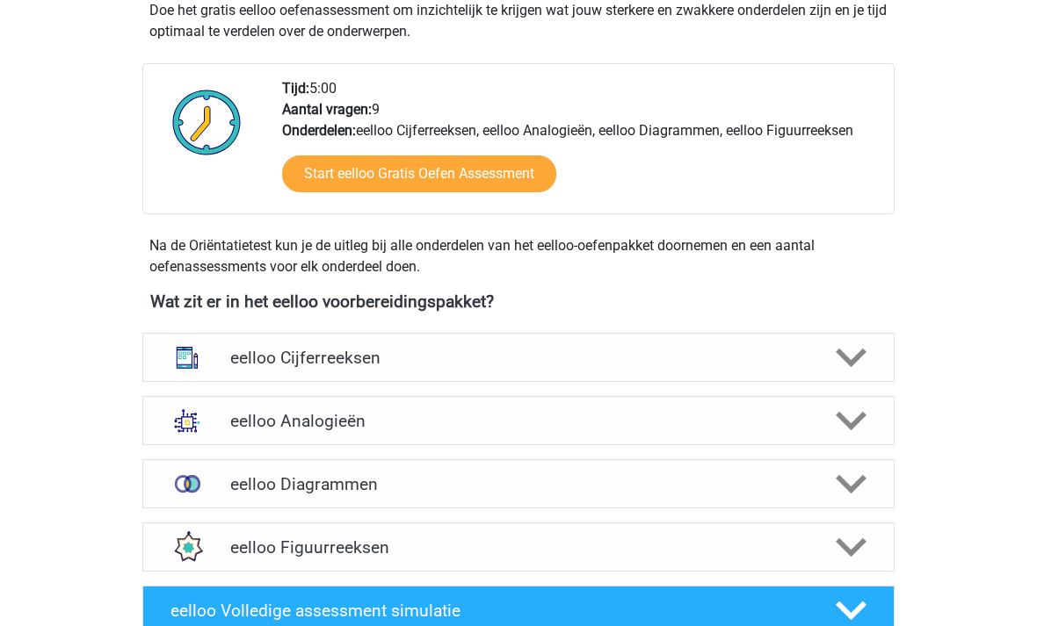
scroll to position [397, 0]
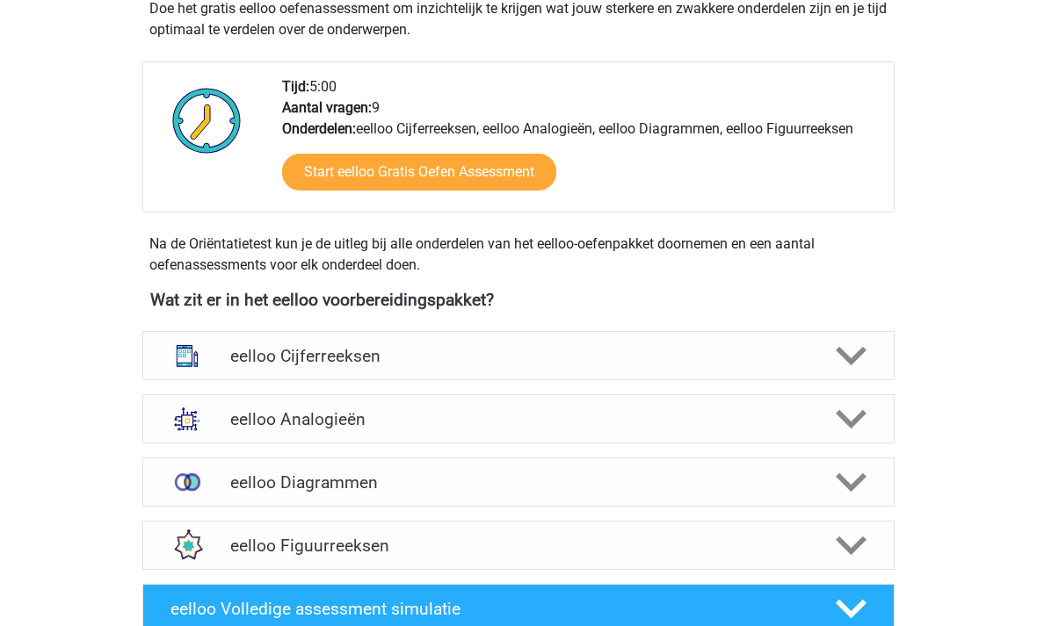
click at [855, 488] on polygon at bounding box center [851, 483] width 31 height 19
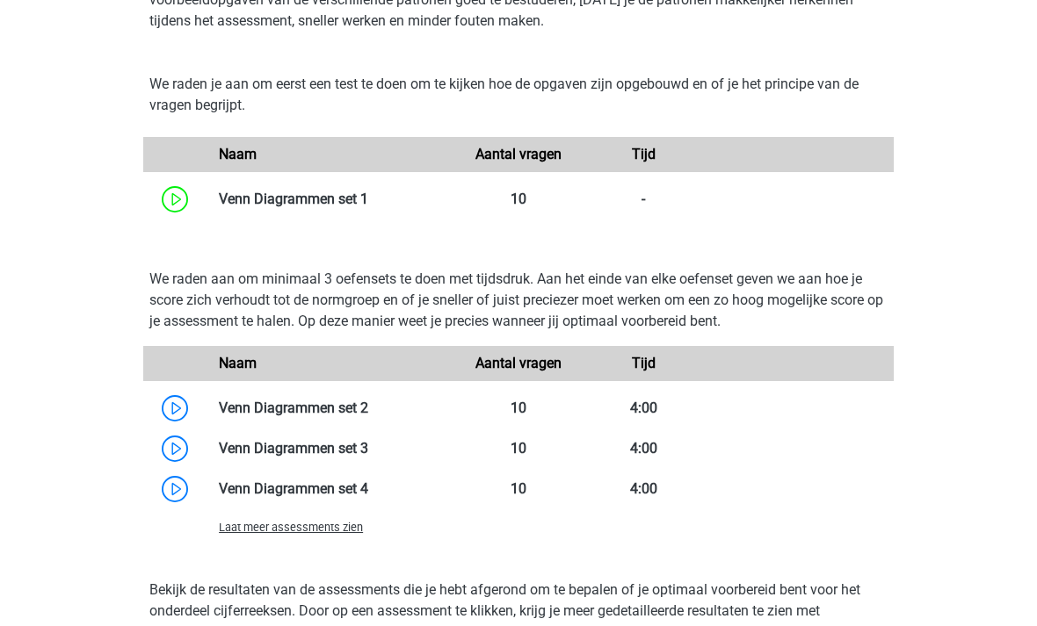
scroll to position [950, 0]
click at [337, 534] on span "Laat meer assessments zien" at bounding box center [291, 527] width 144 height 13
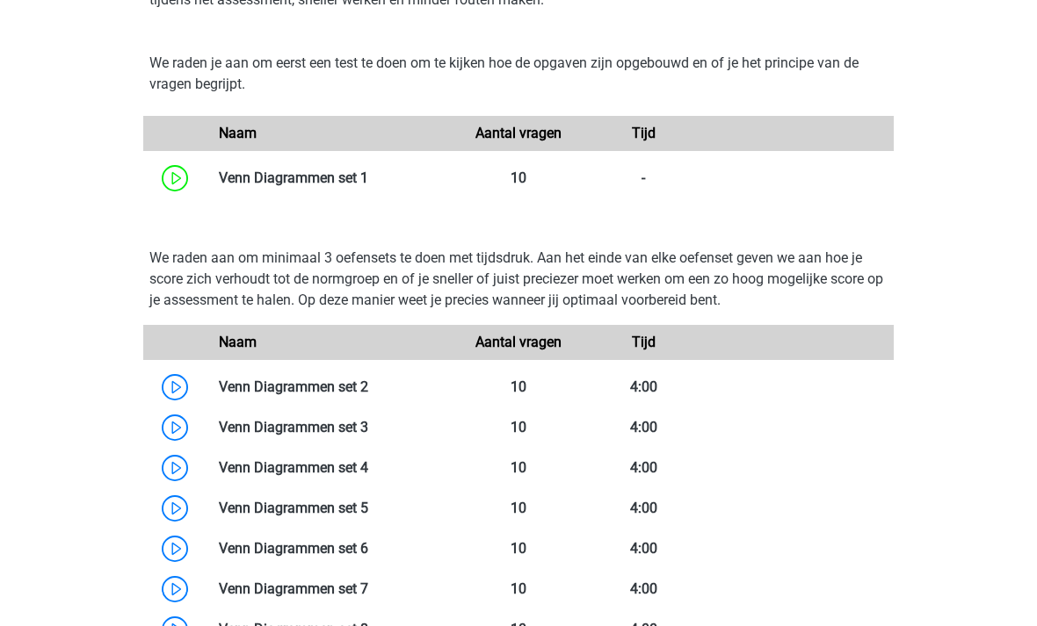
scroll to position [969, 0]
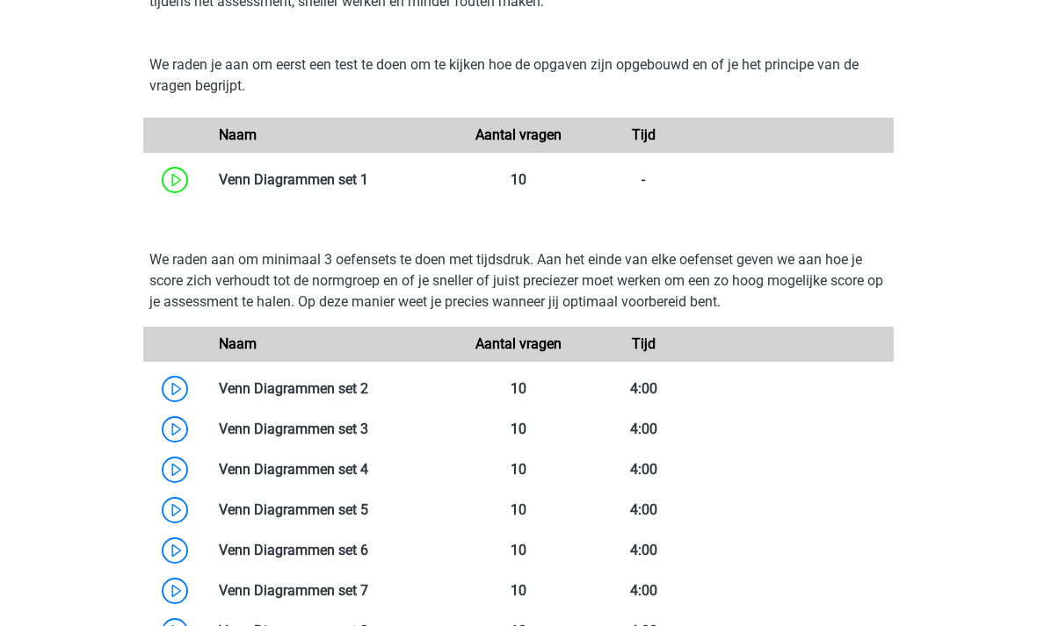
click at [368, 397] on link at bounding box center [368, 388] width 0 height 17
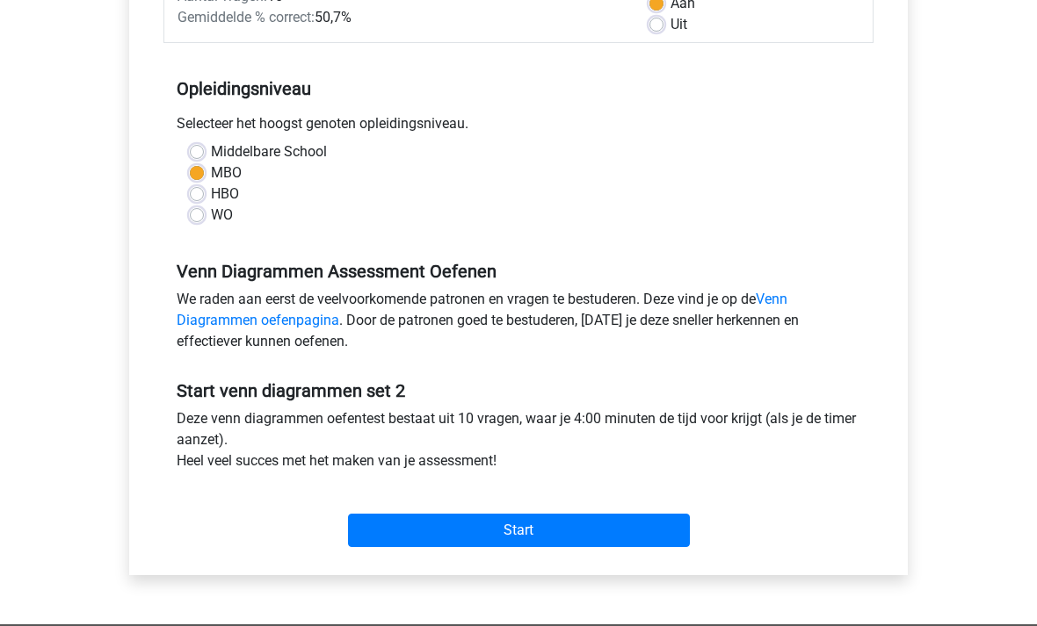
scroll to position [302, 0]
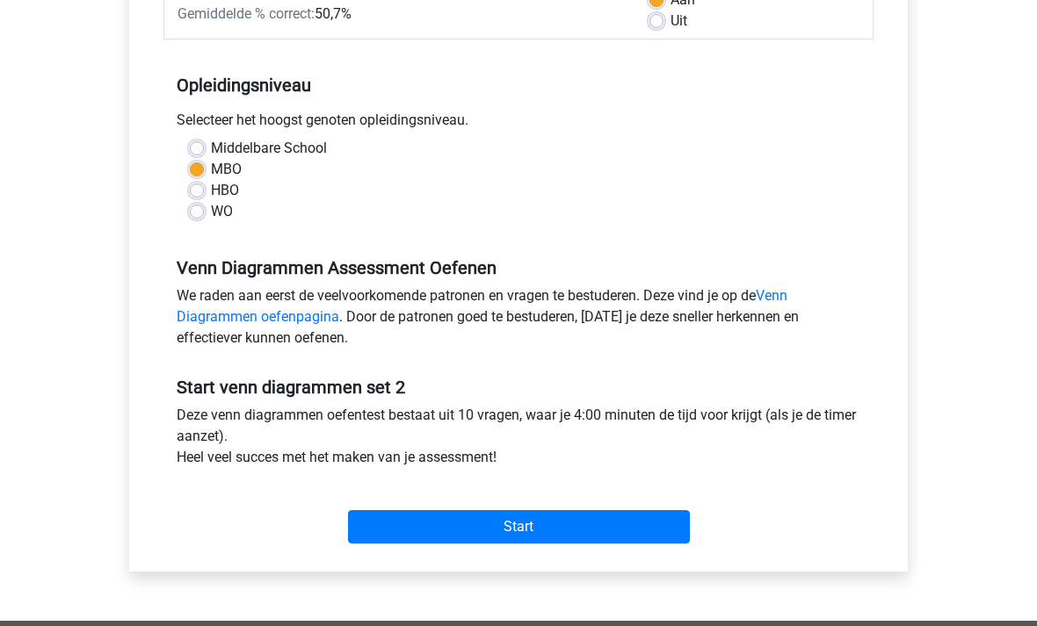
click at [530, 534] on input "Start" at bounding box center [519, 527] width 342 height 33
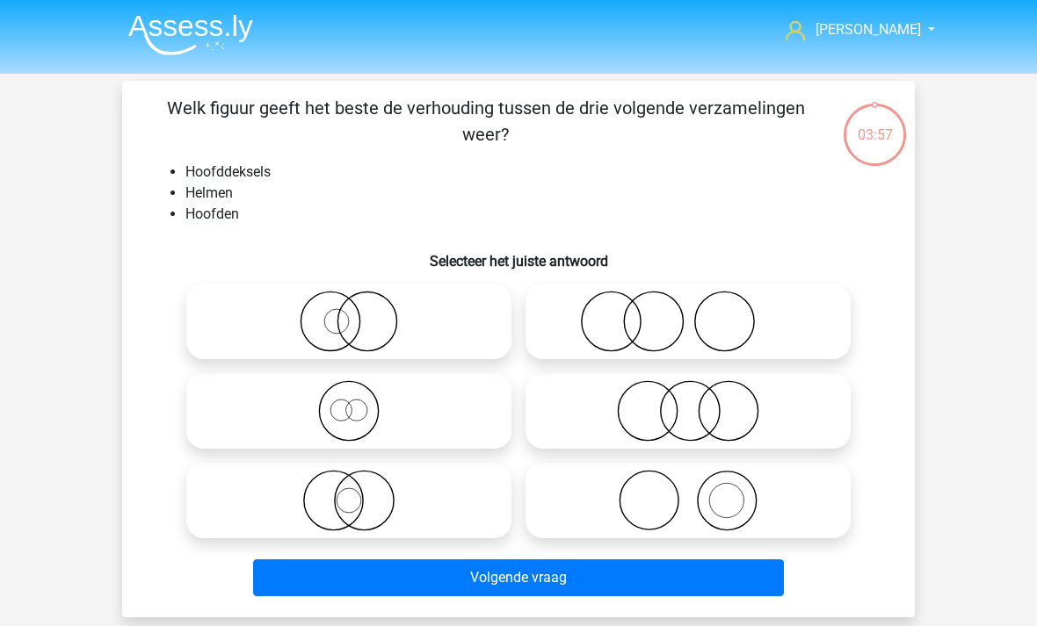
scroll to position [11, 0]
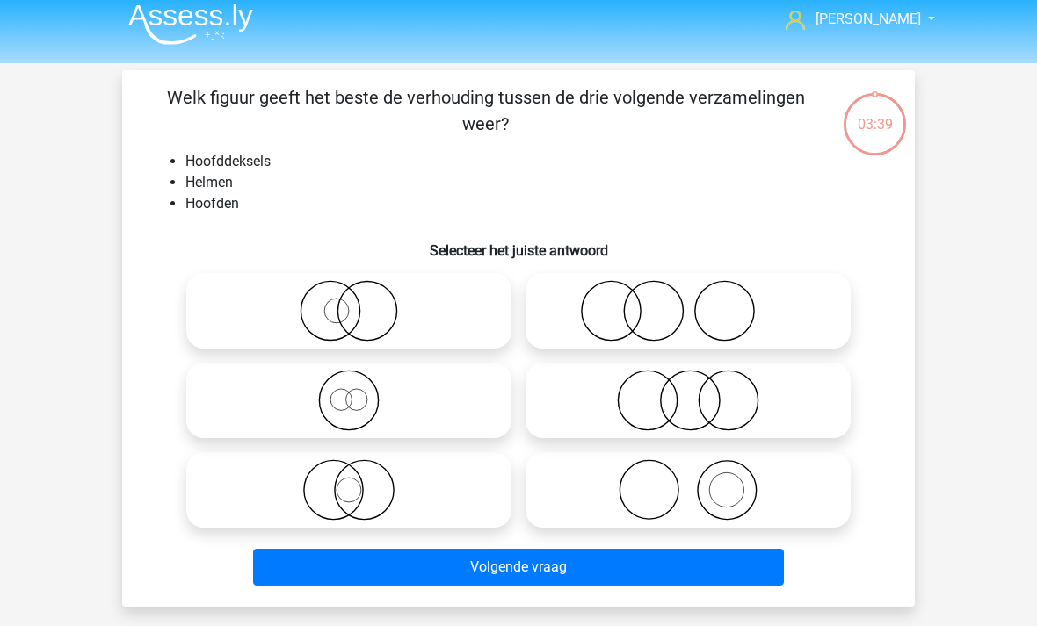
click at [726, 496] on icon at bounding box center [687, 491] width 311 height 62
click at [699, 481] on input "radio" at bounding box center [693, 475] width 11 height 11
radio input "true"
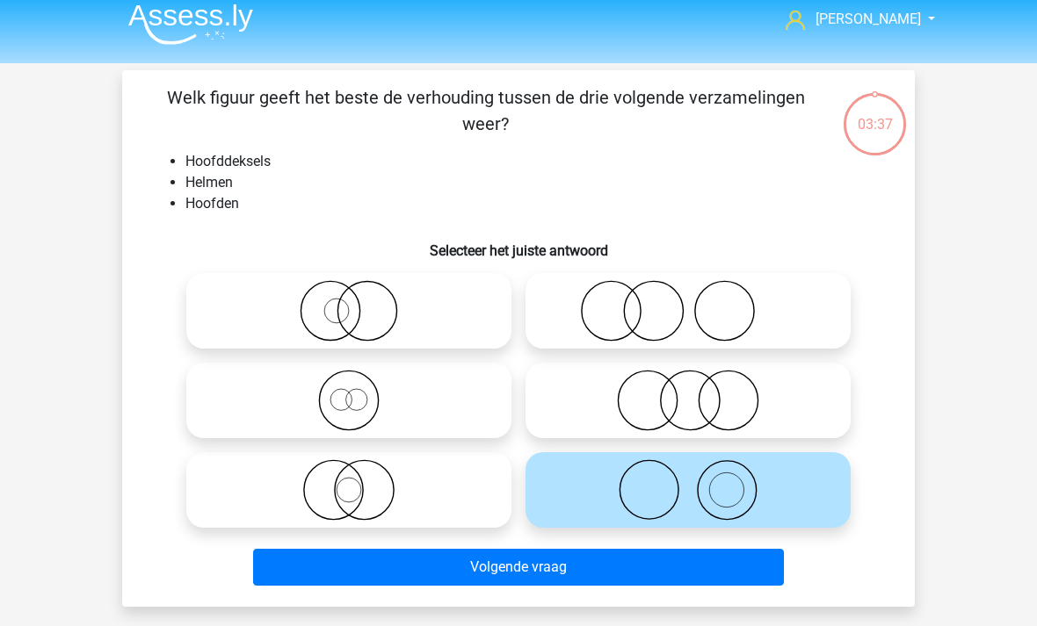
click at [622, 578] on button "Volgende vraag" at bounding box center [519, 567] width 532 height 37
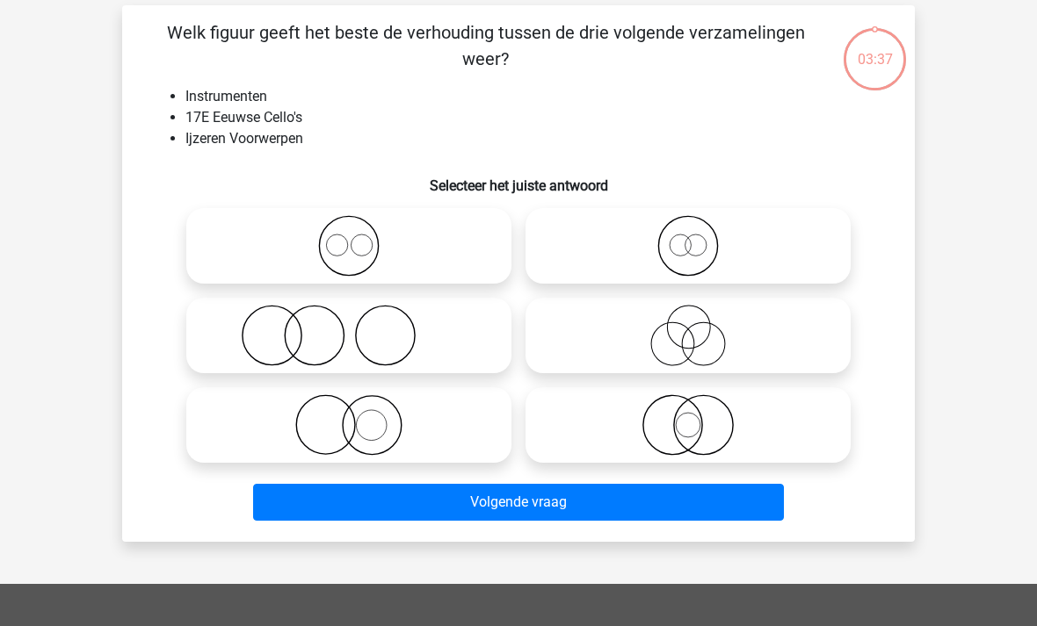
scroll to position [81, 0]
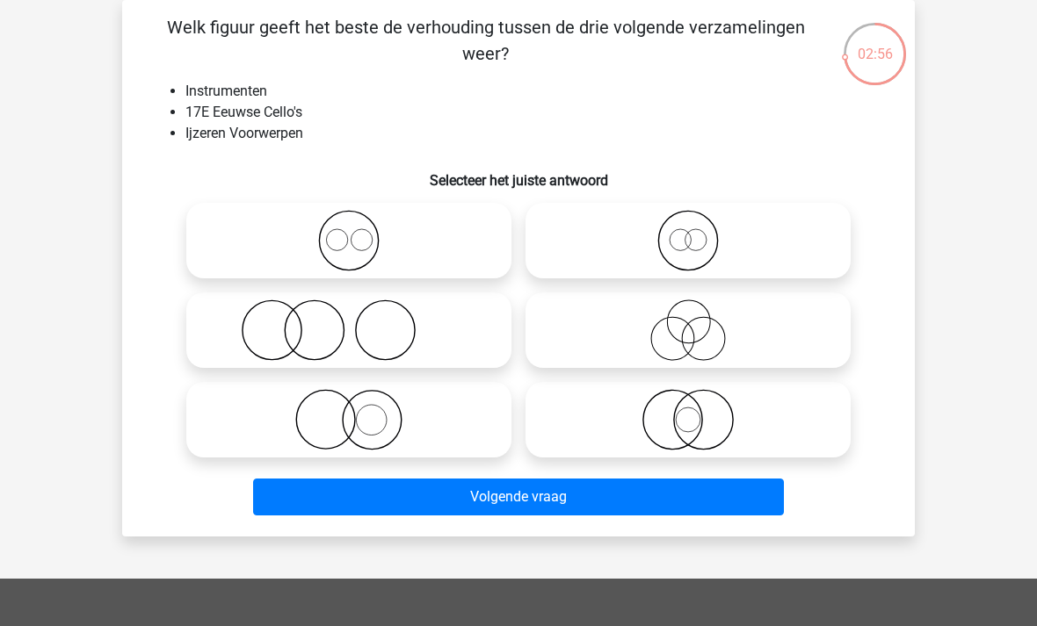
click at [416, 337] on icon at bounding box center [348, 331] width 311 height 62
click at [360, 322] on input "radio" at bounding box center [354, 315] width 11 height 11
radio input "true"
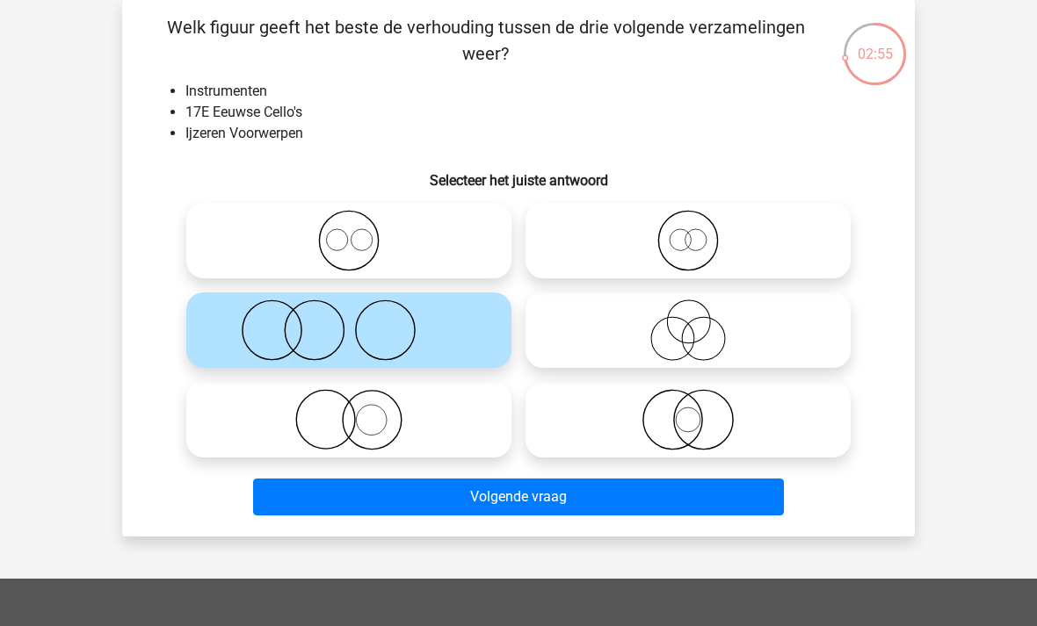
click at [575, 503] on button "Volgende vraag" at bounding box center [519, 497] width 532 height 37
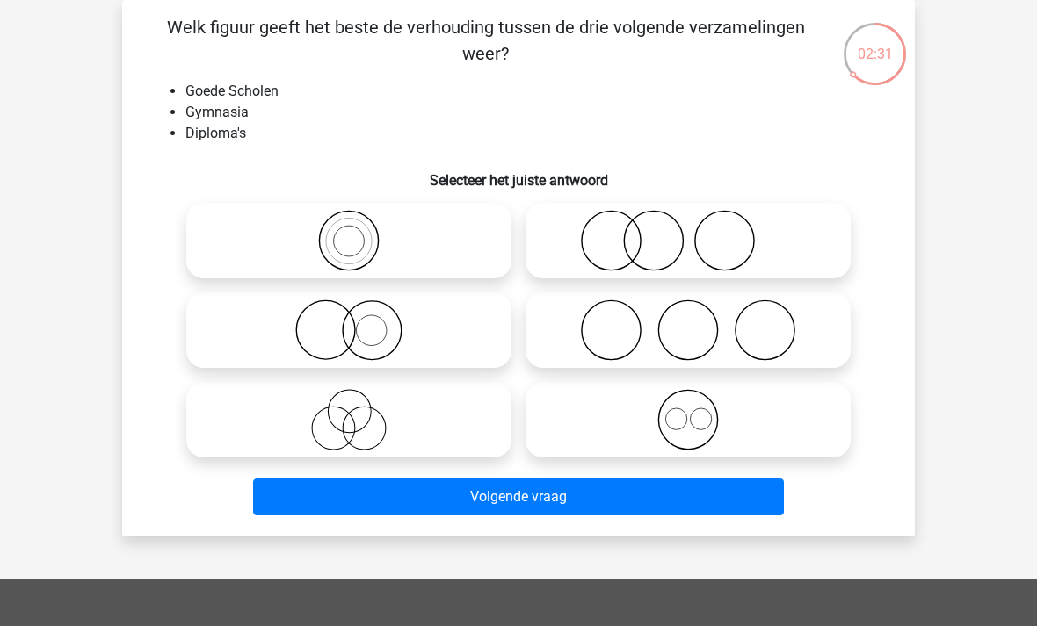
click at [365, 243] on icon at bounding box center [348, 241] width 311 height 62
click at [360, 232] on input "radio" at bounding box center [354, 226] width 11 height 11
radio input "true"
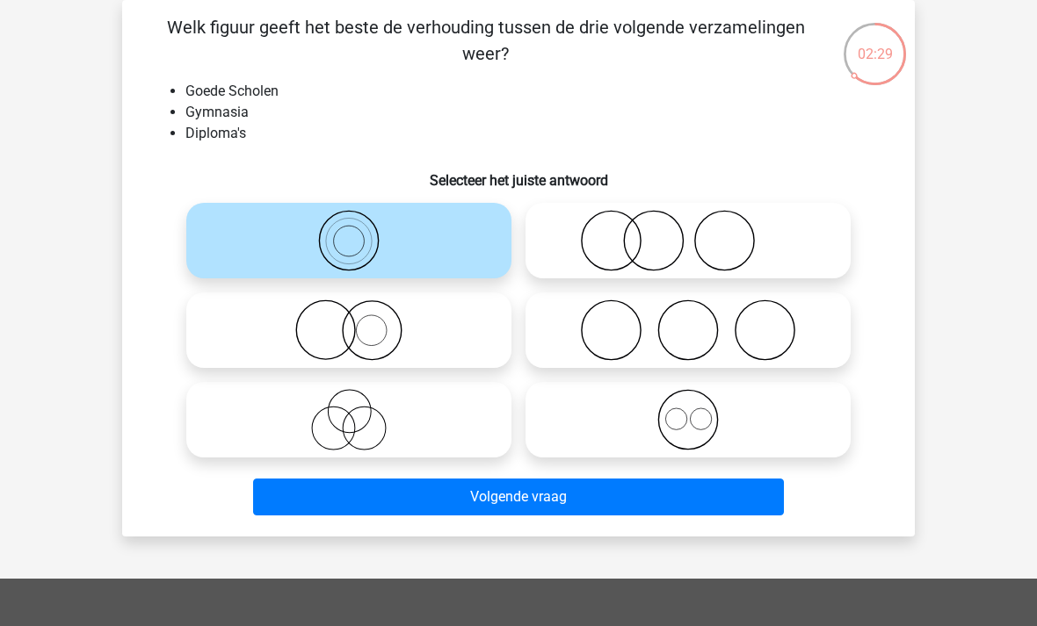
click at [539, 510] on button "Volgende vraag" at bounding box center [519, 497] width 532 height 37
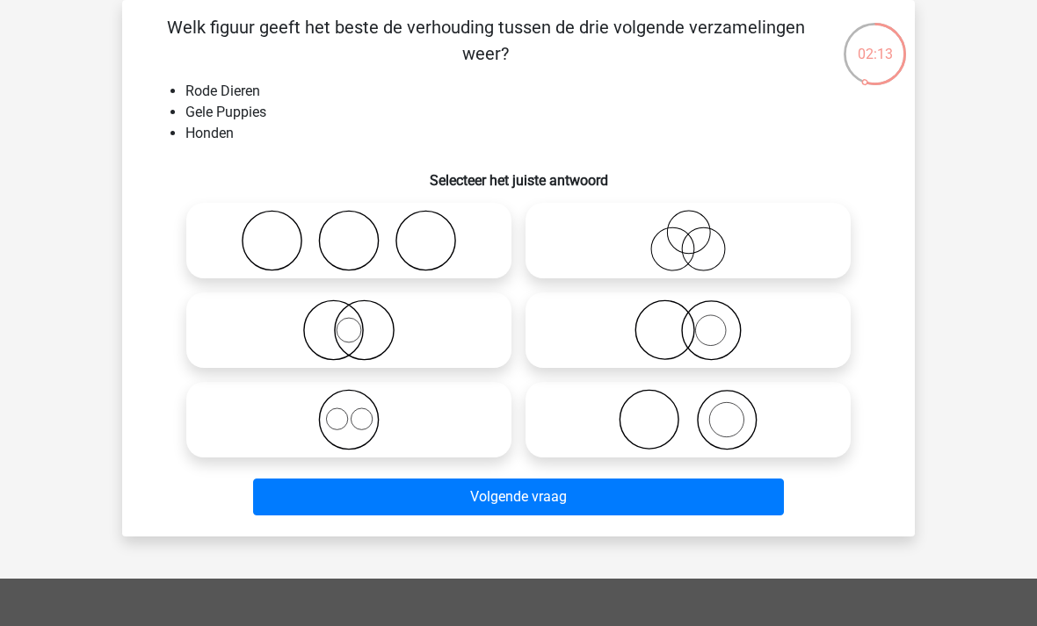
click at [690, 346] on circle at bounding box center [664, 330] width 59 height 59
click at [690, 322] on input "radio" at bounding box center [693, 315] width 11 height 11
radio input "true"
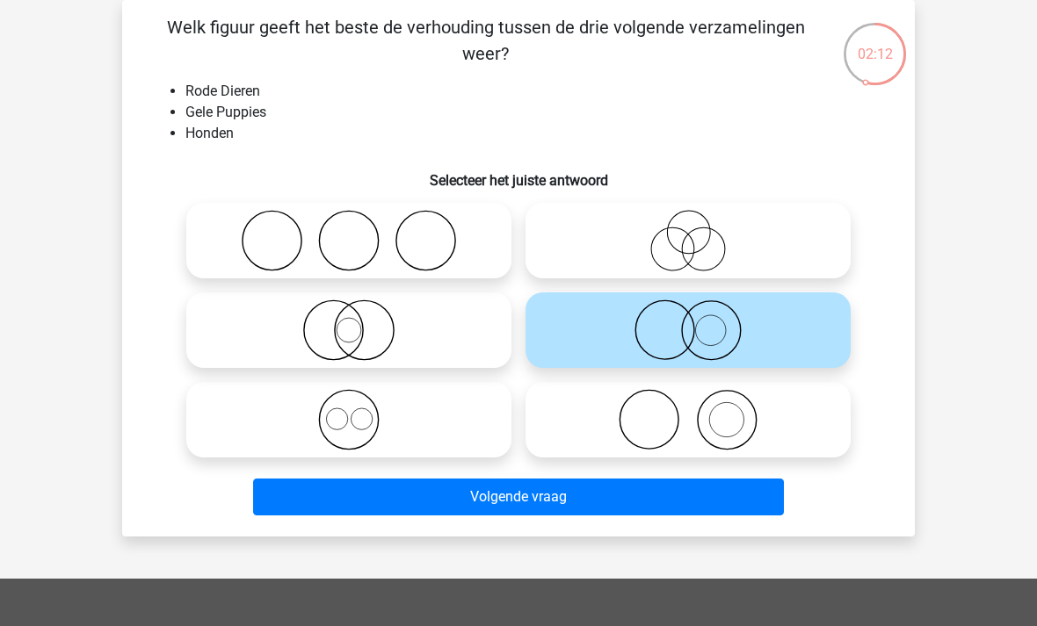
click at [556, 506] on button "Volgende vraag" at bounding box center [519, 497] width 532 height 37
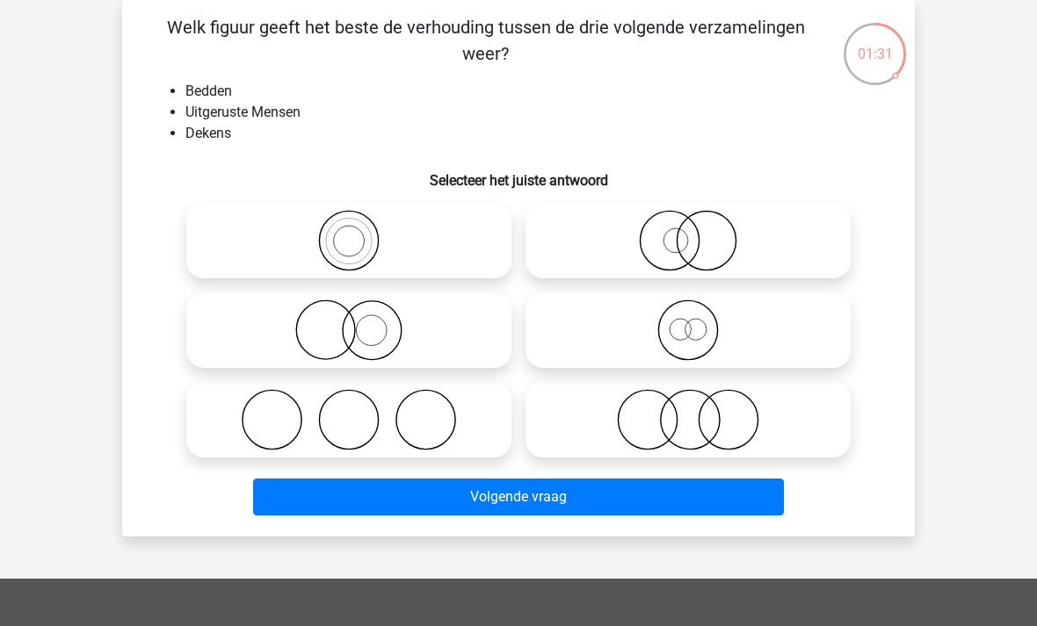
click at [689, 427] on icon at bounding box center [687, 420] width 311 height 62
click at [689, 411] on input "radio" at bounding box center [693, 405] width 11 height 11
radio input "true"
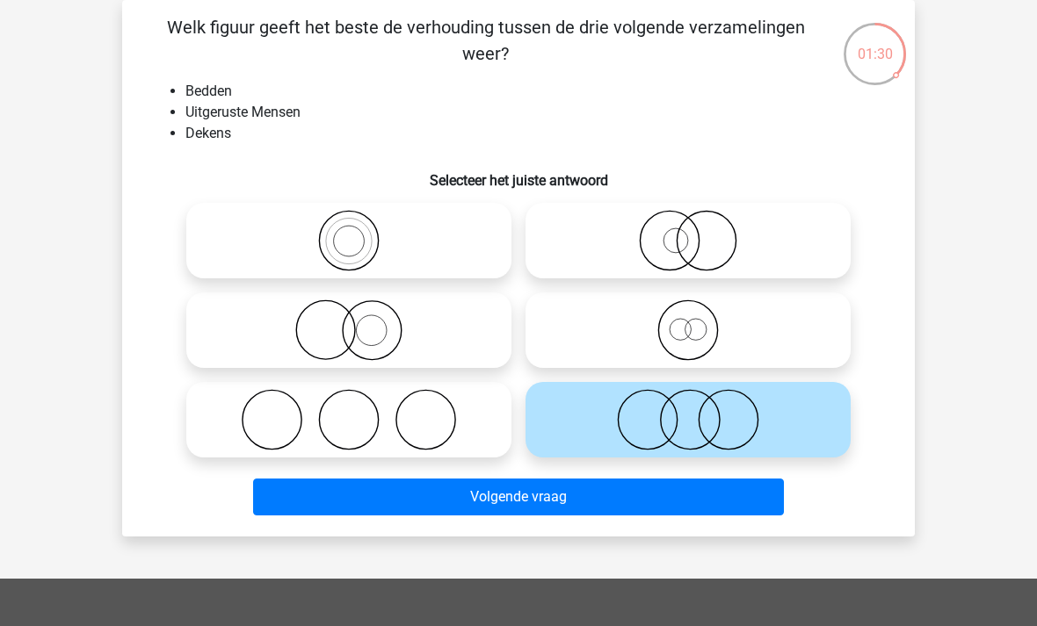
click at [593, 510] on button "Volgende vraag" at bounding box center [519, 497] width 532 height 37
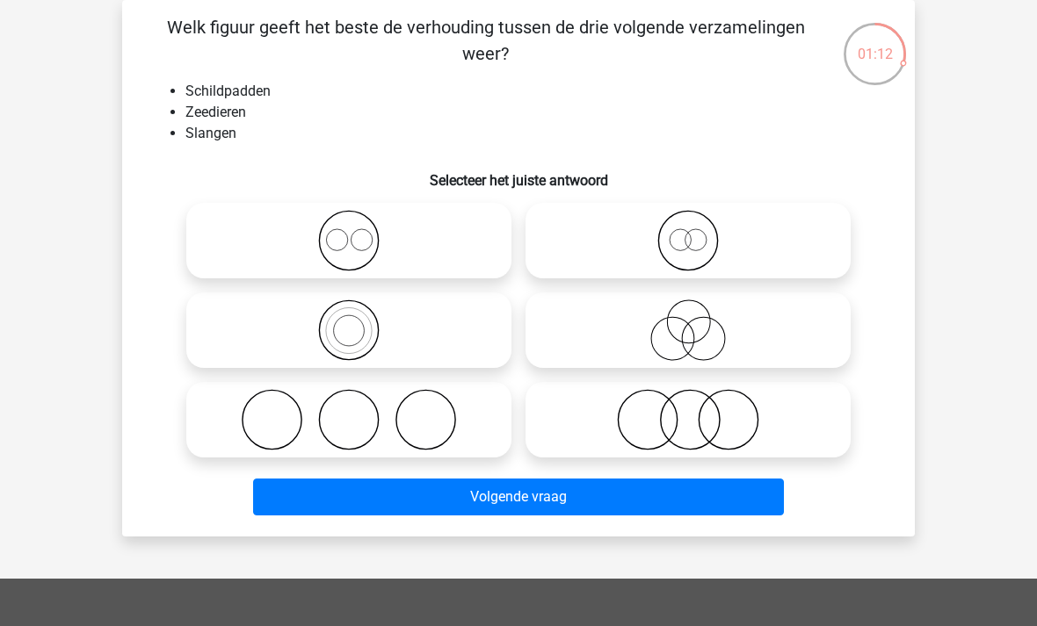
click at [421, 423] on icon at bounding box center [348, 420] width 311 height 62
click at [360, 411] on input "radio" at bounding box center [354, 405] width 11 height 11
radio input "true"
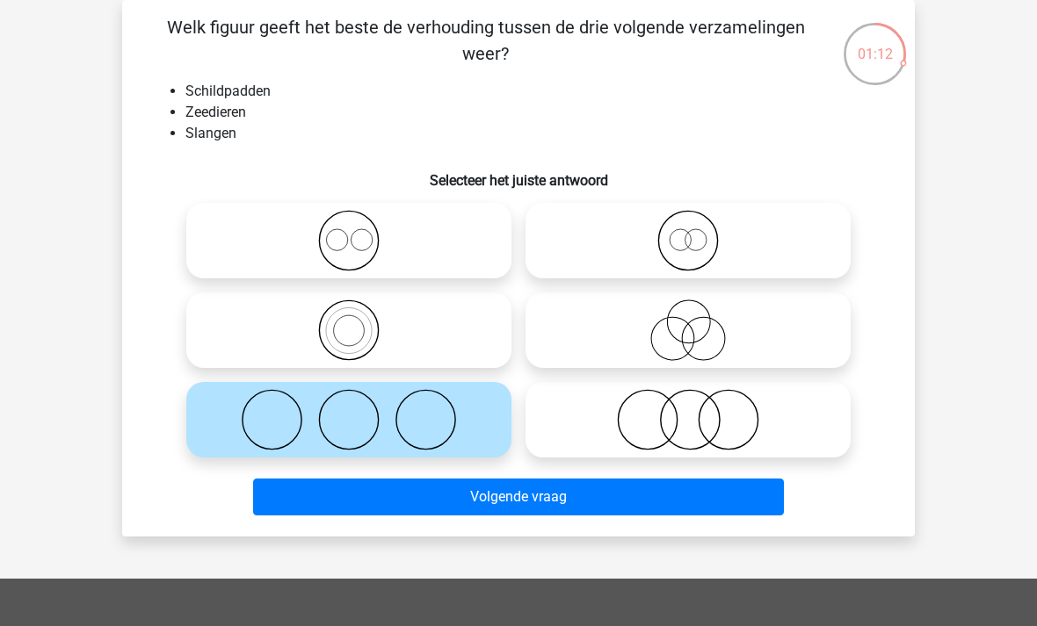
click at [503, 493] on button "Volgende vraag" at bounding box center [519, 497] width 532 height 37
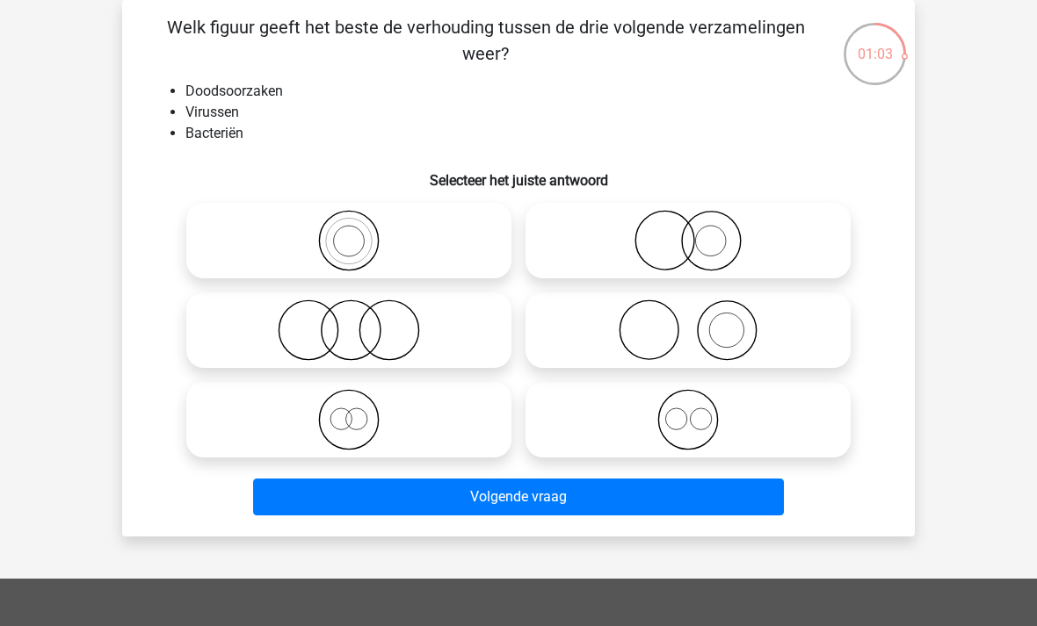
click at [693, 423] on icon at bounding box center [687, 420] width 311 height 62
click at [693, 411] on input "radio" at bounding box center [693, 405] width 11 height 11
radio input "true"
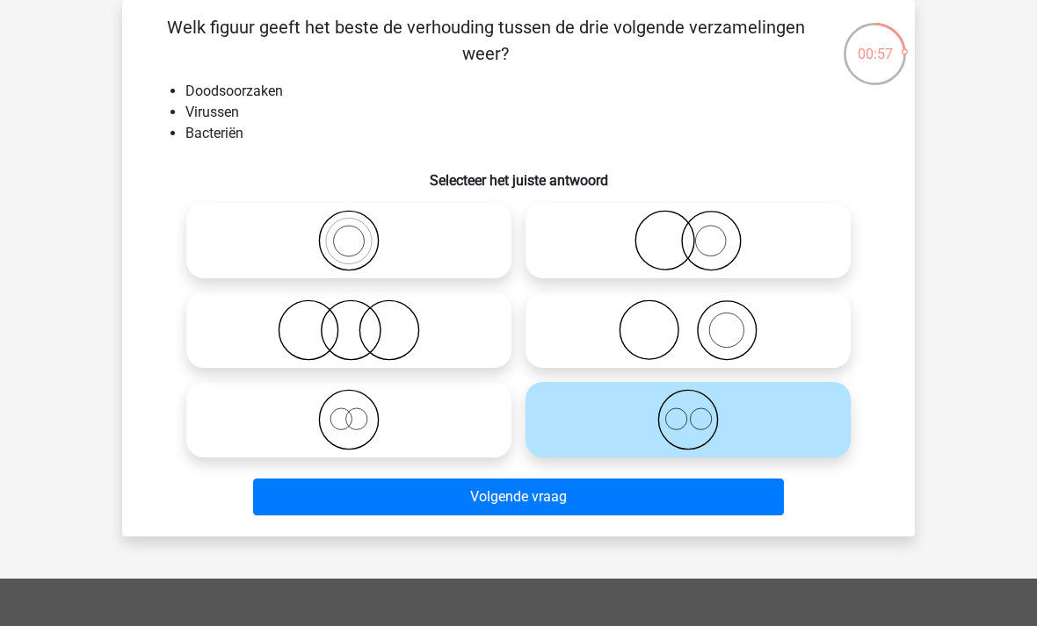
click at [568, 507] on button "Volgende vraag" at bounding box center [519, 497] width 532 height 37
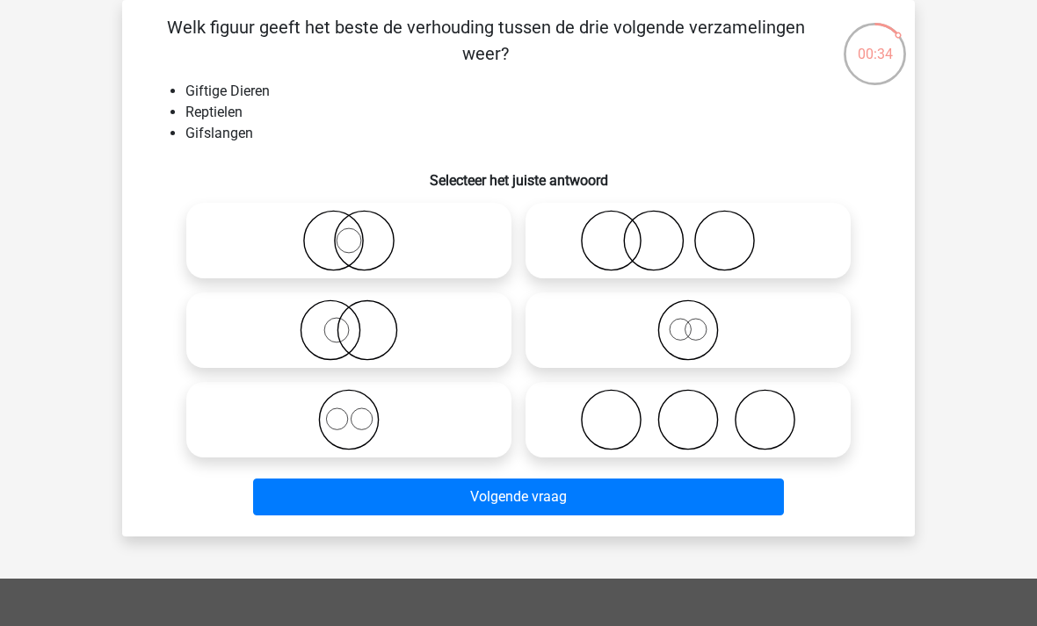
click at [366, 322] on icon at bounding box center [348, 331] width 311 height 62
click at [360, 322] on input "radio" at bounding box center [354, 315] width 11 height 11
radio input "true"
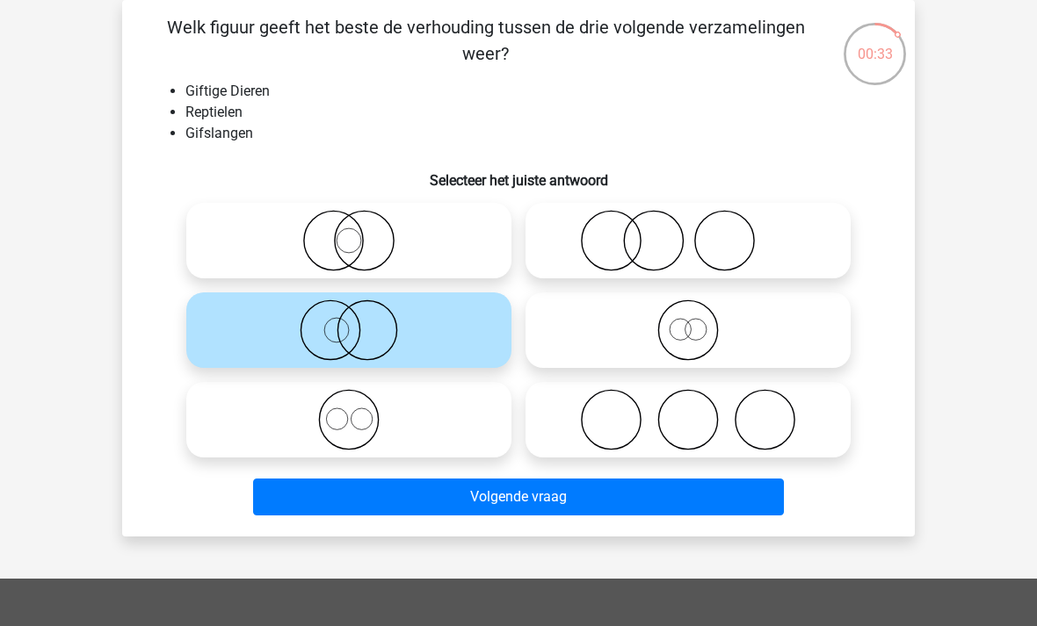
click at [538, 500] on button "Volgende vraag" at bounding box center [519, 497] width 532 height 37
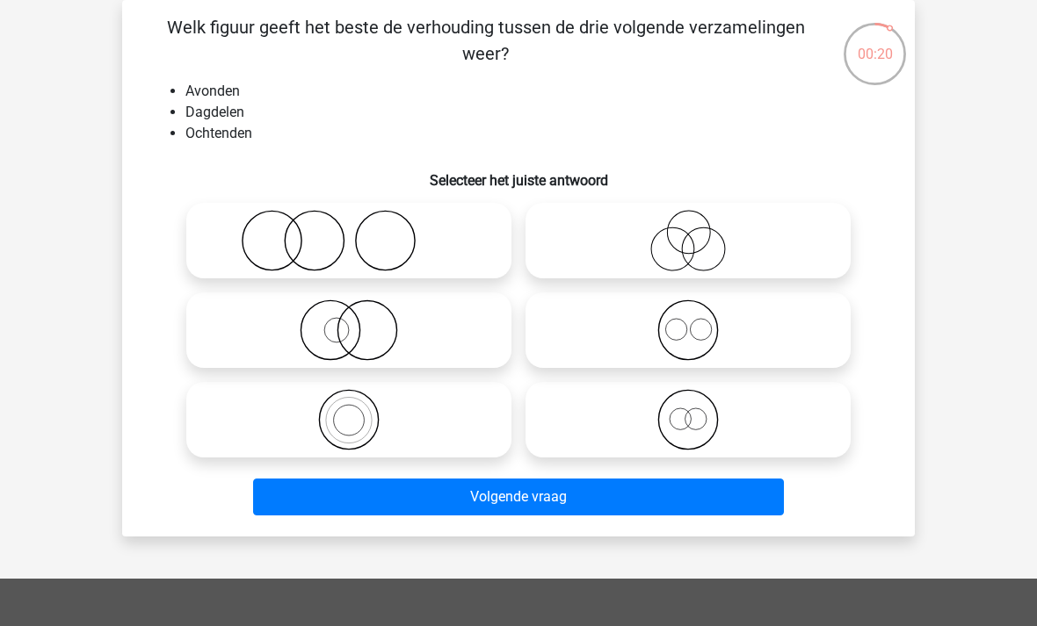
click at [690, 331] on icon at bounding box center [687, 331] width 311 height 62
click at [690, 322] on input "radio" at bounding box center [693, 315] width 11 height 11
radio input "true"
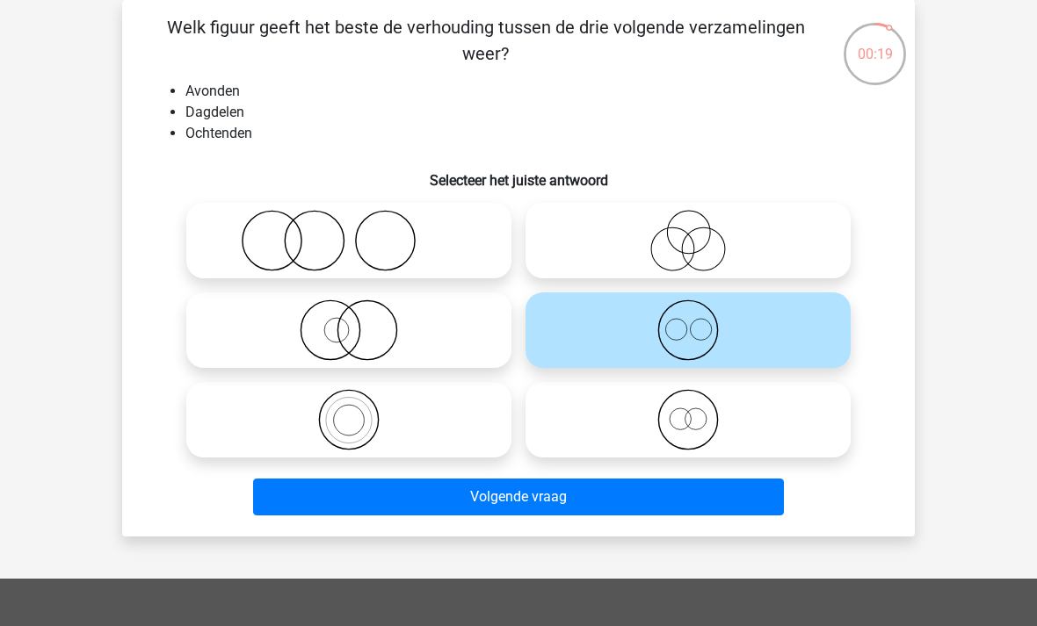
click at [562, 499] on button "Volgende vraag" at bounding box center [519, 497] width 532 height 37
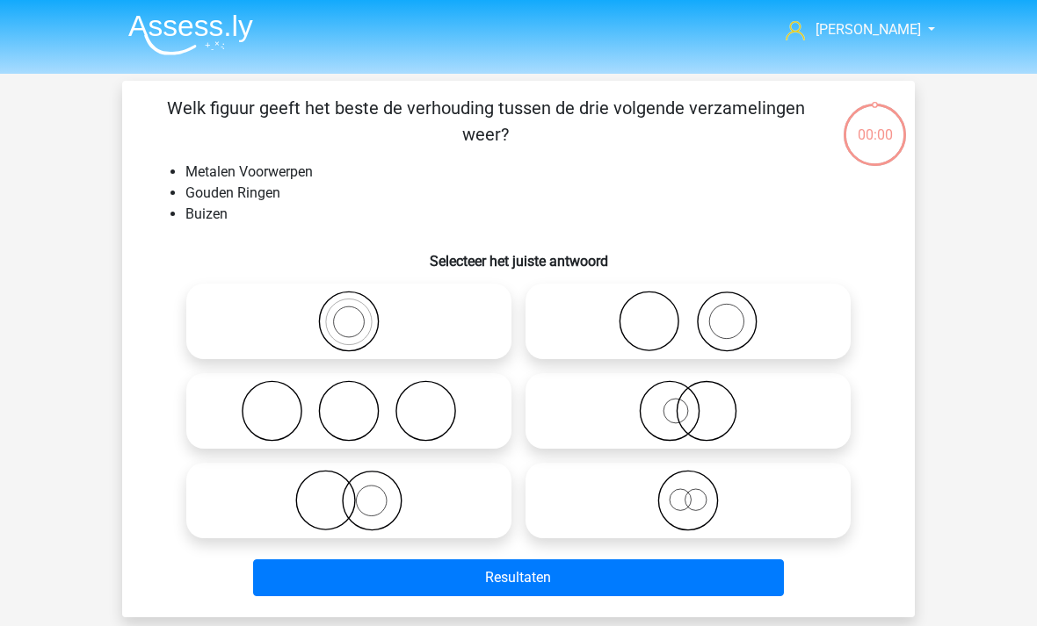
scroll to position [137, 0]
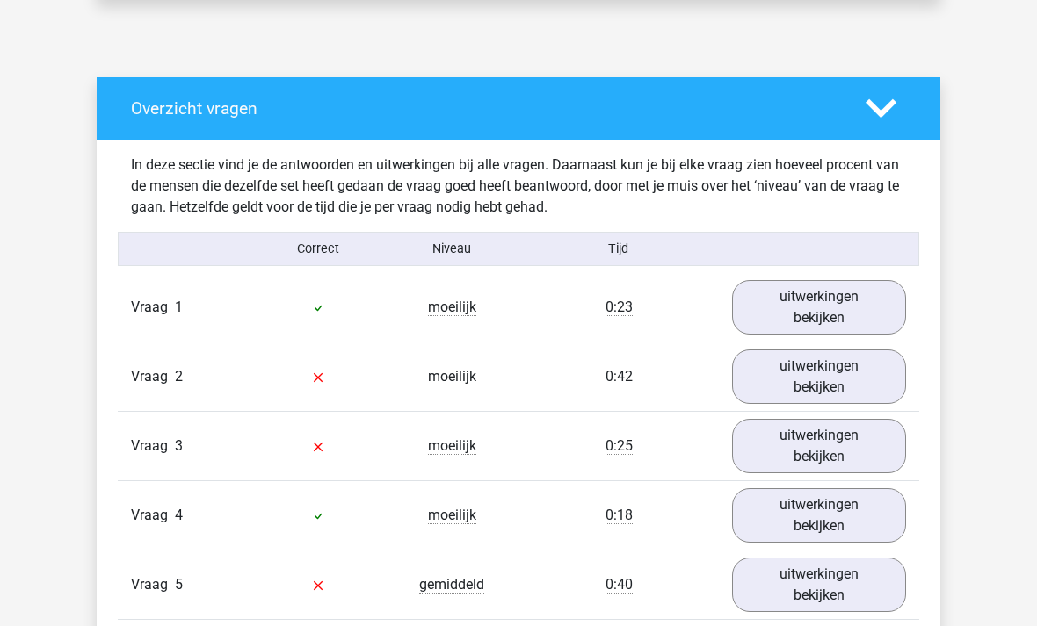
scroll to position [883, 0]
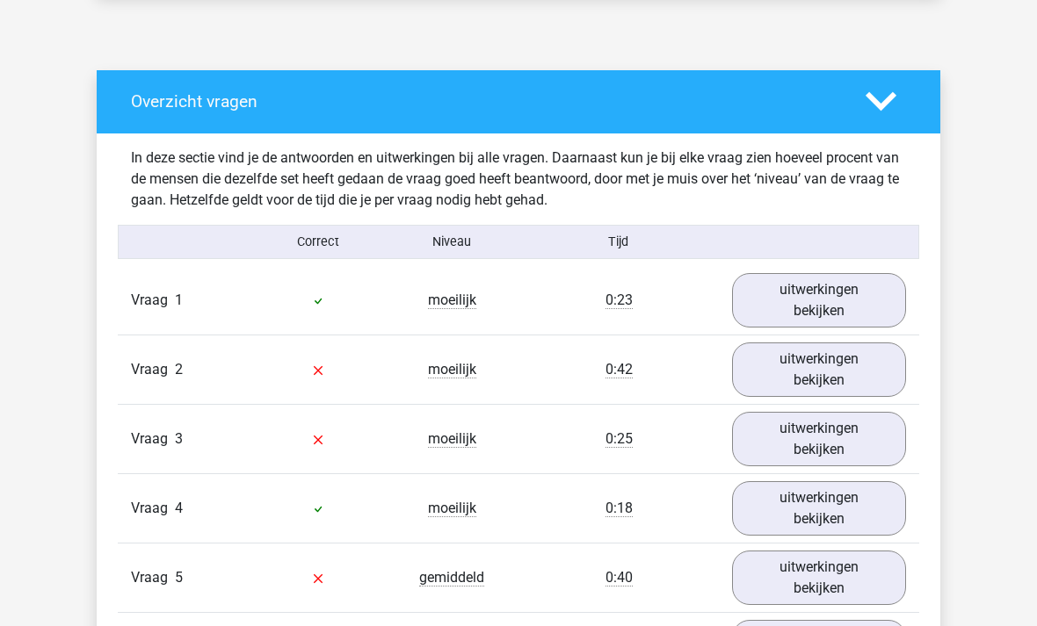
click at [825, 308] on link "uitwerkingen bekijken" at bounding box center [819, 300] width 174 height 54
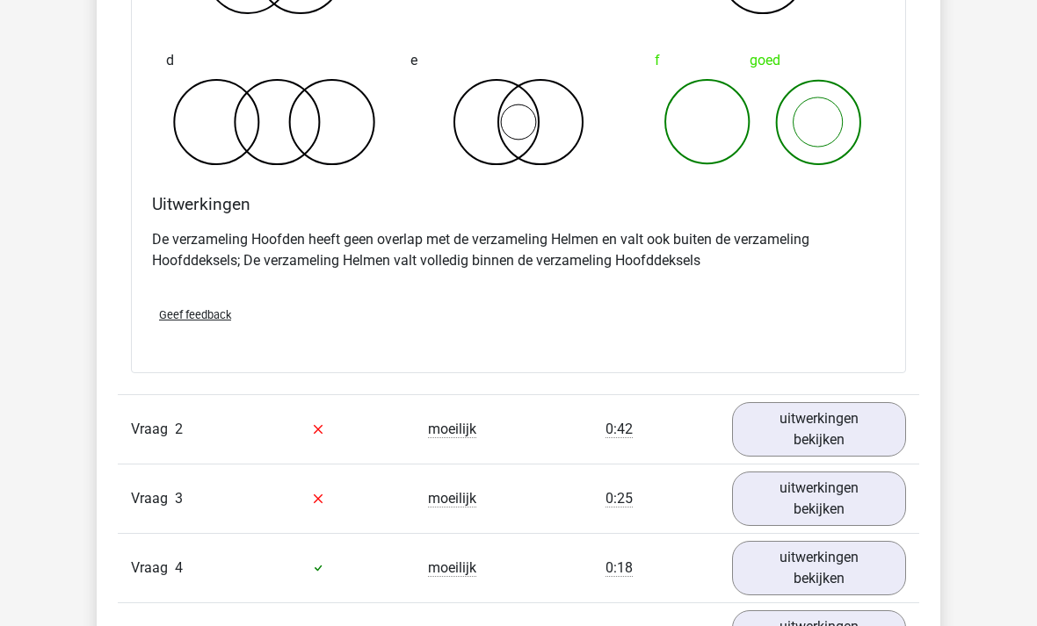
scroll to position [1548, 0]
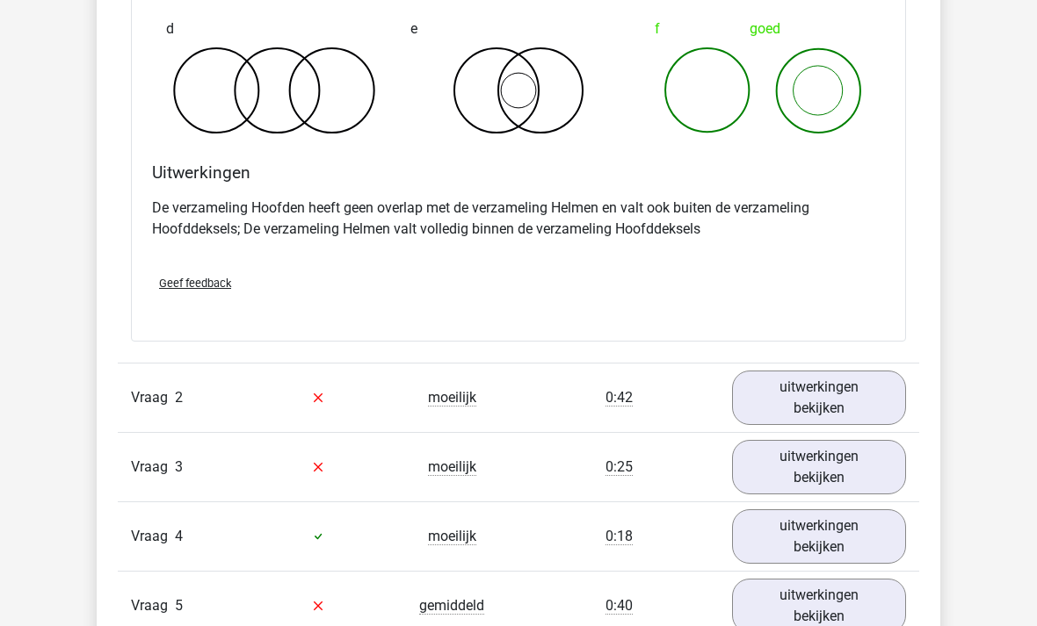
click at [828, 401] on link "uitwerkingen bekijken" at bounding box center [819, 398] width 174 height 54
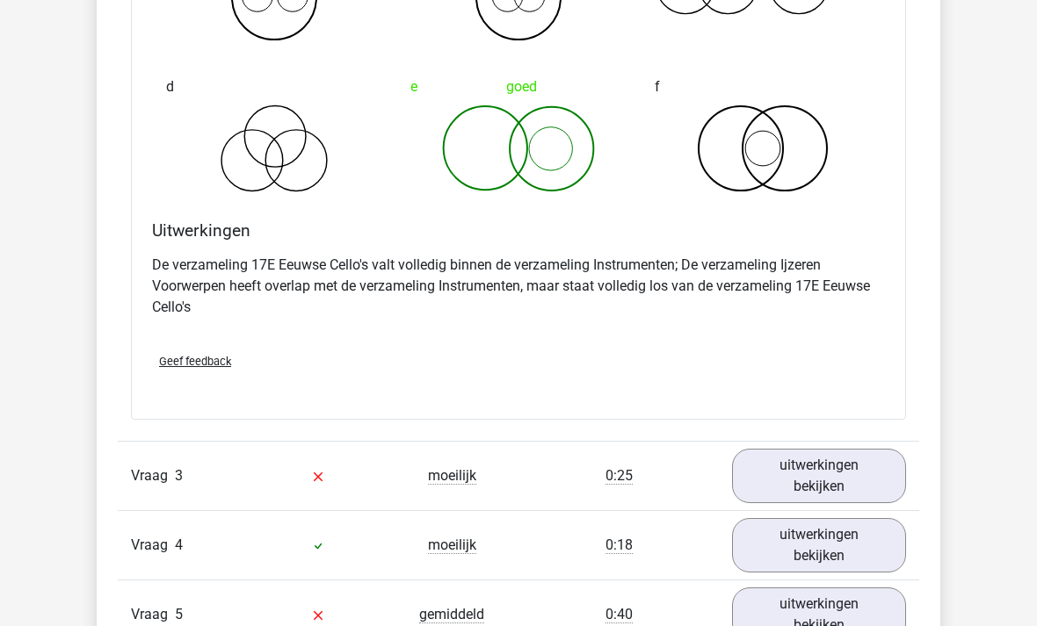
scroll to position [2240, 0]
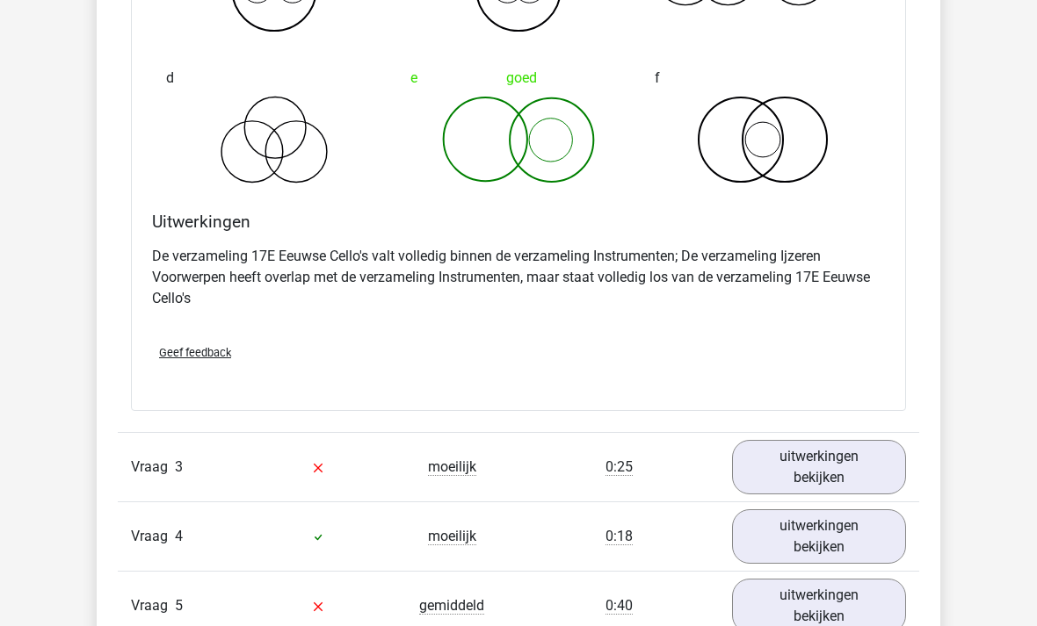
click at [834, 477] on link "uitwerkingen bekijken" at bounding box center [819, 467] width 174 height 54
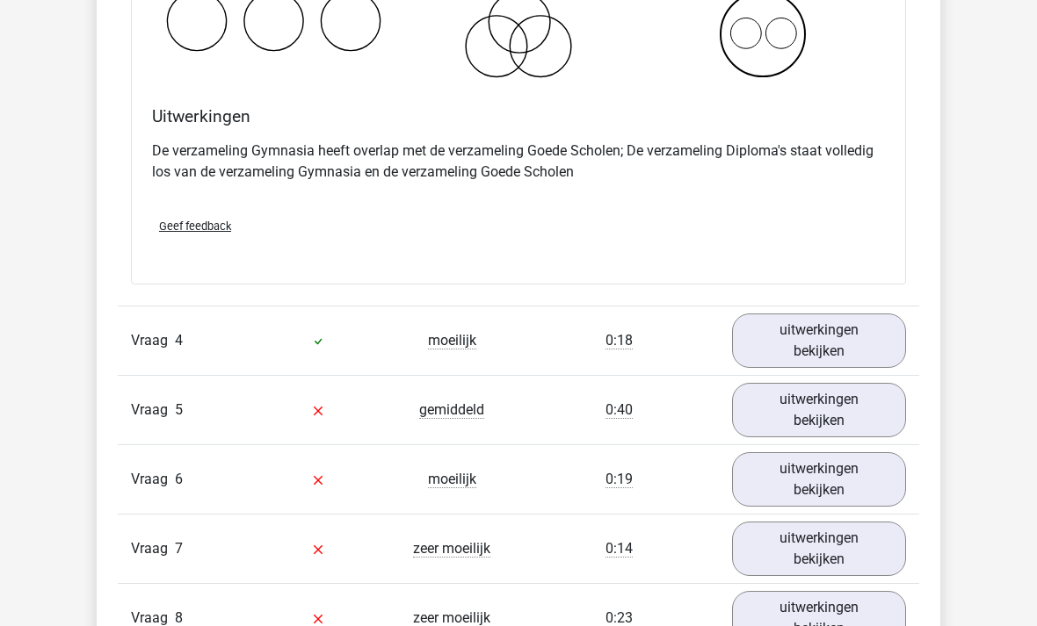
scroll to position [3116, 0]
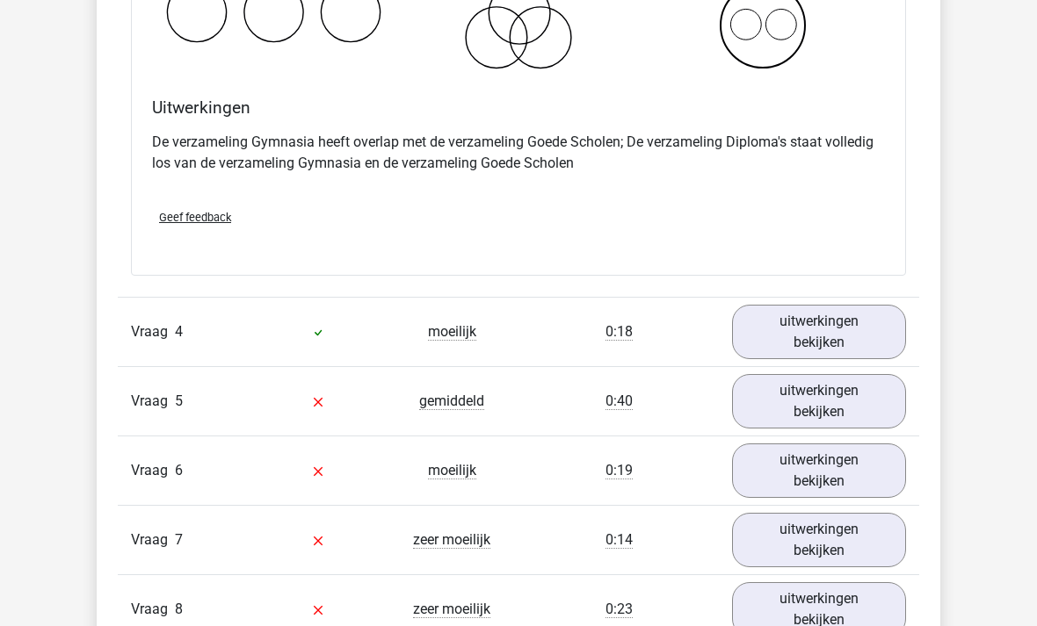
click at [817, 332] on link "uitwerkingen bekijken" at bounding box center [819, 332] width 174 height 54
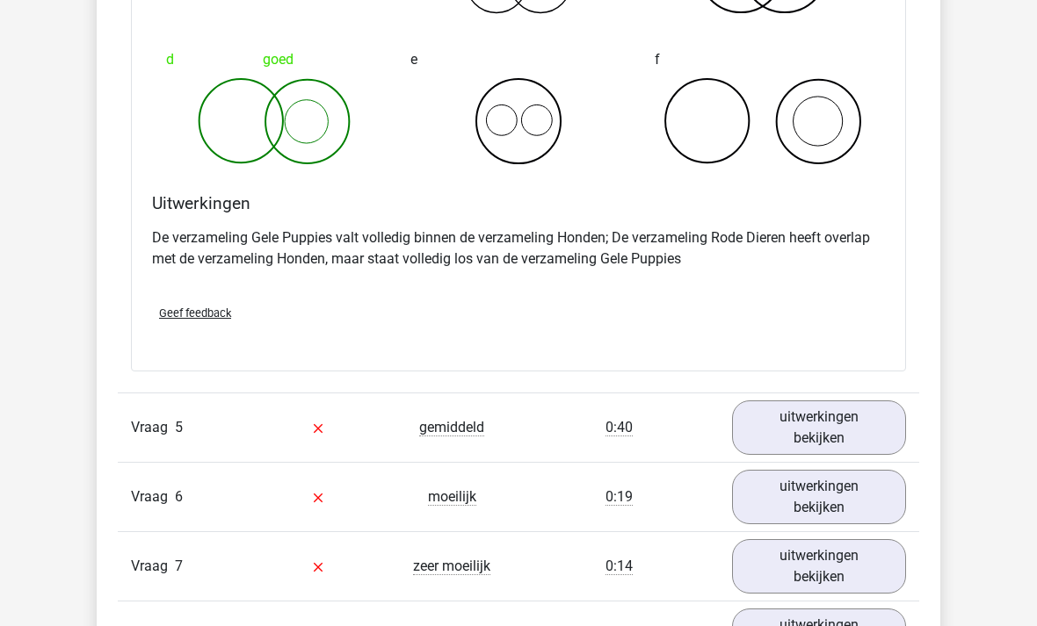
scroll to position [3761, 0]
click at [810, 429] on link "uitwerkingen bekijken" at bounding box center [819, 428] width 174 height 54
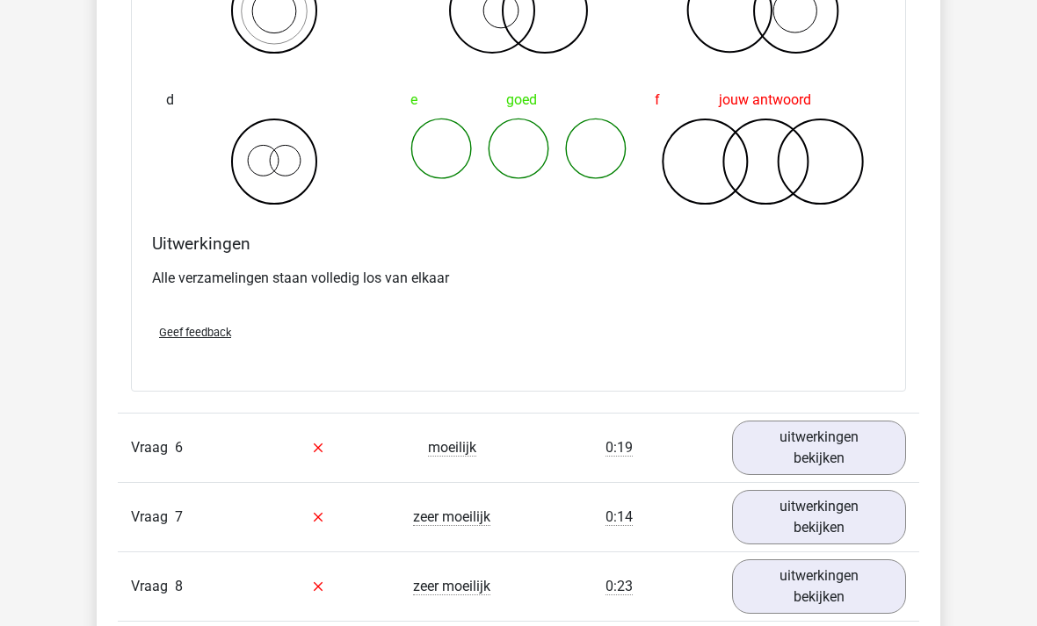
scroll to position [4462, 0]
click at [832, 450] on link "uitwerkingen bekijken" at bounding box center [819, 448] width 174 height 54
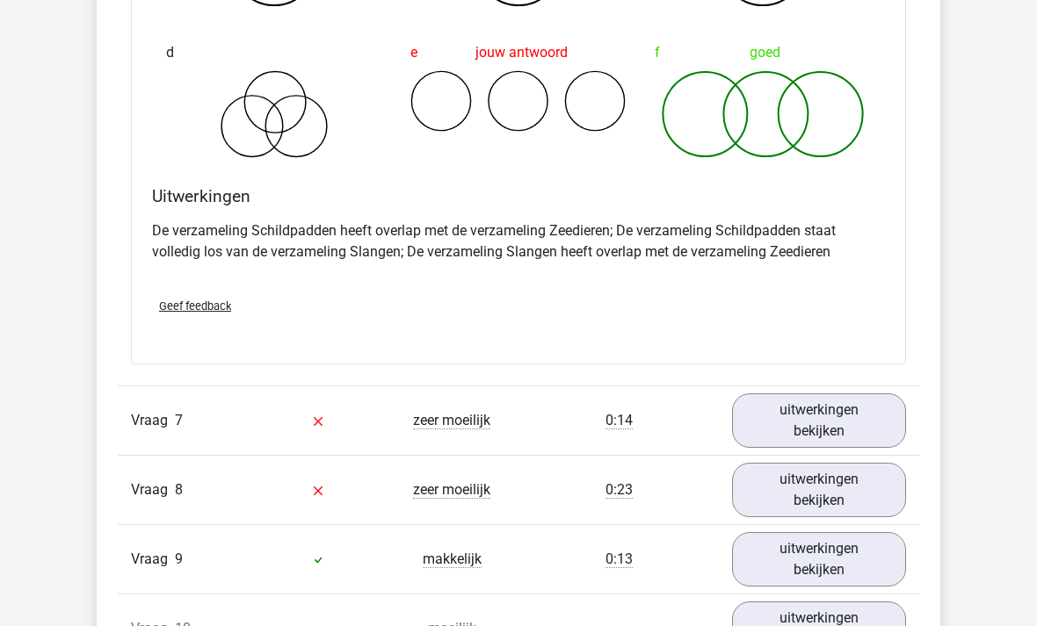
scroll to position [5229, 0]
click at [814, 426] on link "uitwerkingen bekijken" at bounding box center [819, 421] width 174 height 54
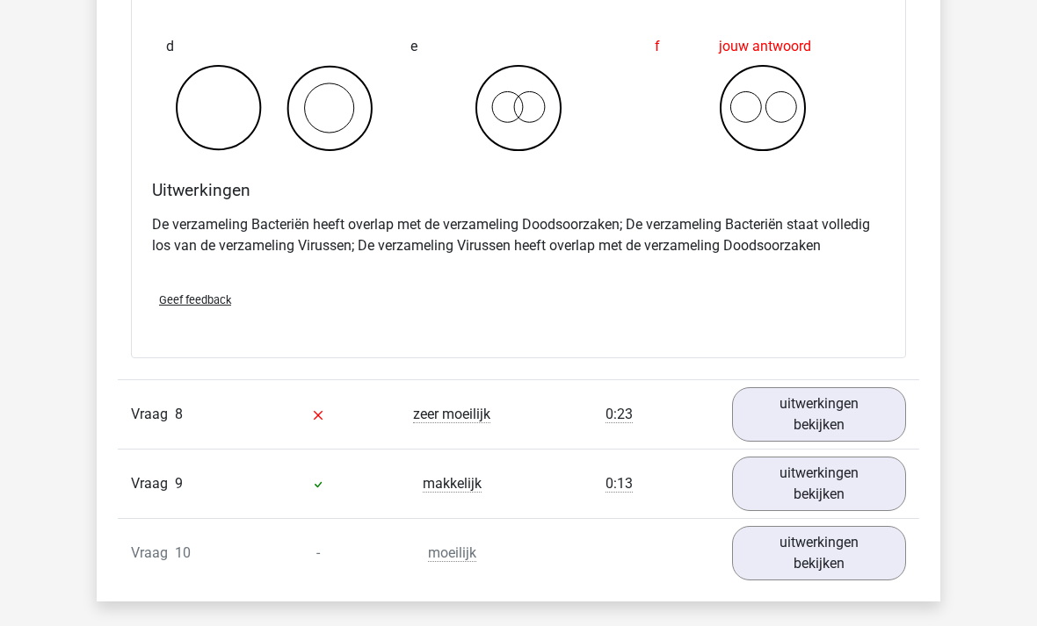
scroll to position [5987, 0]
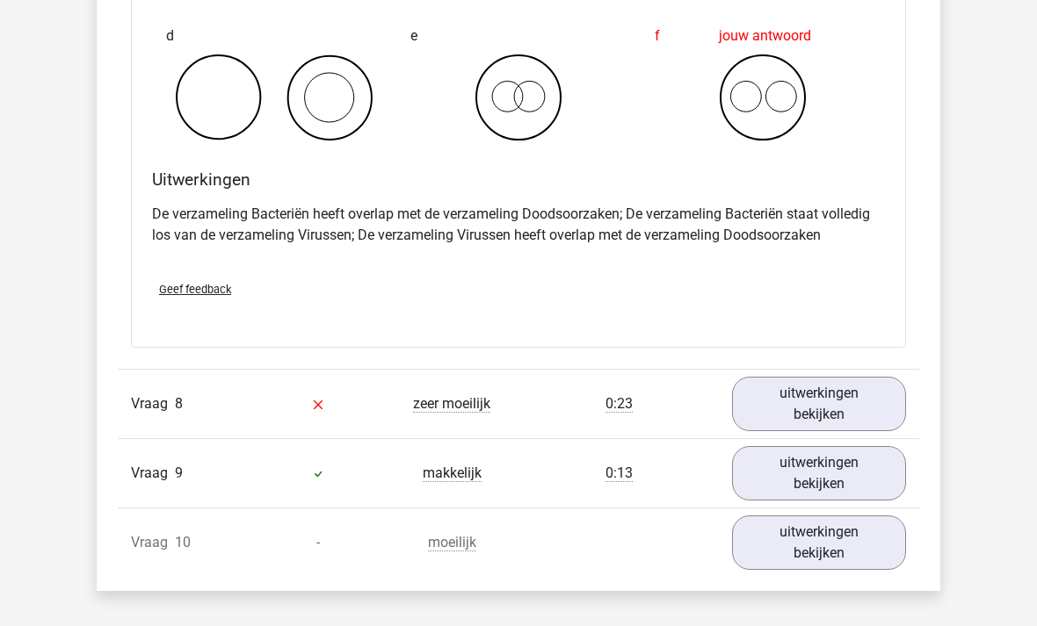
click at [820, 409] on link "uitwerkingen bekijken" at bounding box center [819, 404] width 174 height 54
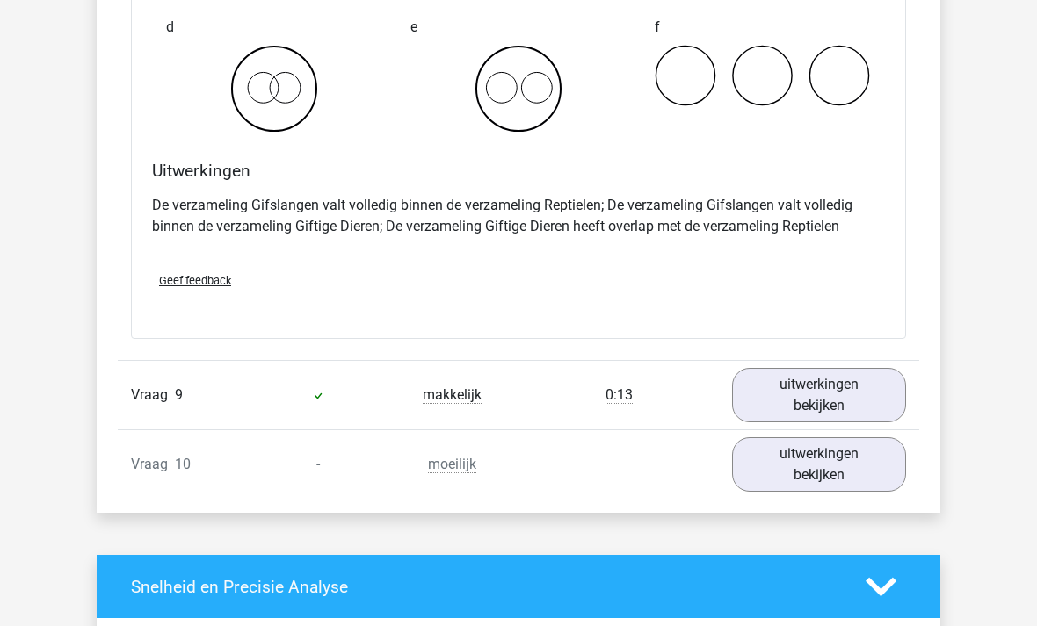
scroll to position [6742, 0]
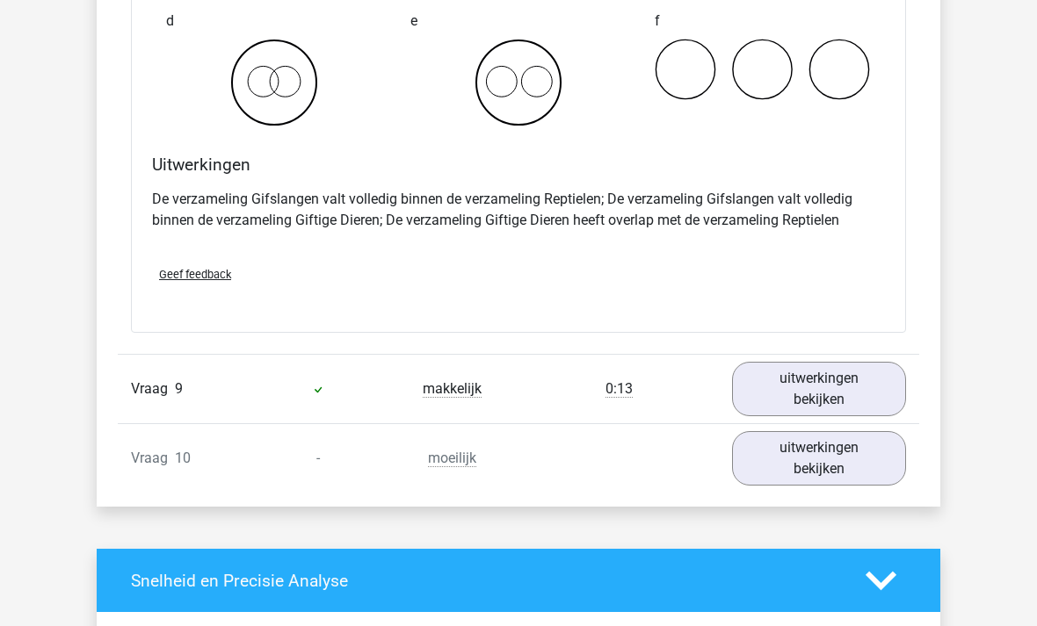
click at [818, 394] on link "uitwerkingen bekijken" at bounding box center [819, 389] width 174 height 54
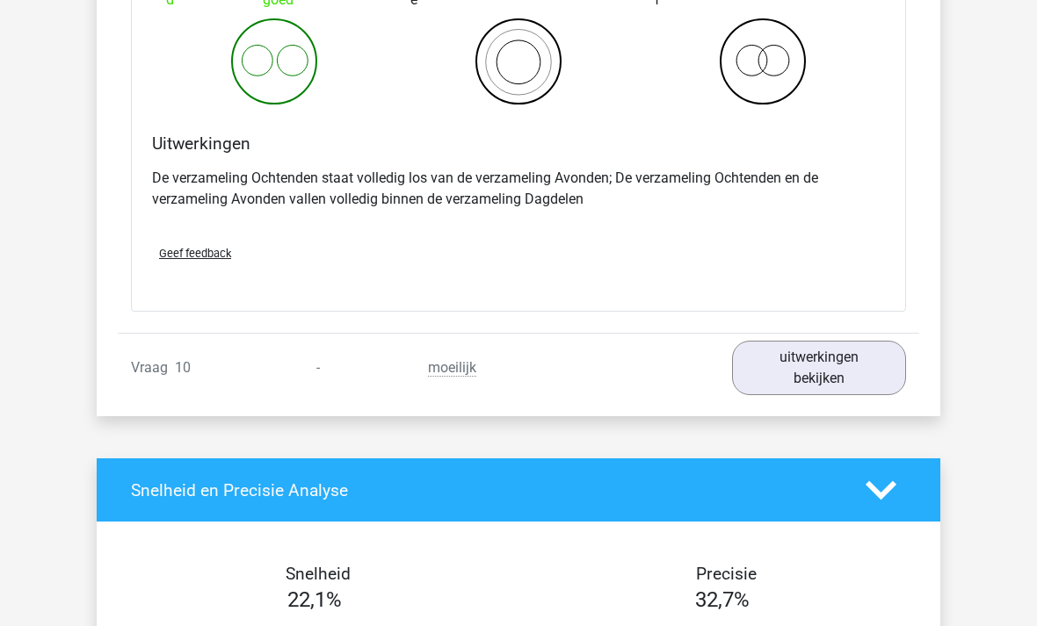
scroll to position [7504, 0]
click at [820, 376] on link "uitwerkingen bekijken" at bounding box center [819, 368] width 174 height 54
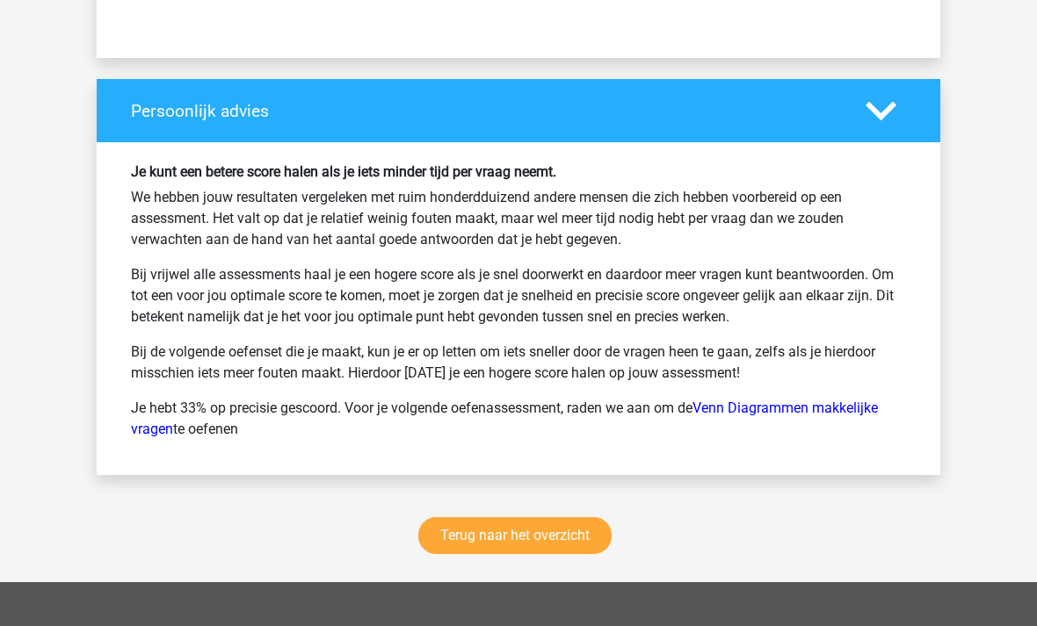
scroll to position [9131, 0]
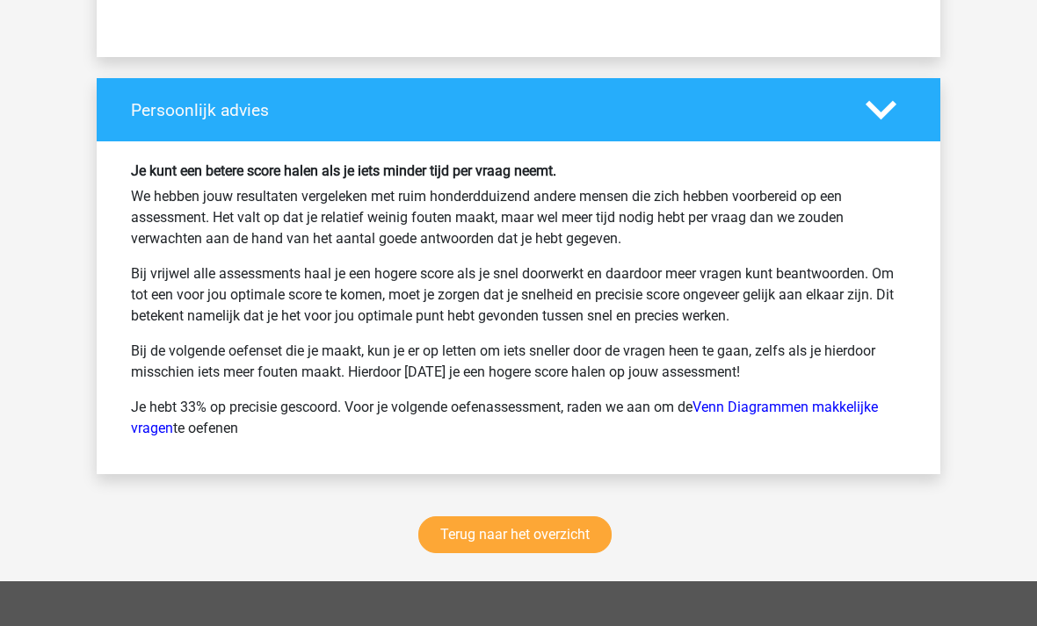
click at [530, 544] on link "Terug naar het overzicht" at bounding box center [514, 536] width 193 height 37
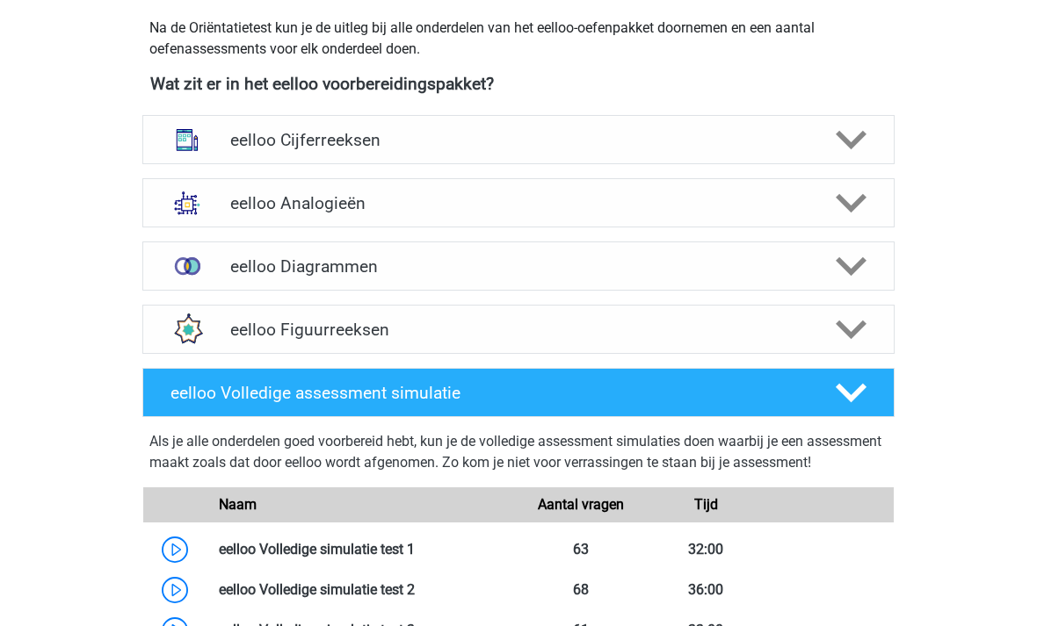
scroll to position [614, 0]
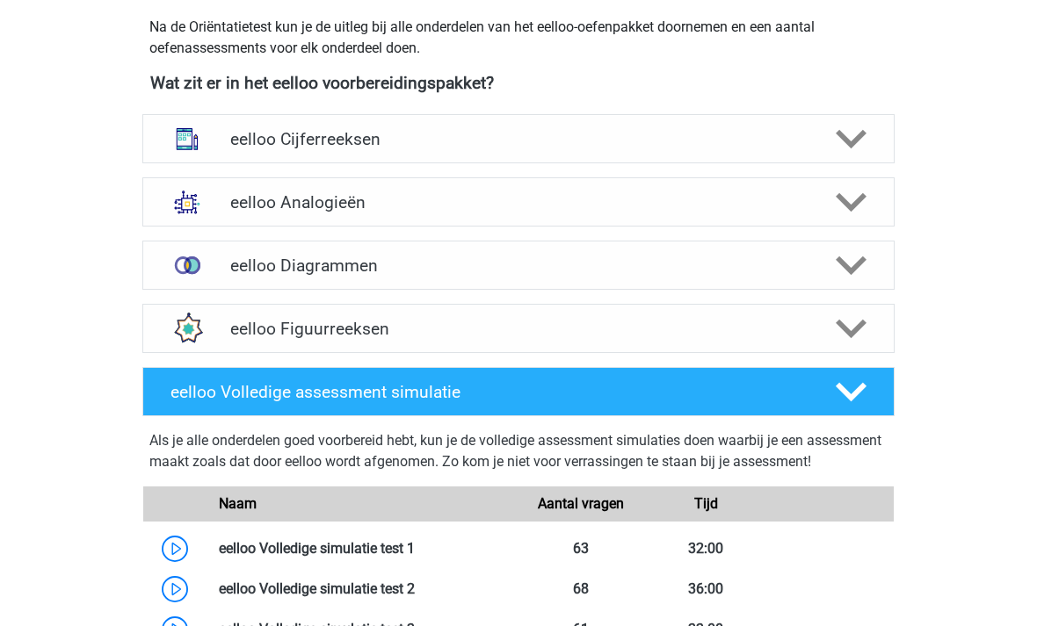
click at [849, 269] on polygon at bounding box center [851, 266] width 31 height 19
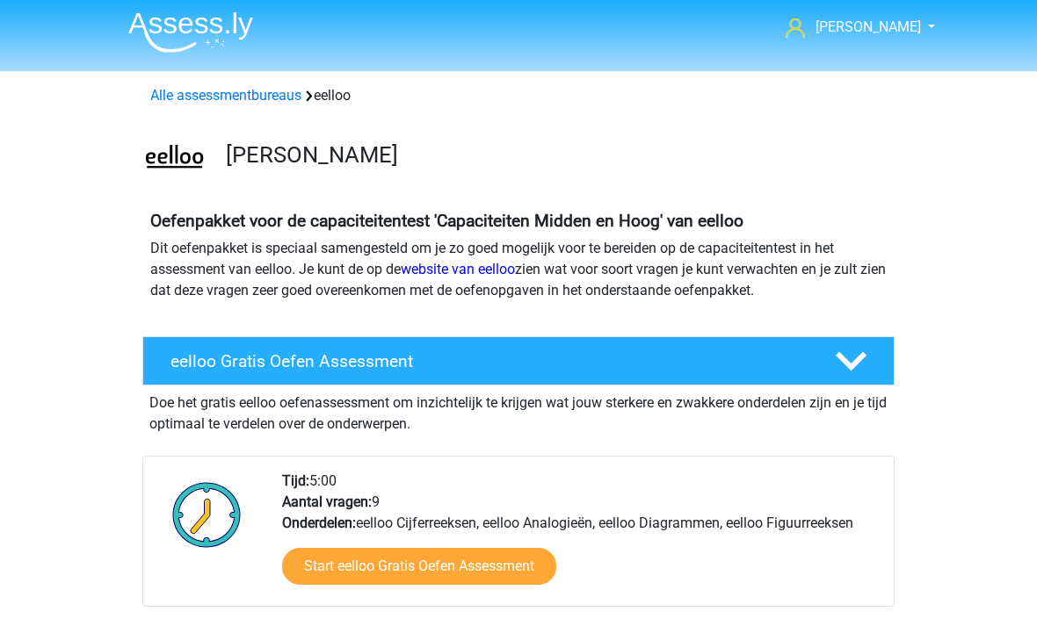
scroll to position [0, 0]
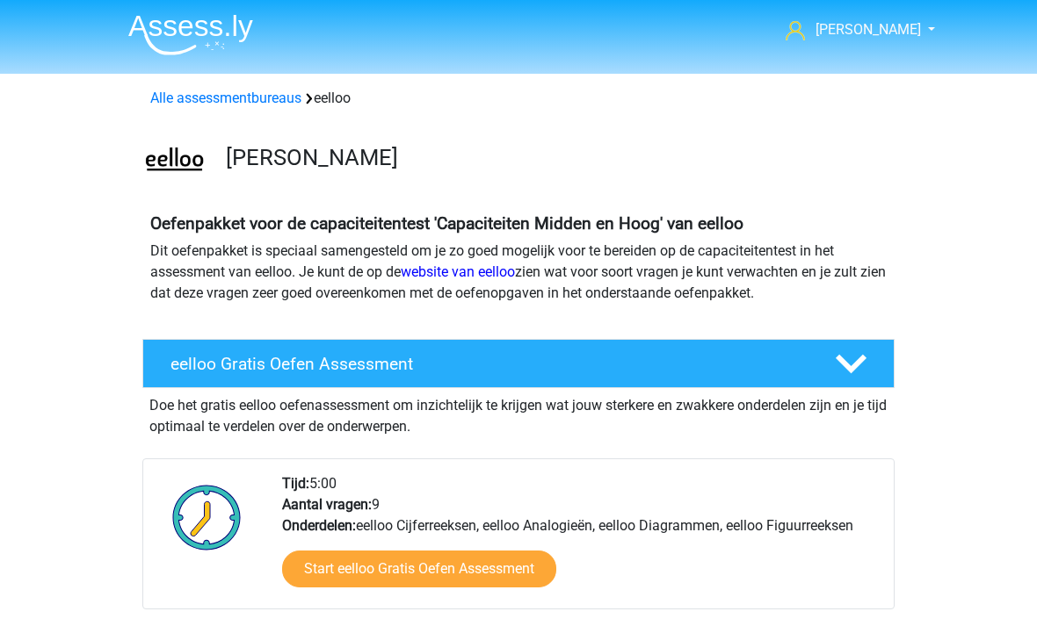
click at [849, 368] on polygon at bounding box center [851, 364] width 31 height 19
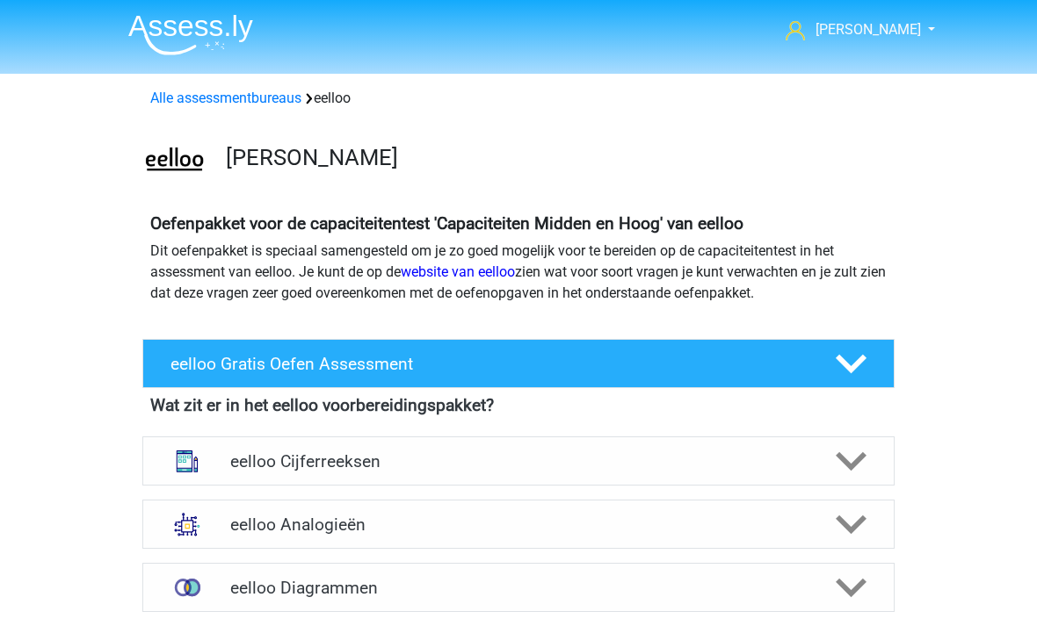
click at [853, 366] on polygon at bounding box center [851, 364] width 31 height 19
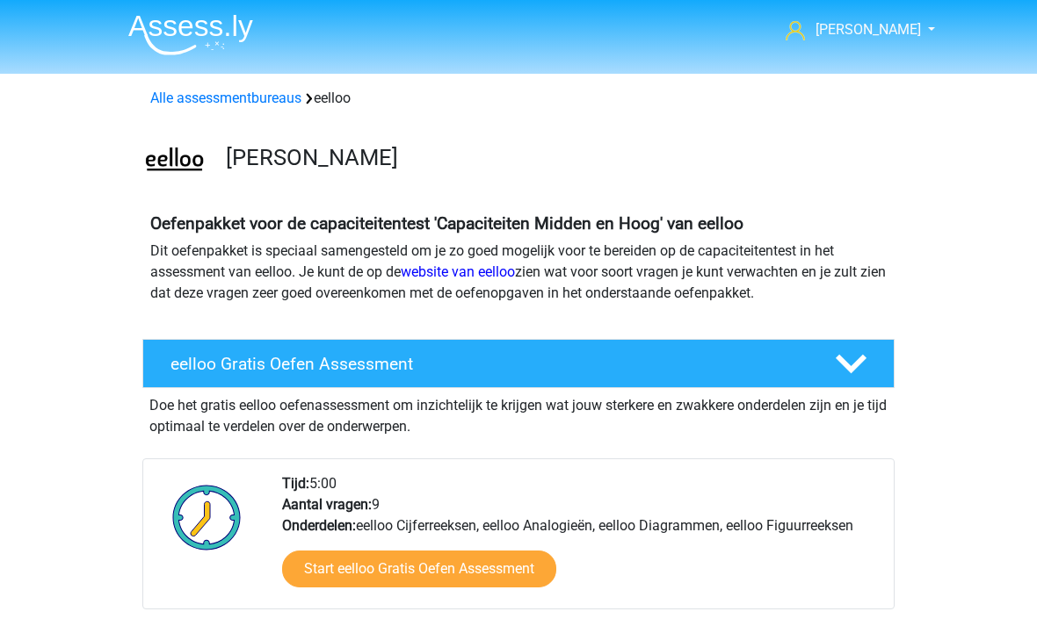
click at [221, 101] on link "Alle assessmentbureaus" at bounding box center [225, 98] width 151 height 17
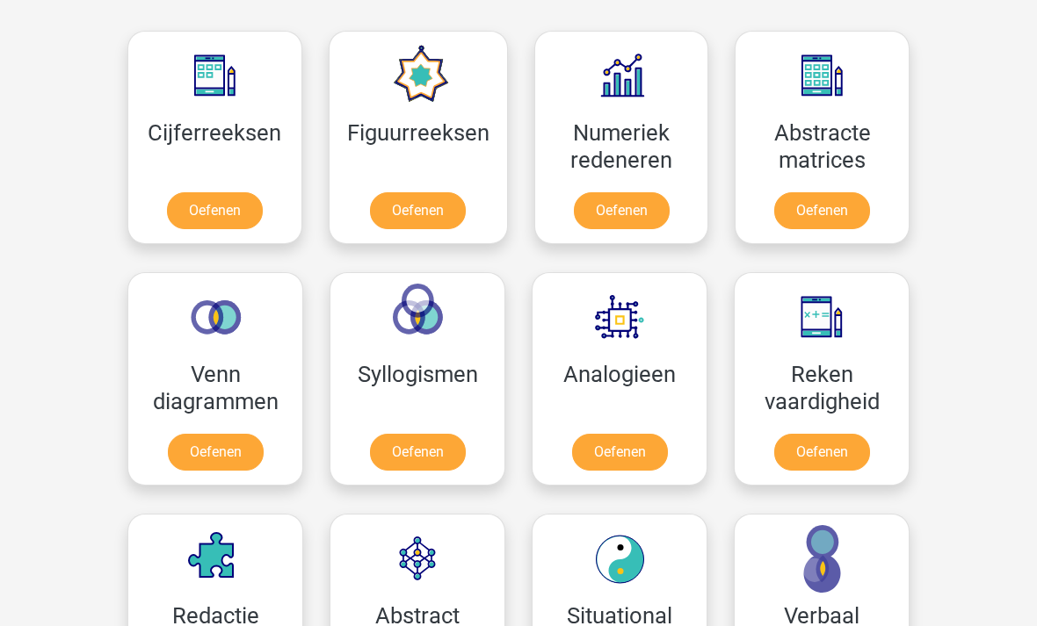
scroll to position [1682, 0]
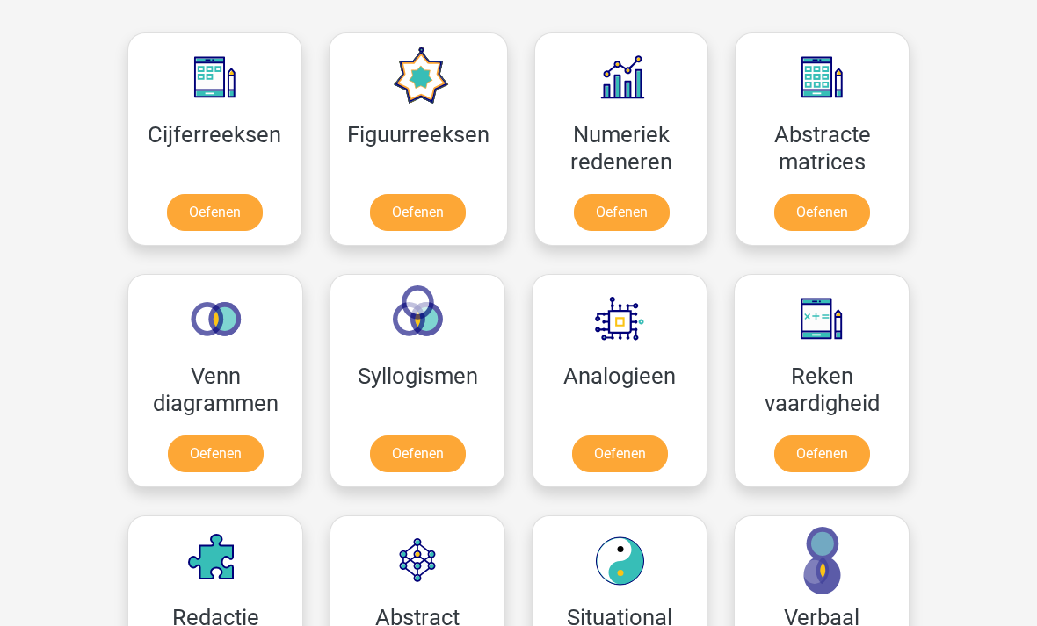
click at [411, 213] on link "Oefenen" at bounding box center [418, 212] width 96 height 37
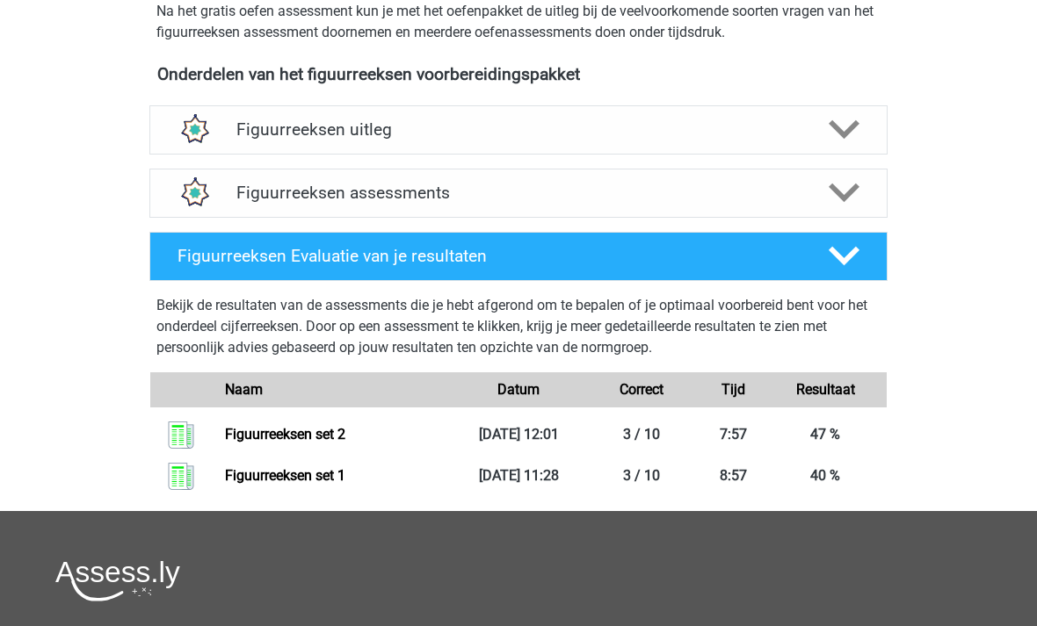
scroll to position [602, 0]
click at [838, 137] on icon at bounding box center [844, 129] width 31 height 31
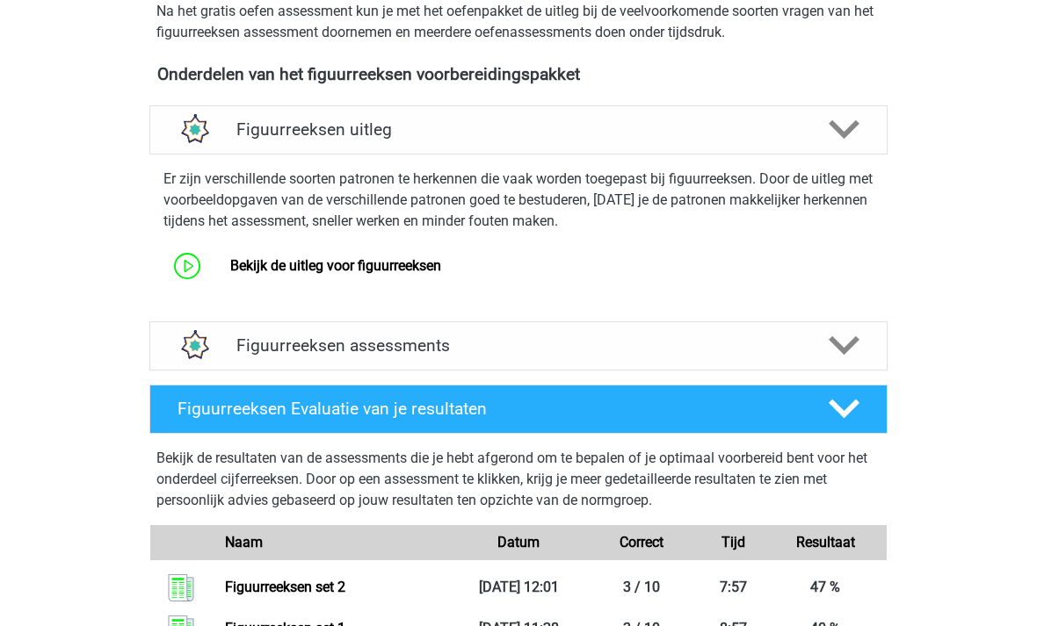
click at [382, 267] on link "Bekijk de uitleg voor figuurreeksen" at bounding box center [335, 265] width 211 height 17
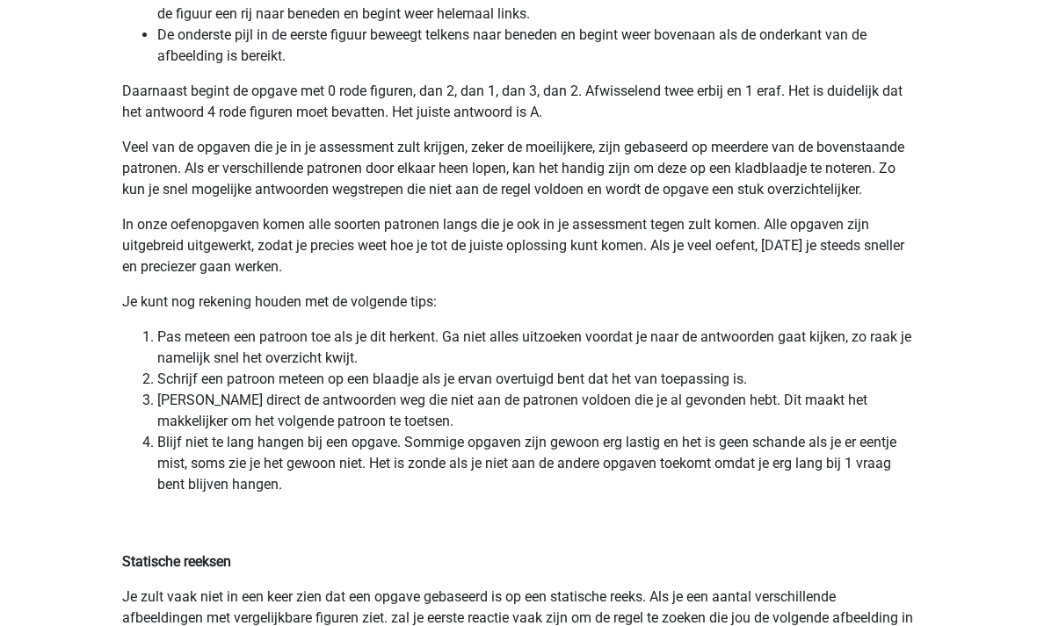
scroll to position [3575, 0]
